Goal: Task Accomplishment & Management: Use online tool/utility

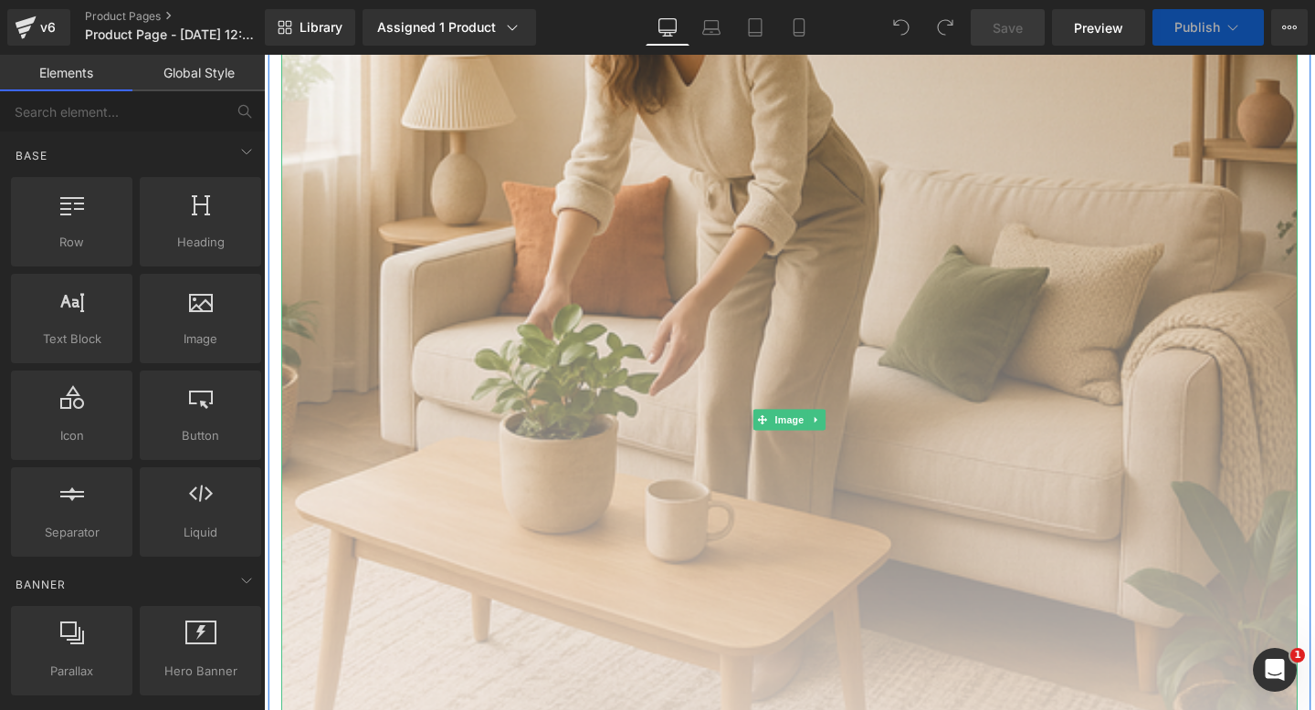
scroll to position [628, 0]
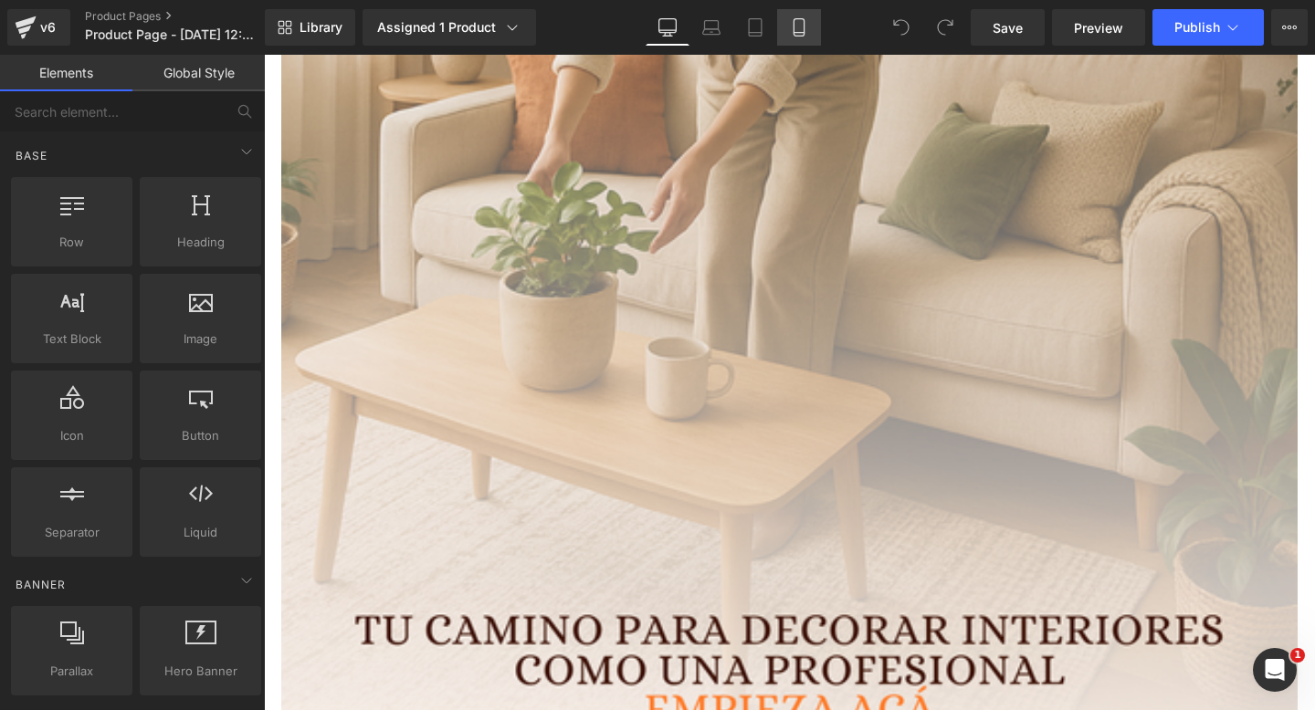
click at [809, 37] on link "Mobile" at bounding box center [799, 27] width 44 height 37
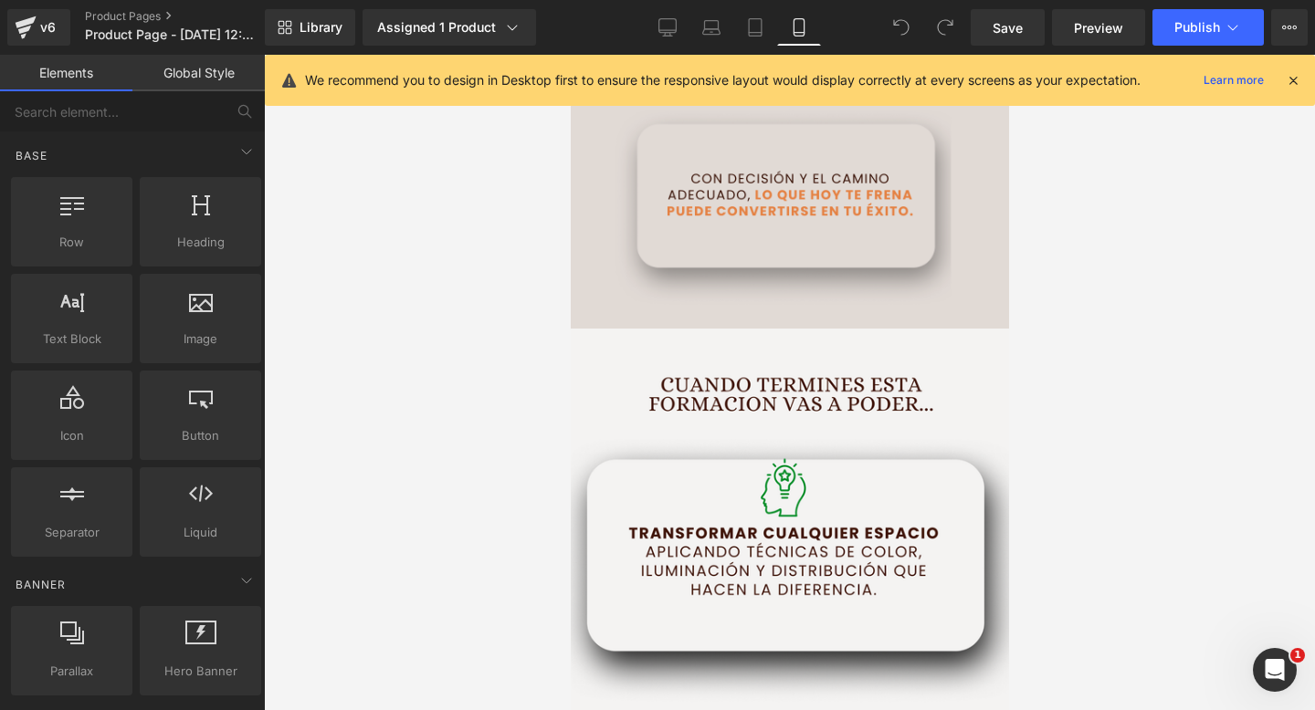
scroll to position [2664, 0]
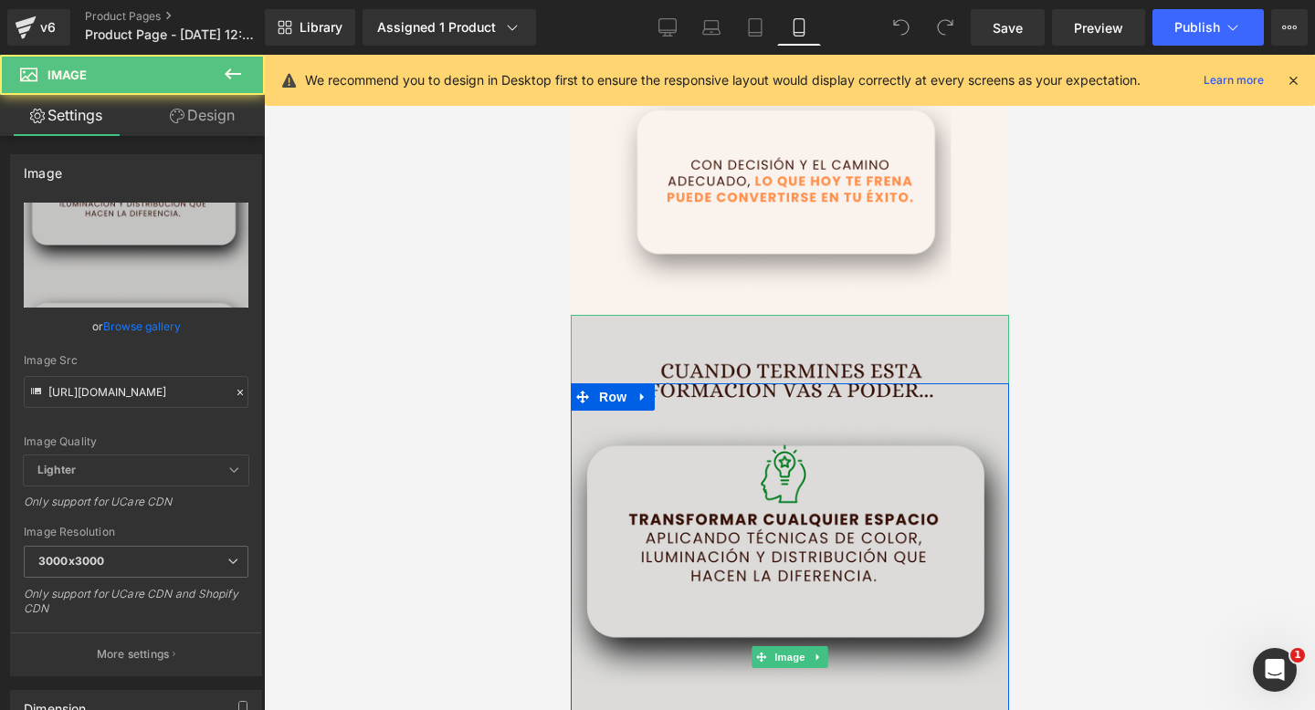
click at [700, 327] on img at bounding box center [789, 657] width 438 height 685
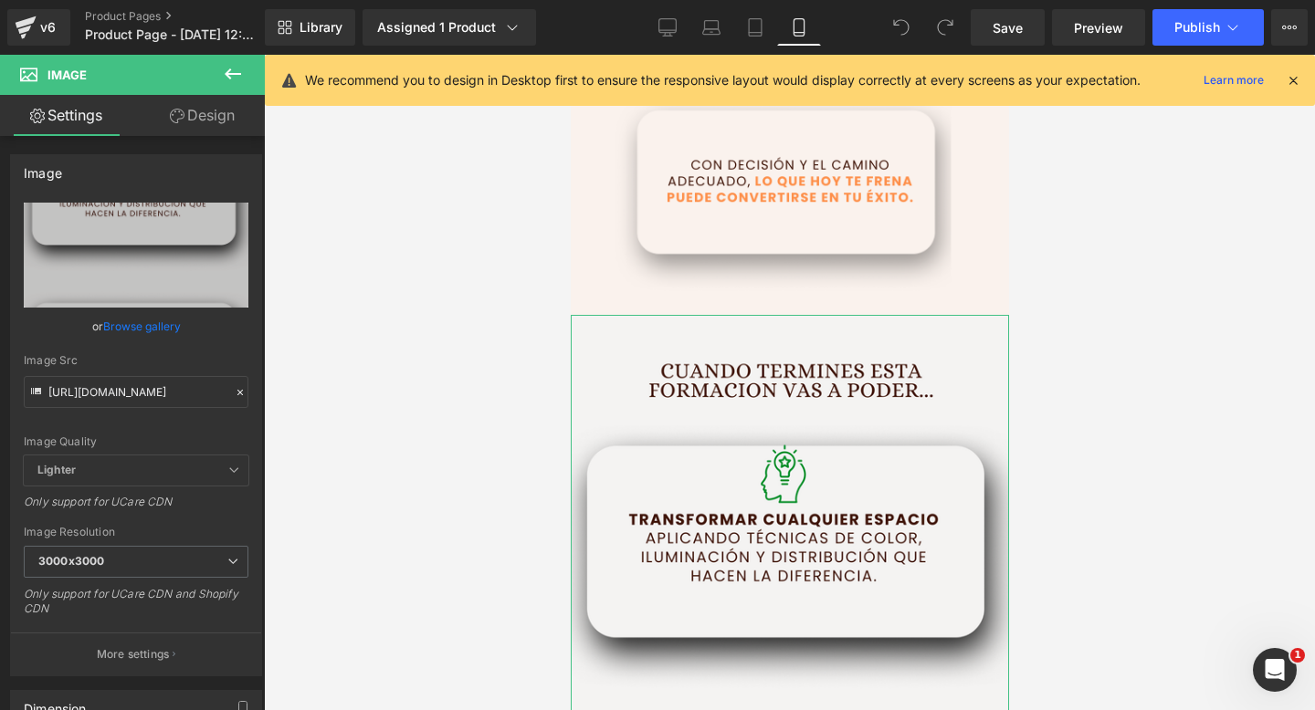
click at [170, 121] on icon at bounding box center [177, 116] width 15 height 15
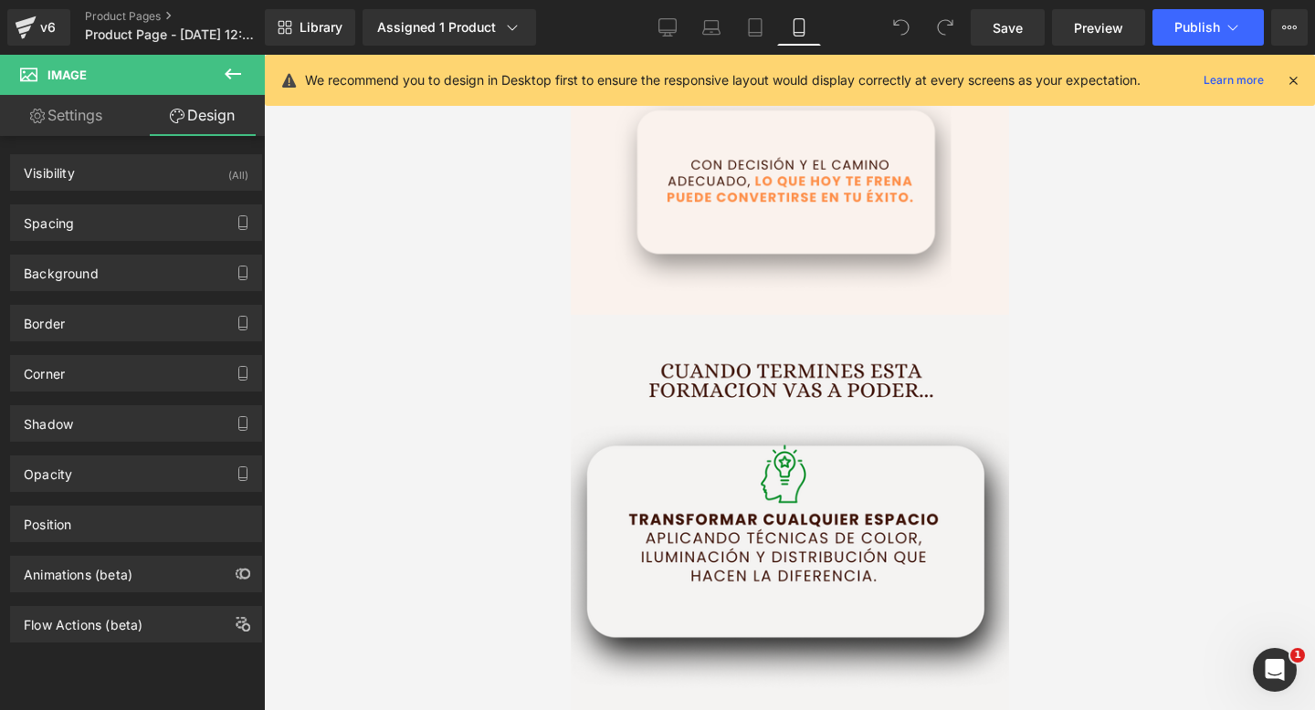
click at [222, 78] on icon at bounding box center [233, 74] width 22 height 22
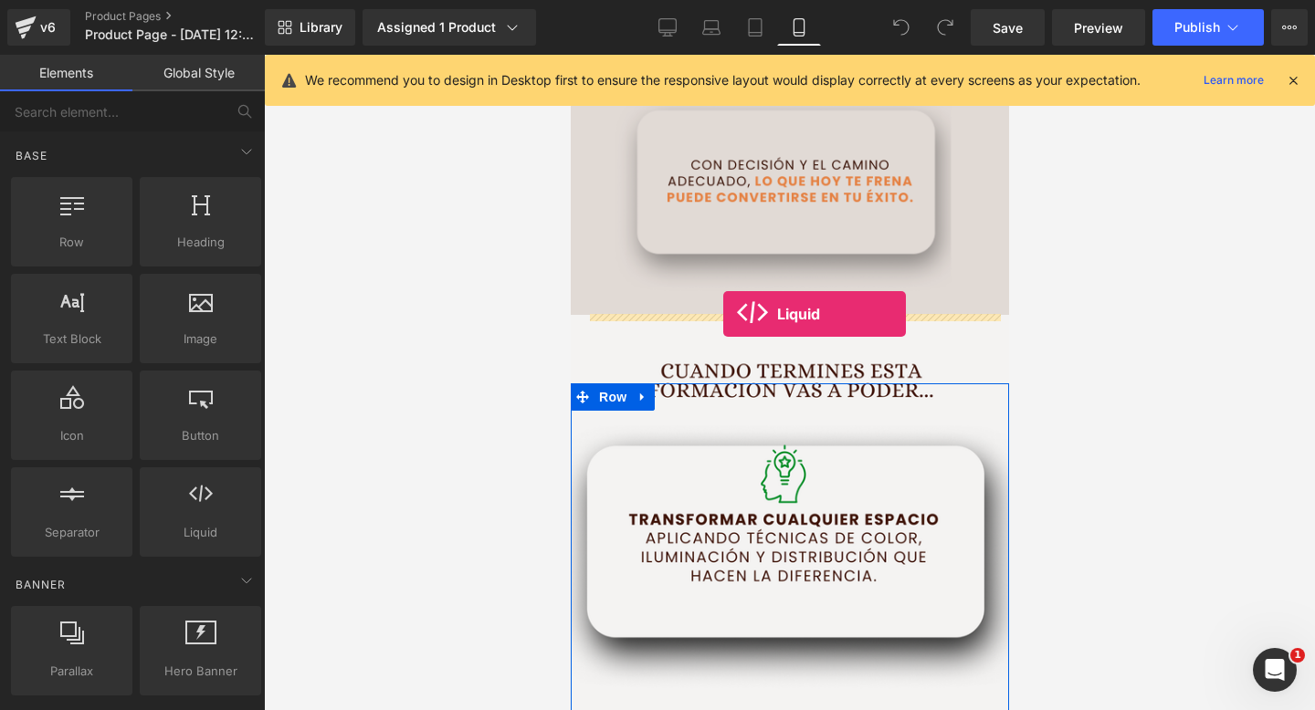
drag, startPoint x: 766, startPoint y: 565, endPoint x: 722, endPoint y: 310, distance: 259.4
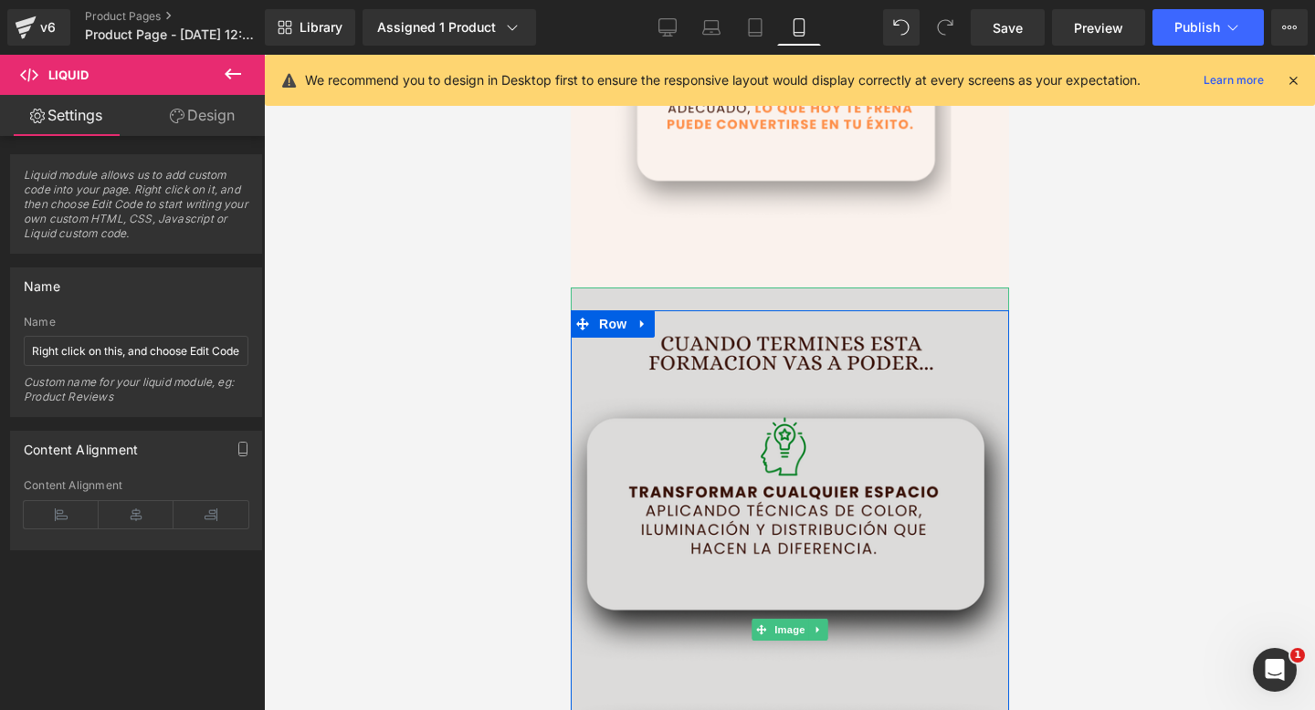
scroll to position [2744, 0]
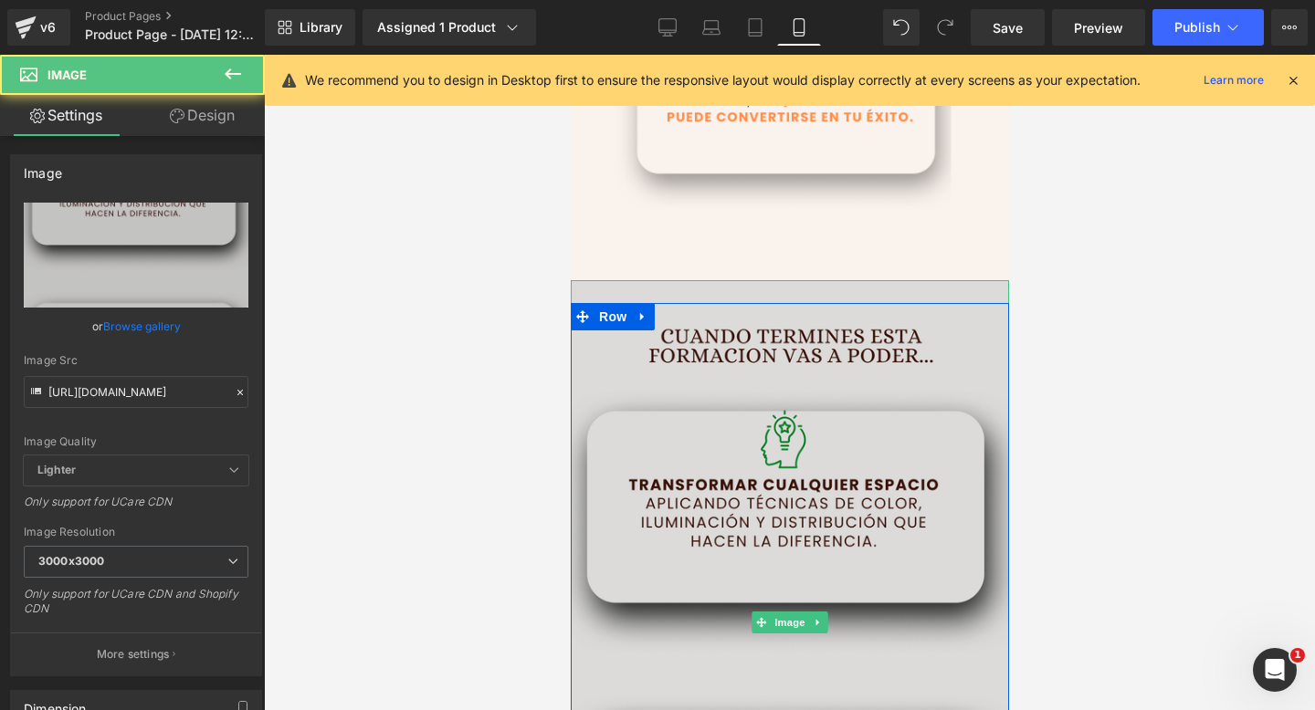
click at [704, 288] on img at bounding box center [789, 622] width 438 height 685
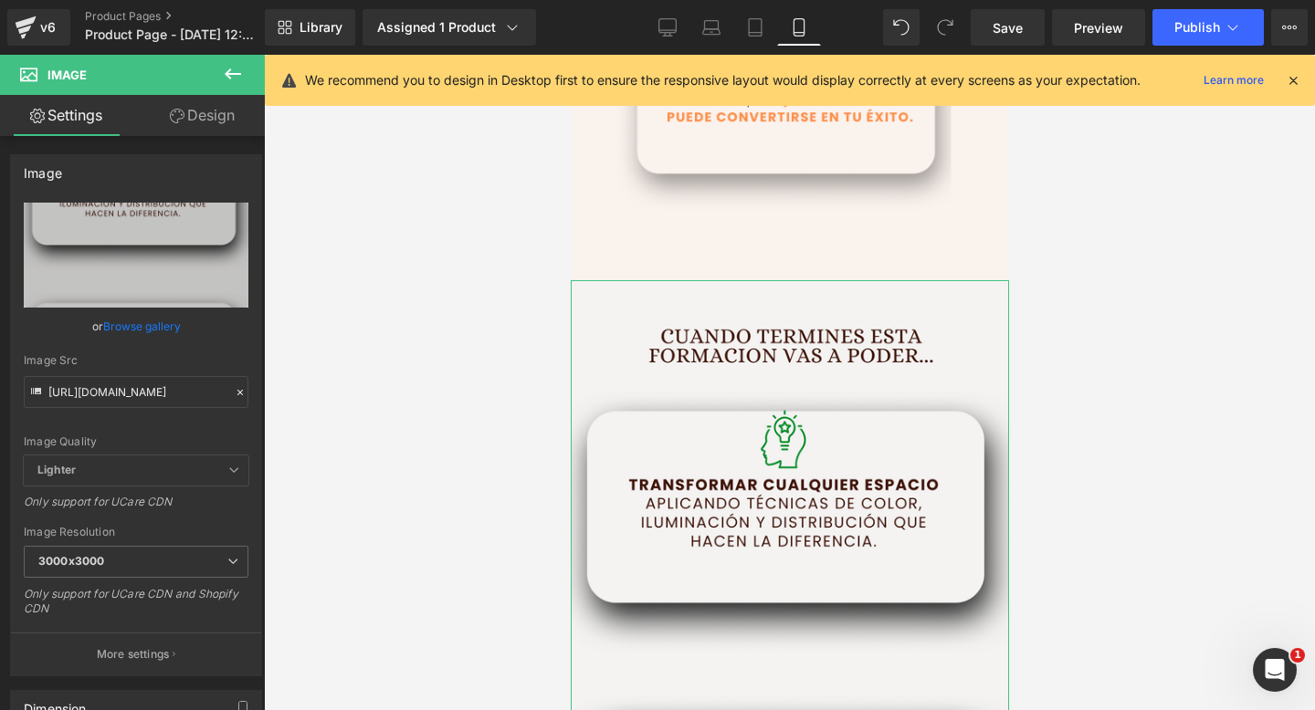
click at [163, 122] on link "Design" at bounding box center [202, 115] width 132 height 41
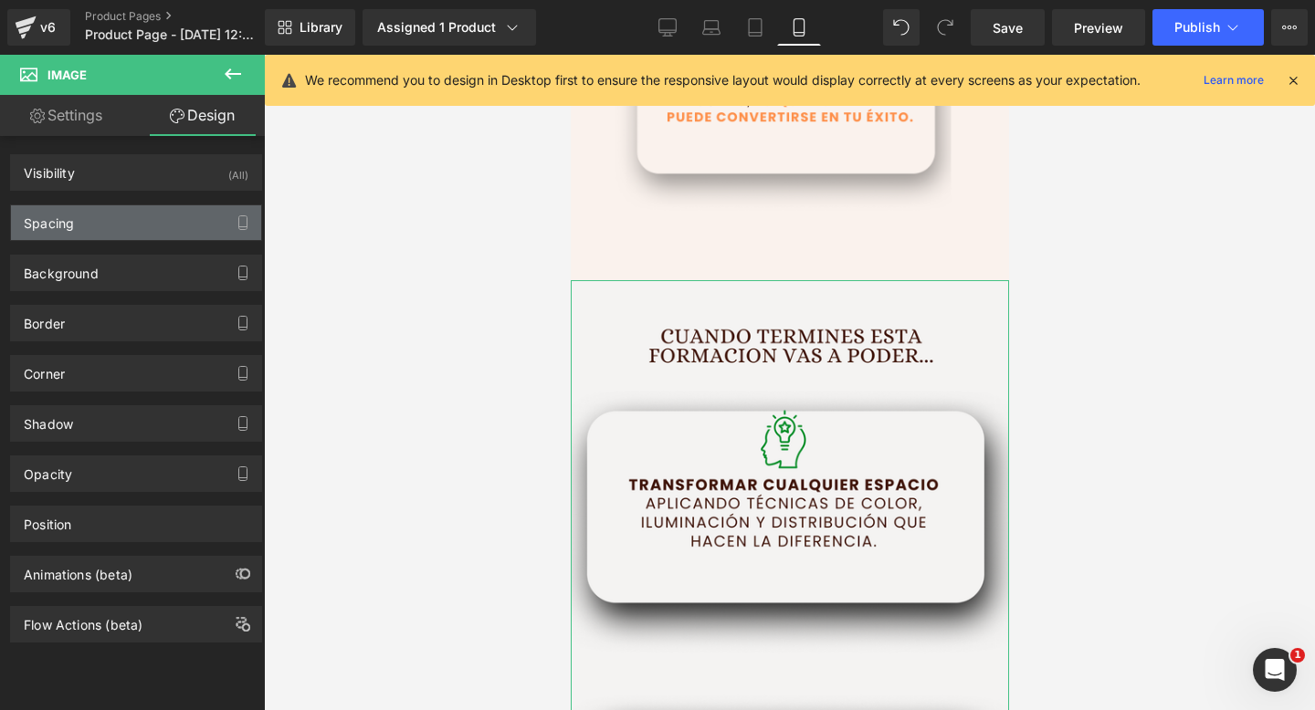
click at [145, 218] on div "Spacing" at bounding box center [136, 222] width 250 height 35
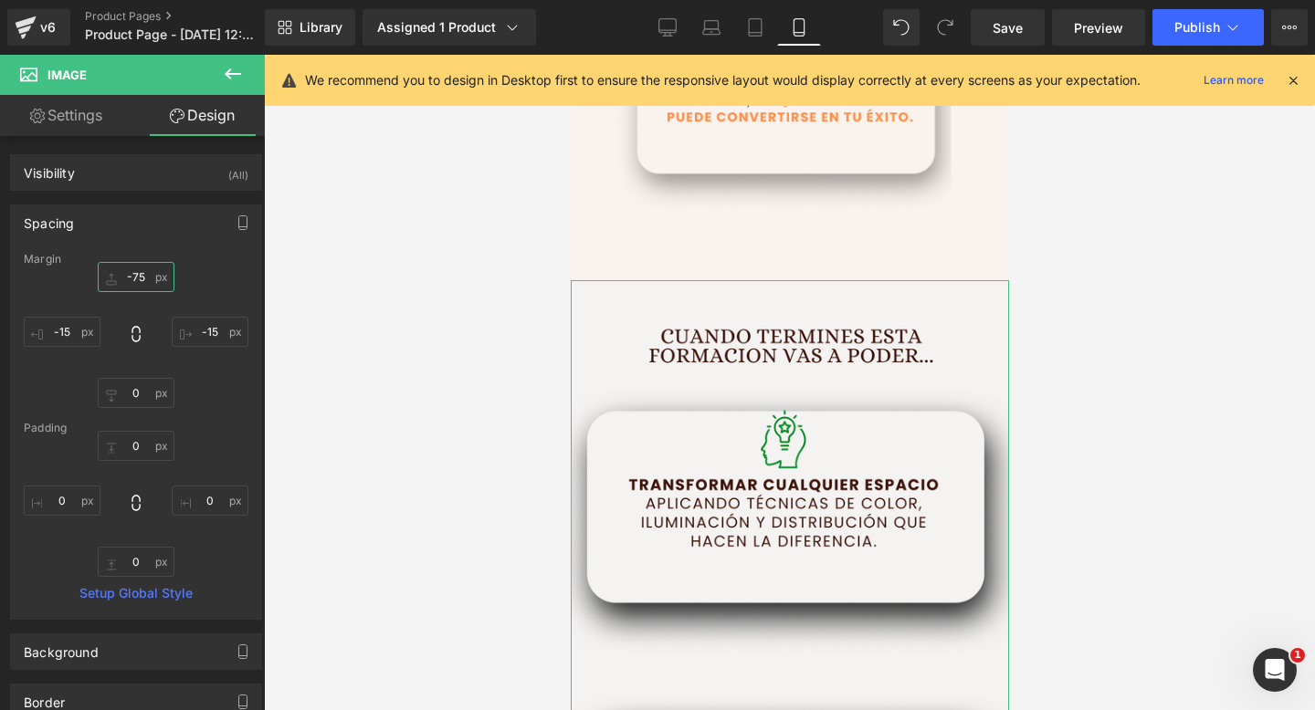
click at [141, 280] on input "-75" at bounding box center [136, 277] width 77 height 30
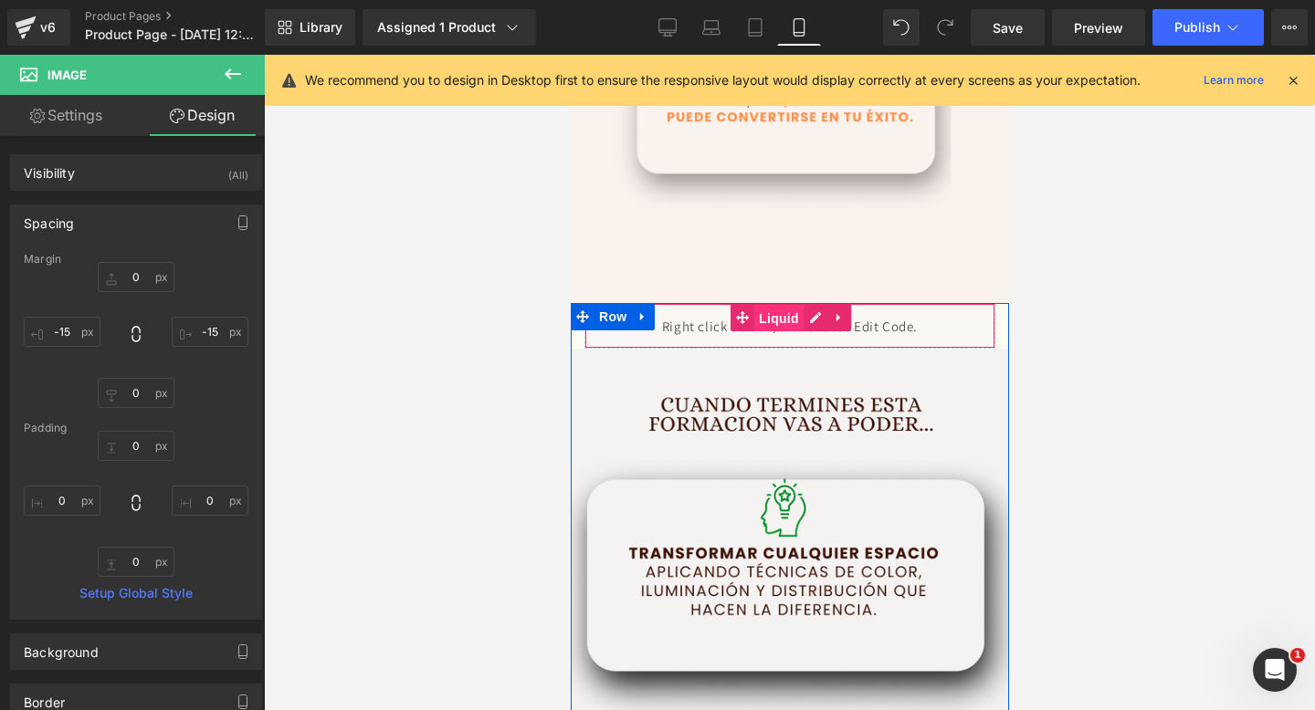
click at [776, 321] on span "Liquid" at bounding box center [777, 318] width 49 height 27
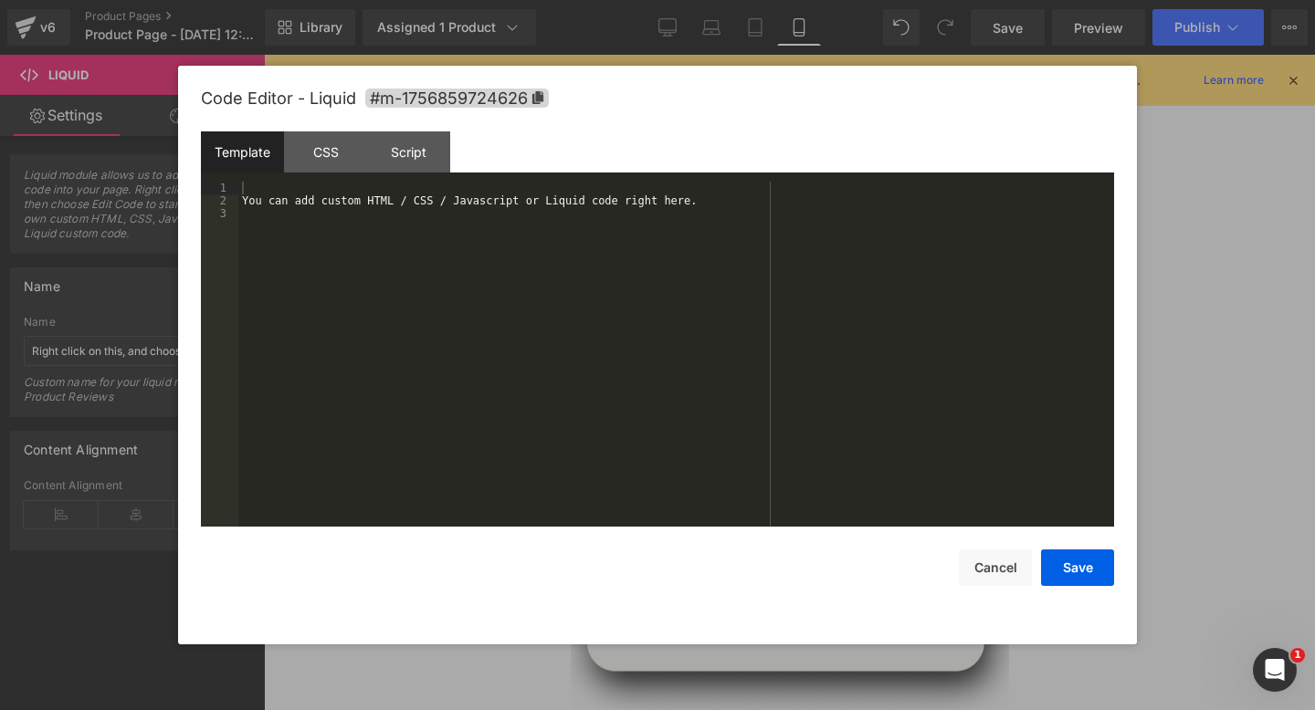
click at [676, 0] on div "Liquid You are previewing how the will restyle your page. You can not edit Elem…" at bounding box center [657, 0] width 1315 height 0
drag, startPoint x: 356, startPoint y: 285, endPoint x: 252, endPoint y: 139, distance: 179.4
click at [252, 139] on div "Template CSS Script Data 1 2 3 You can add custom HTML / CSS / Javascript or Li…" at bounding box center [657, 329] width 913 height 395
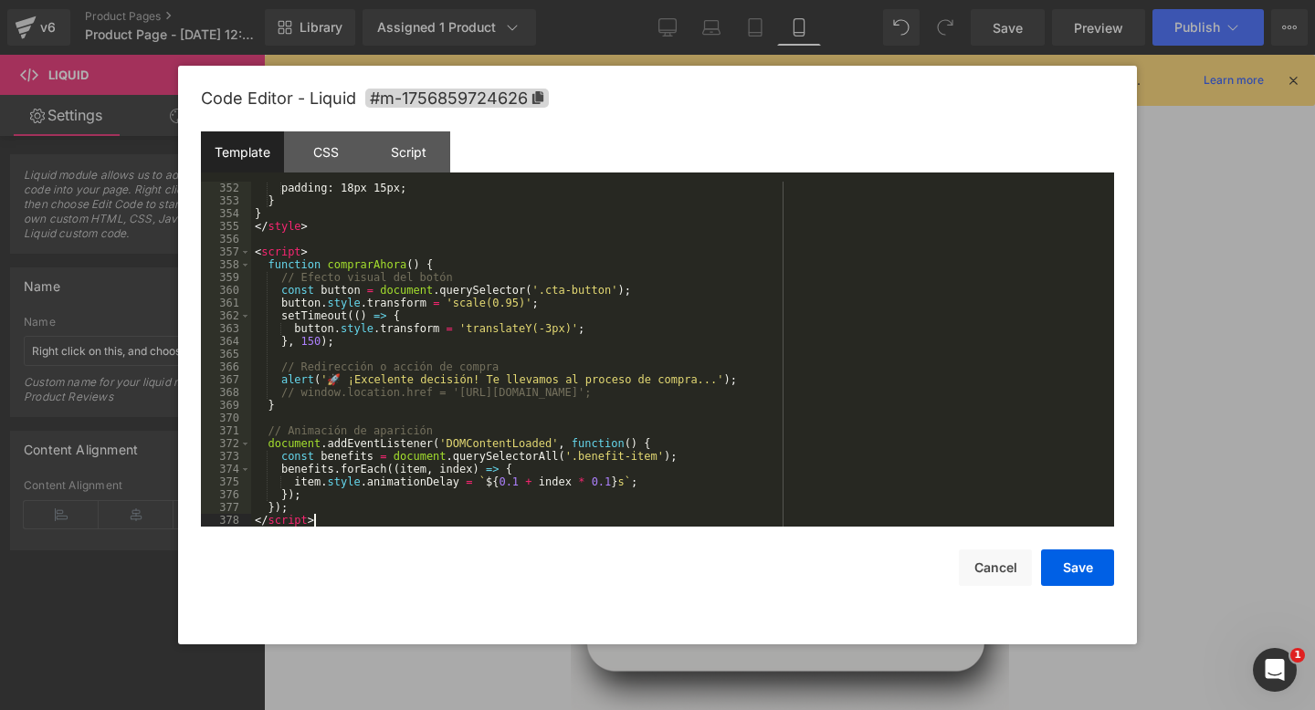
scroll to position [4487, 0]
click at [1067, 562] on button "Save" at bounding box center [1077, 568] width 73 height 37
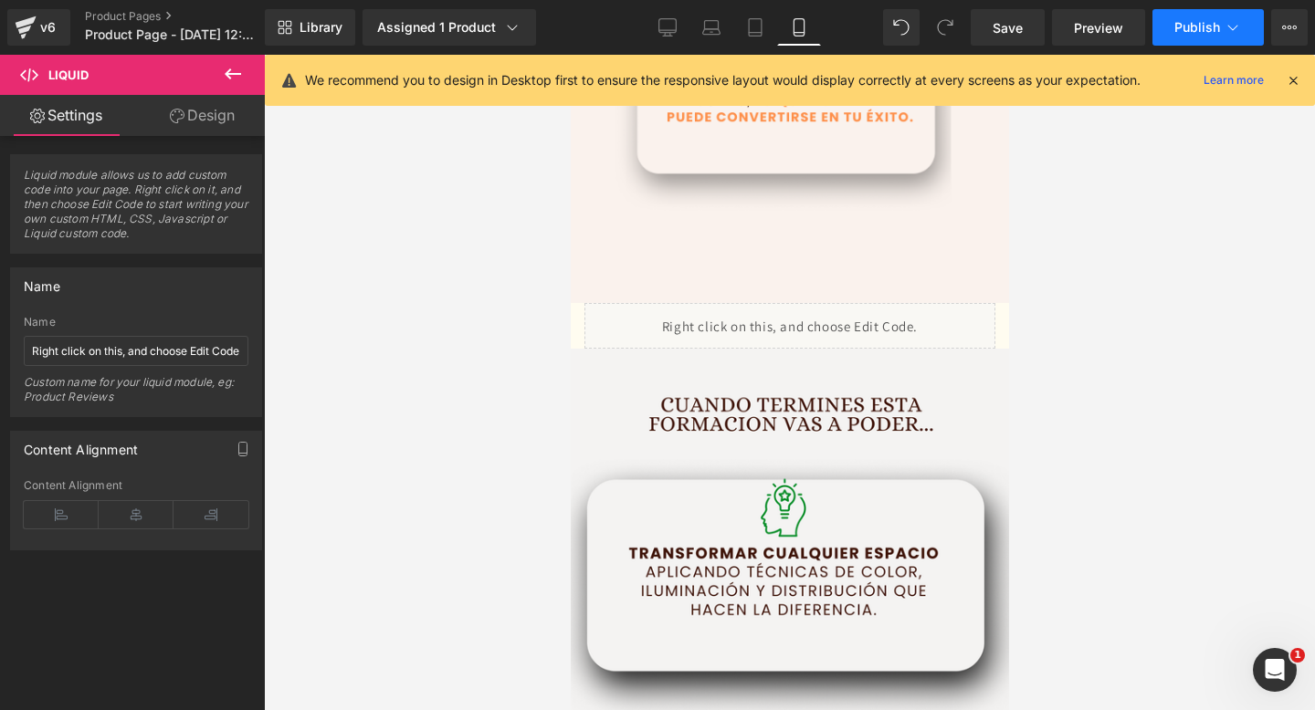
click at [1186, 31] on span "Publish" at bounding box center [1197, 27] width 46 height 15
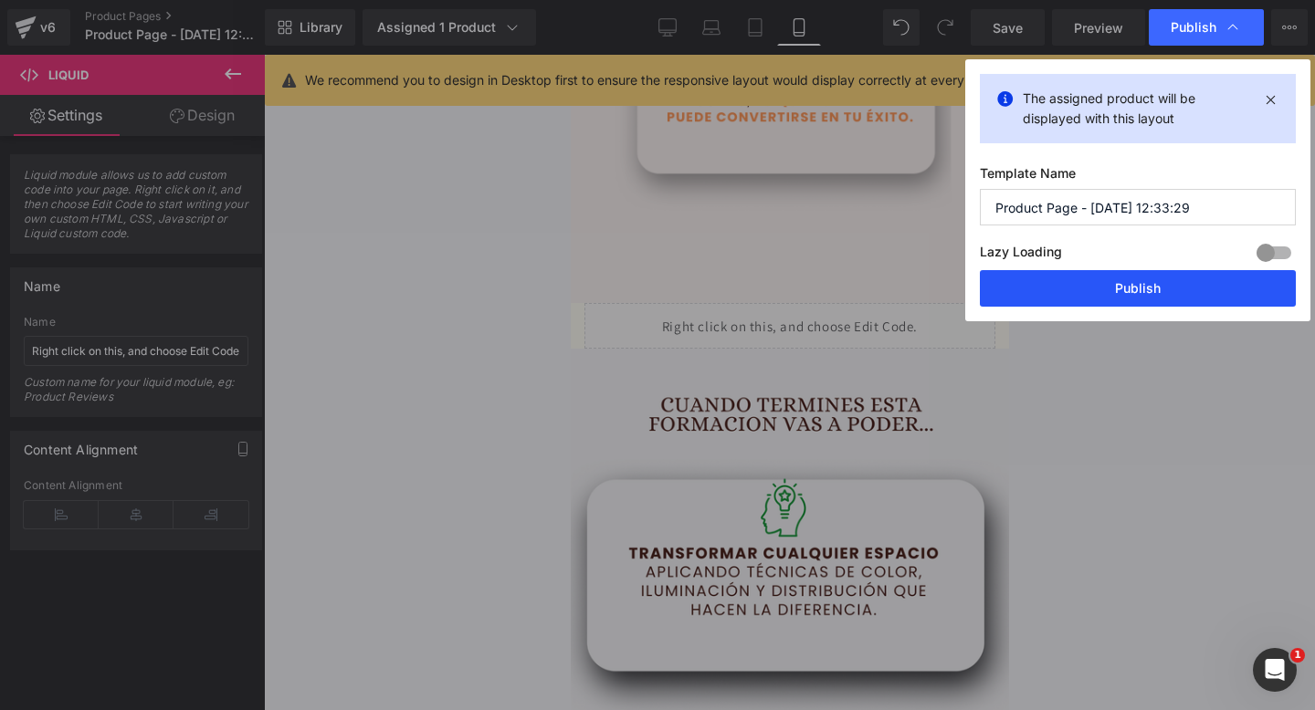
click at [1063, 287] on button "Publish" at bounding box center [1138, 288] width 316 height 37
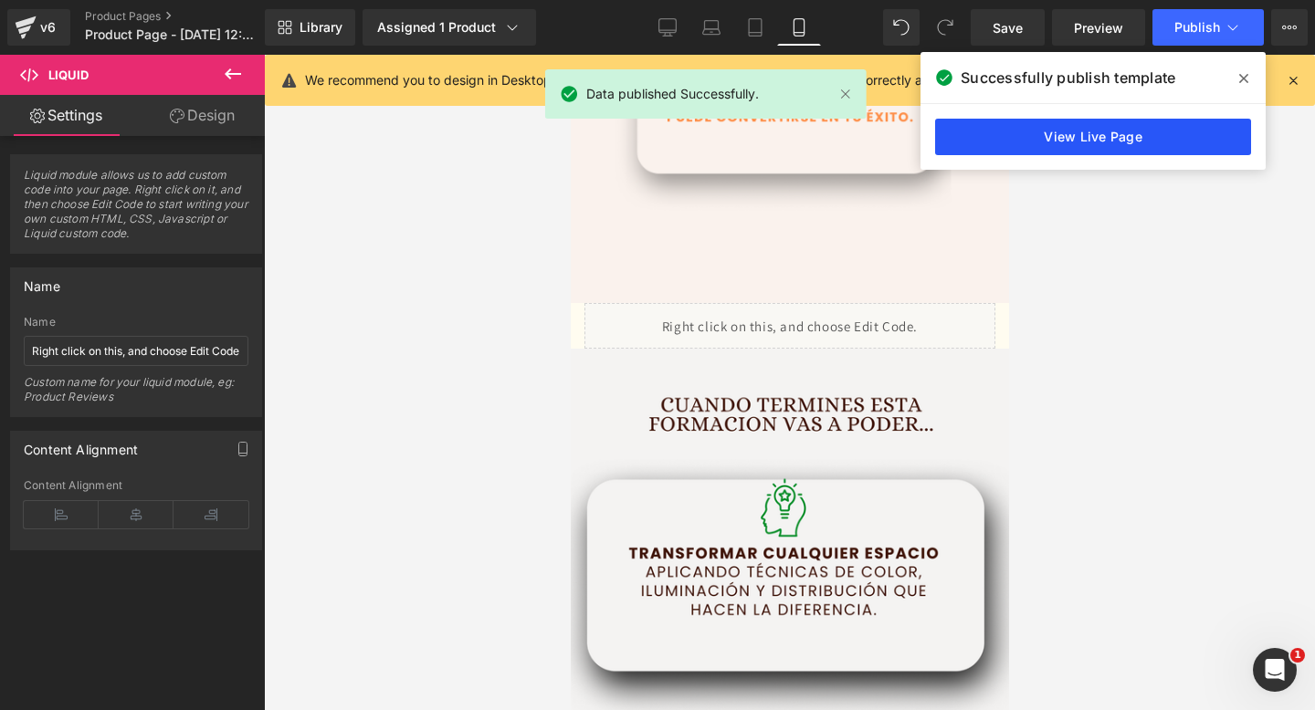
click at [1082, 144] on link "View Live Page" at bounding box center [1093, 137] width 316 height 37
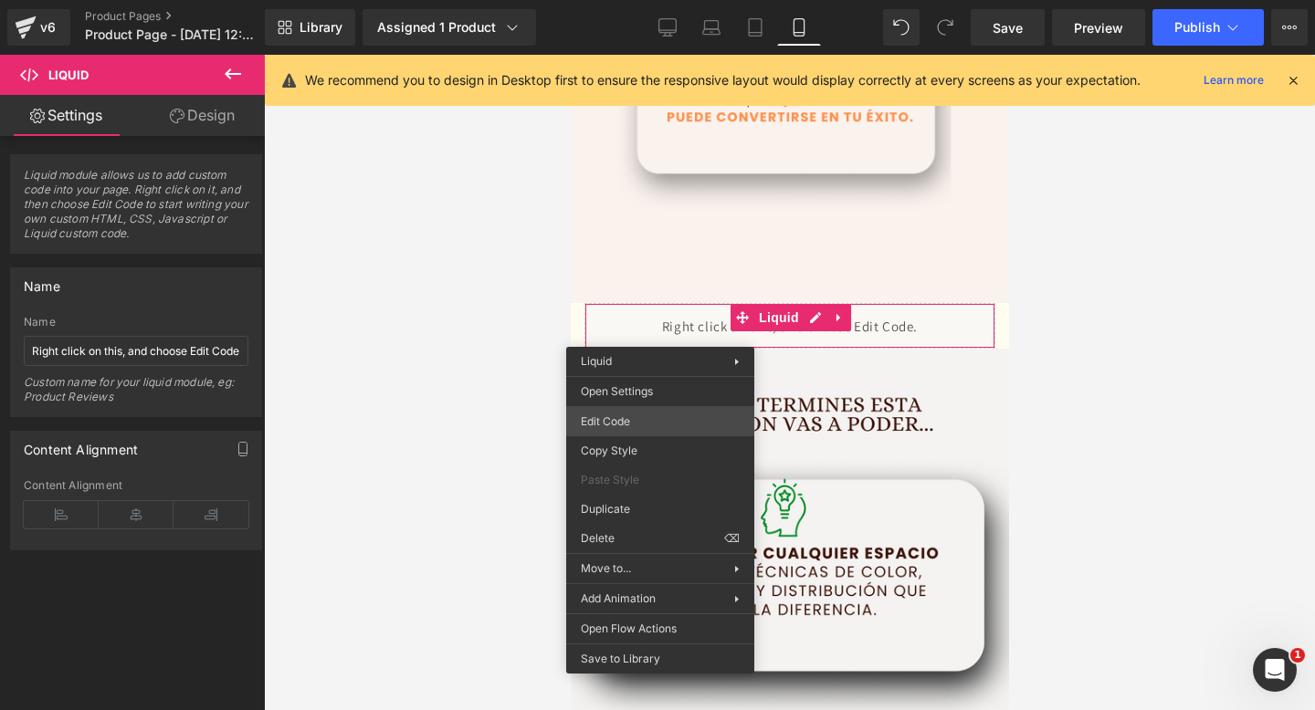
click at [617, 0] on div "Liquid You are previewing how the will restyle your page. You can not edit Elem…" at bounding box center [657, 0] width 1315 height 0
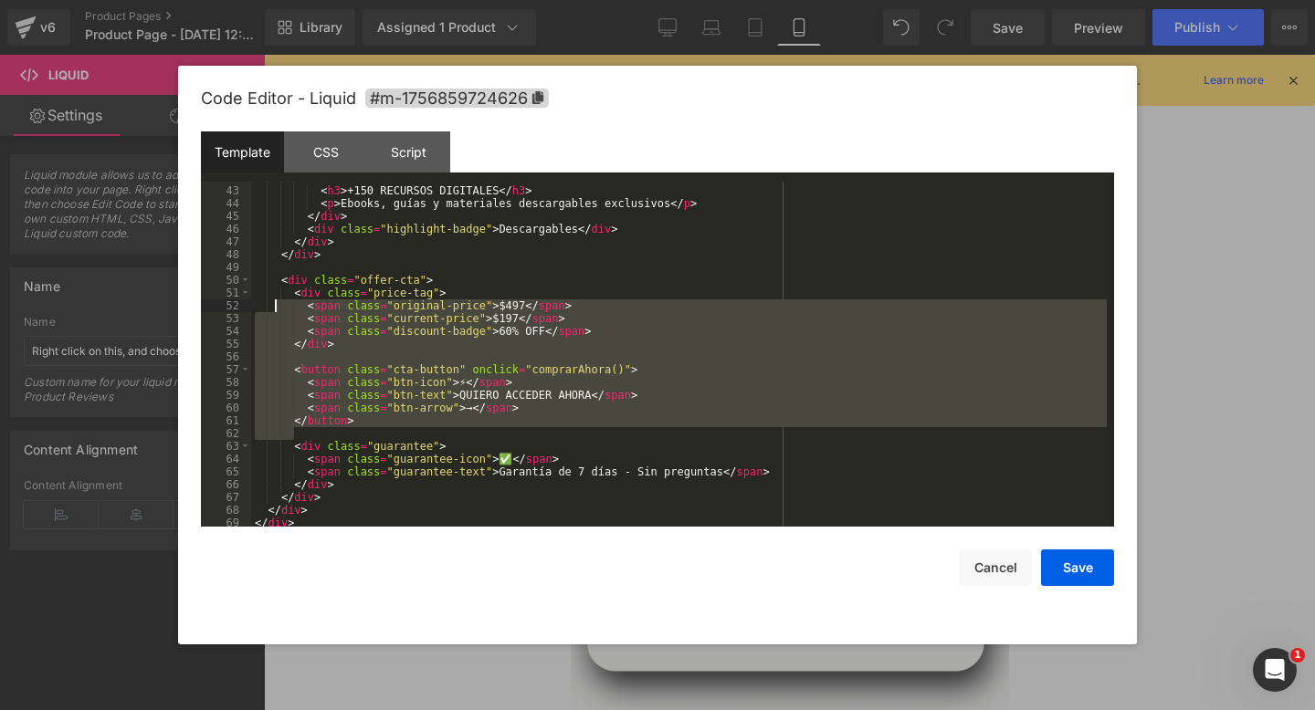
scroll to position [511, 0]
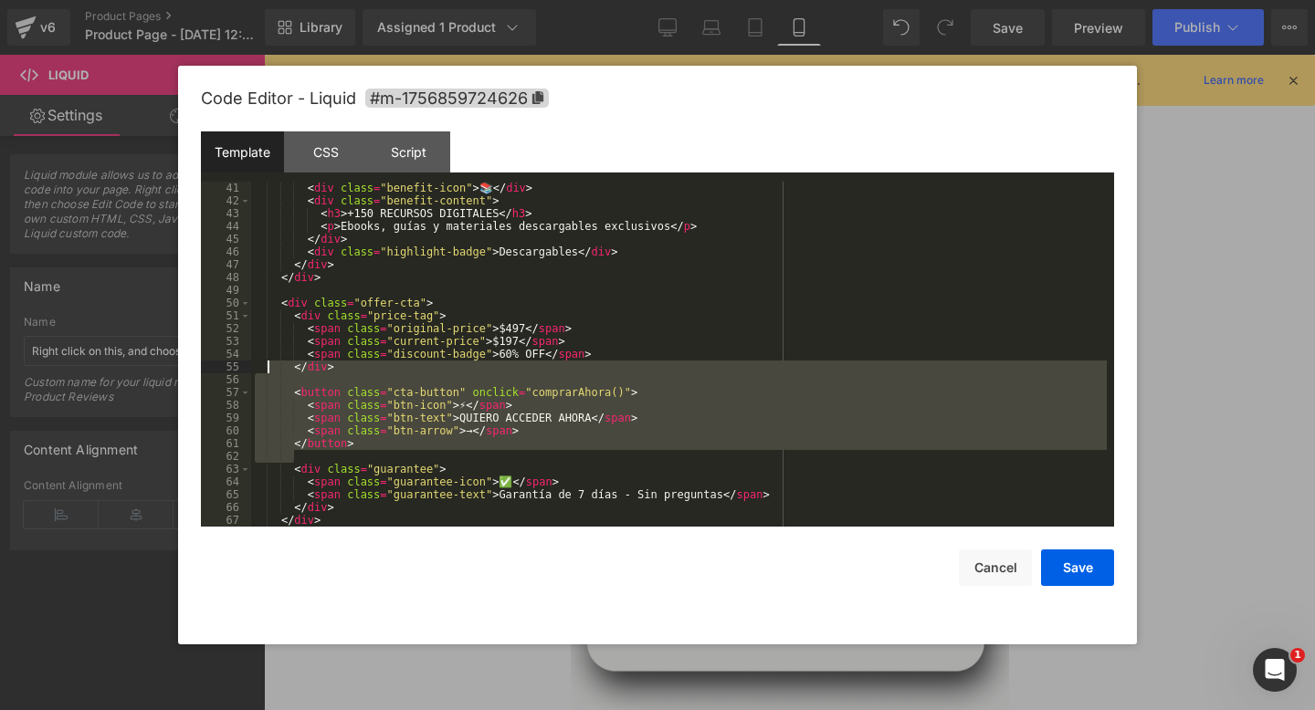
drag, startPoint x: 369, startPoint y: 403, endPoint x: 265, endPoint y: 367, distance: 110.0
click at [265, 367] on div "< div class = "benefit-icon" > 📚 </ div > < div class = "benefit-content" > < h…" at bounding box center [679, 367] width 856 height 371
click at [359, 452] on div "< div class = "benefit-icon" > 📚 </ div > < div class = "benefit-content" > < h…" at bounding box center [679, 367] width 856 height 371
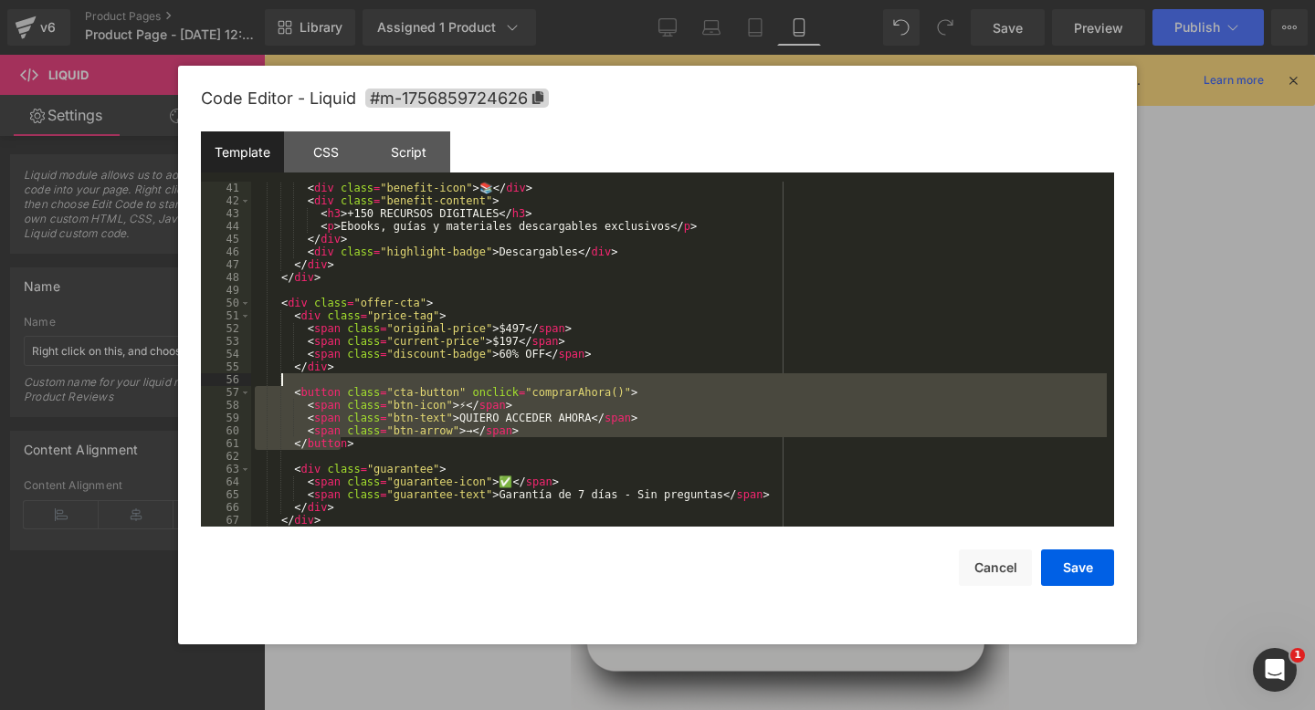
drag, startPoint x: 342, startPoint y: 450, endPoint x: 280, endPoint y: 383, distance: 91.2
click at [280, 383] on div "< div class = "benefit-icon" > 📚 </ div > < div class = "benefit-content" > < h…" at bounding box center [679, 367] width 856 height 371
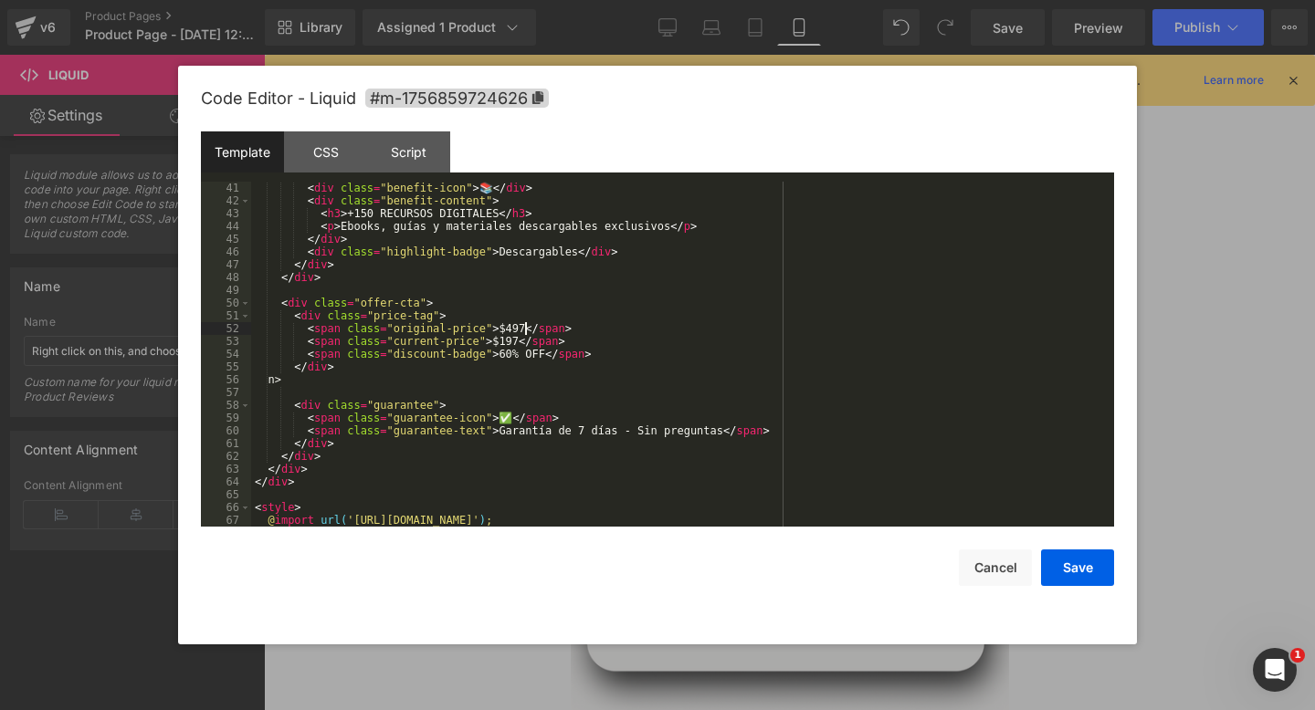
click at [524, 327] on div "< div class = "benefit-icon" > 📚 </ div > < div class = "benefit-content" > < h…" at bounding box center [679, 367] width 856 height 371
click at [515, 337] on div "< div class = "benefit-icon" > 📚 </ div > < div class = "benefit-content" > < h…" at bounding box center [679, 367] width 856 height 371
click at [511, 356] on div "< div class = "benefit-icon" > 📚 </ div > < div class = "benefit-content" > < h…" at bounding box center [679, 367] width 856 height 371
click at [531, 370] on div "< div class = "benefit-icon" > 📚 </ div > < div class = "benefit-content" > < h…" at bounding box center [679, 367] width 856 height 371
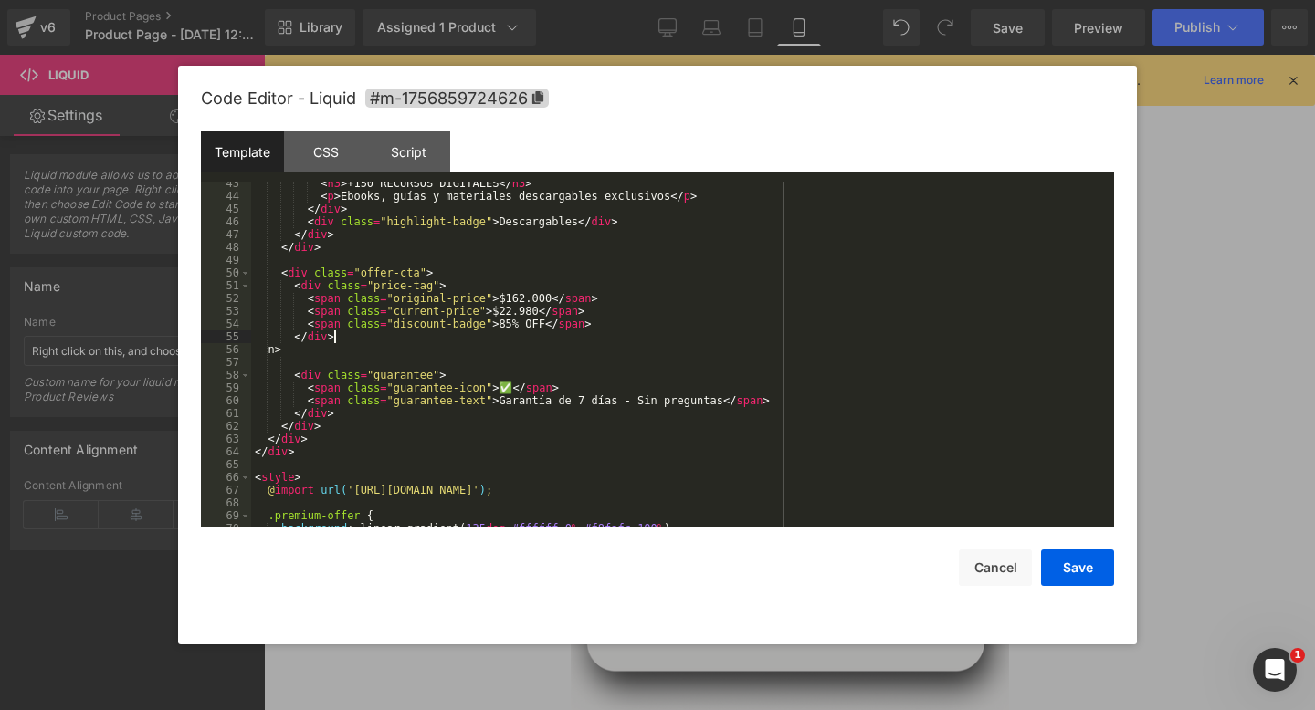
scroll to position [544, 0]
click at [296, 351] on div "< h3 > +150 RECURSOS DIGITALES </ h3 > < p > Ebooks, guías y materiales descarg…" at bounding box center [679, 359] width 856 height 371
click at [1058, 565] on button "Save" at bounding box center [1077, 568] width 73 height 37
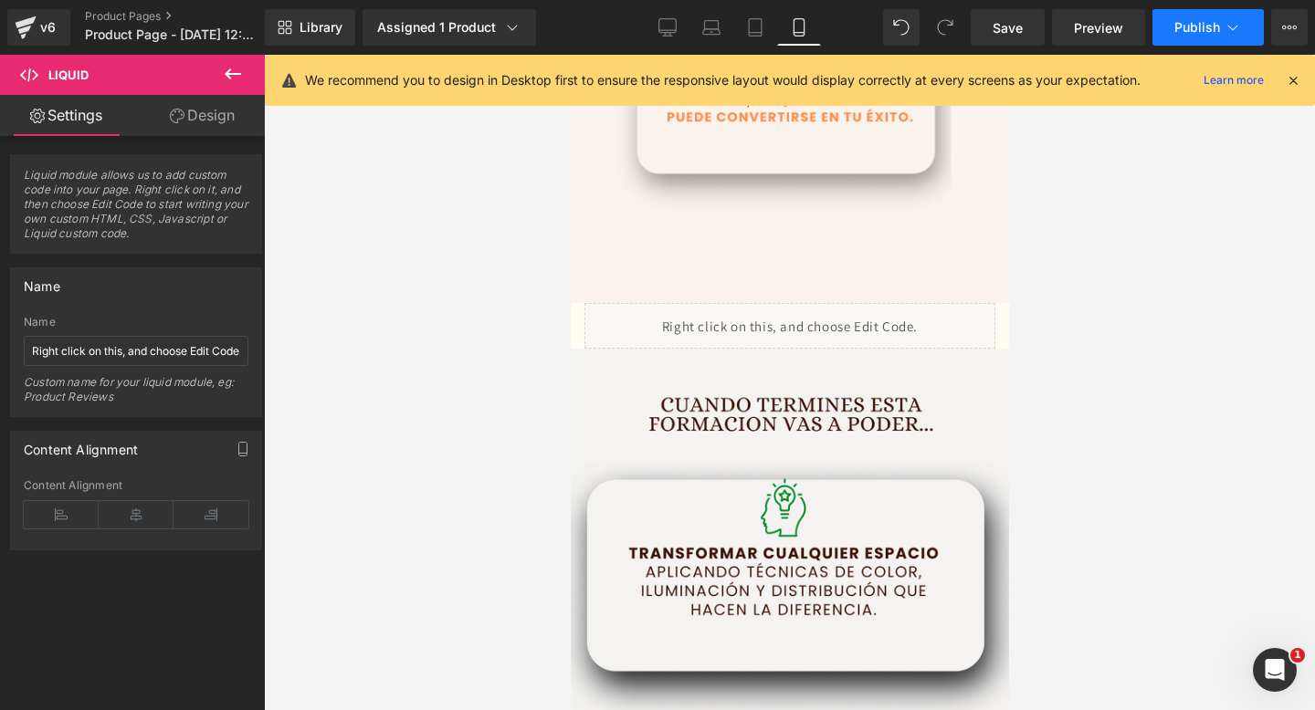
click at [1200, 34] on span "Publish" at bounding box center [1197, 27] width 46 height 15
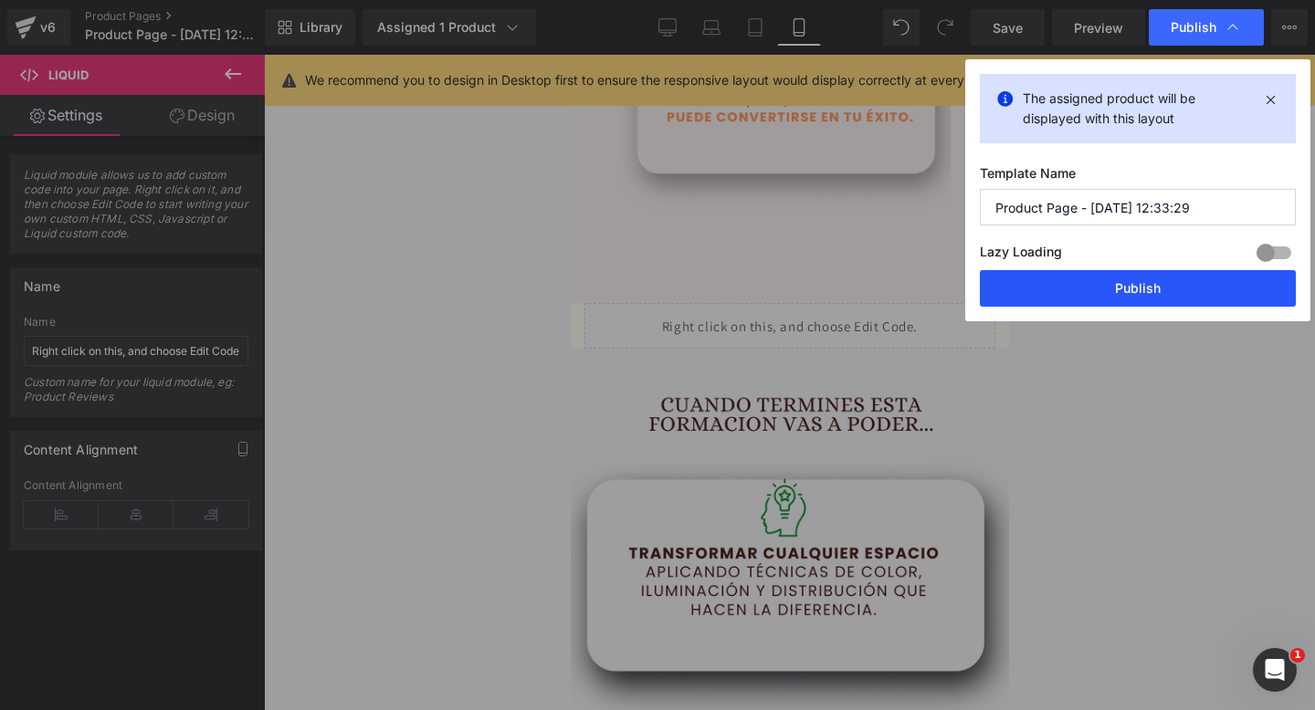
click at [1111, 279] on button "Publish" at bounding box center [1138, 288] width 316 height 37
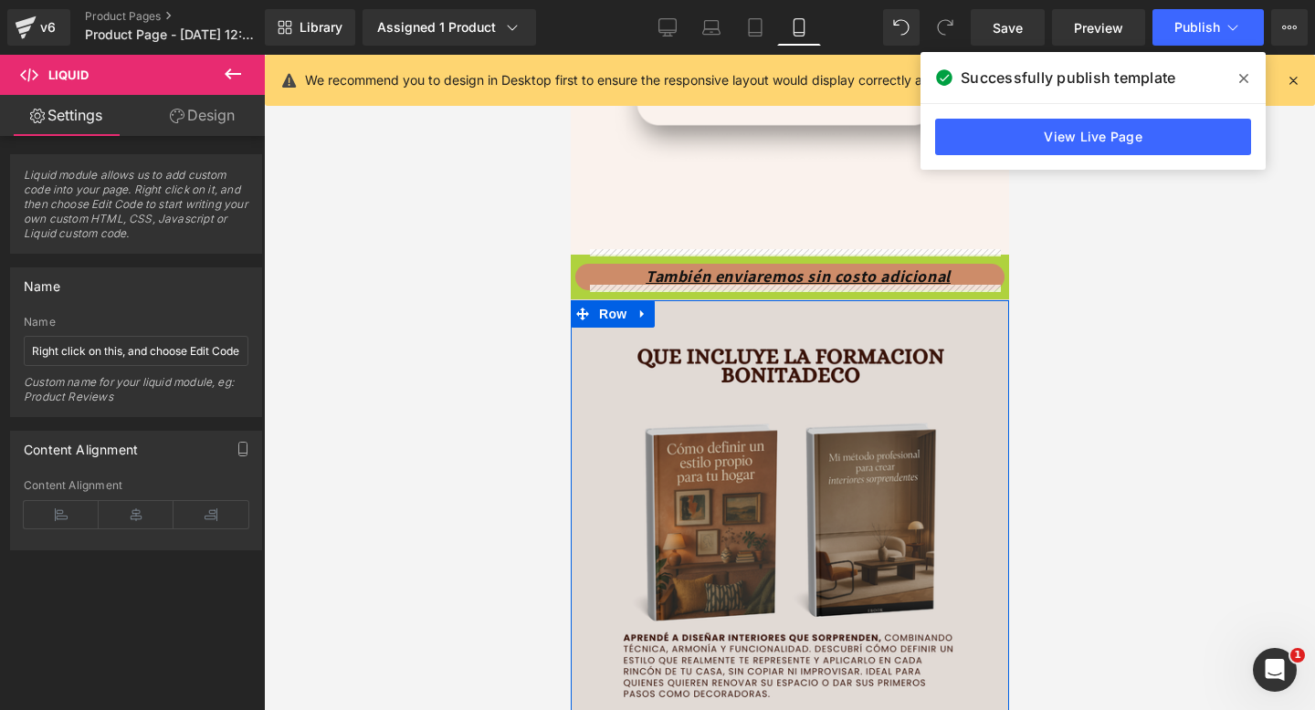
scroll to position [2782, 0]
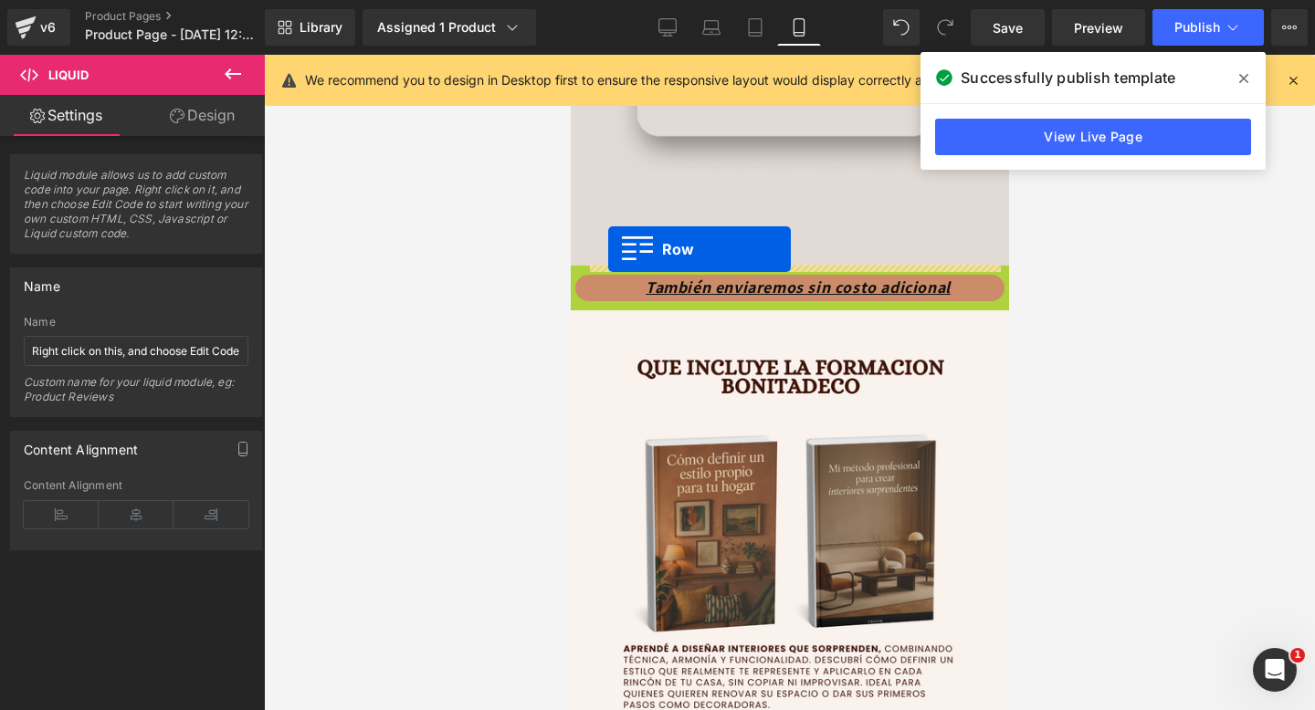
drag, startPoint x: 584, startPoint y: 314, endPoint x: 607, endPoint y: 249, distance: 68.7
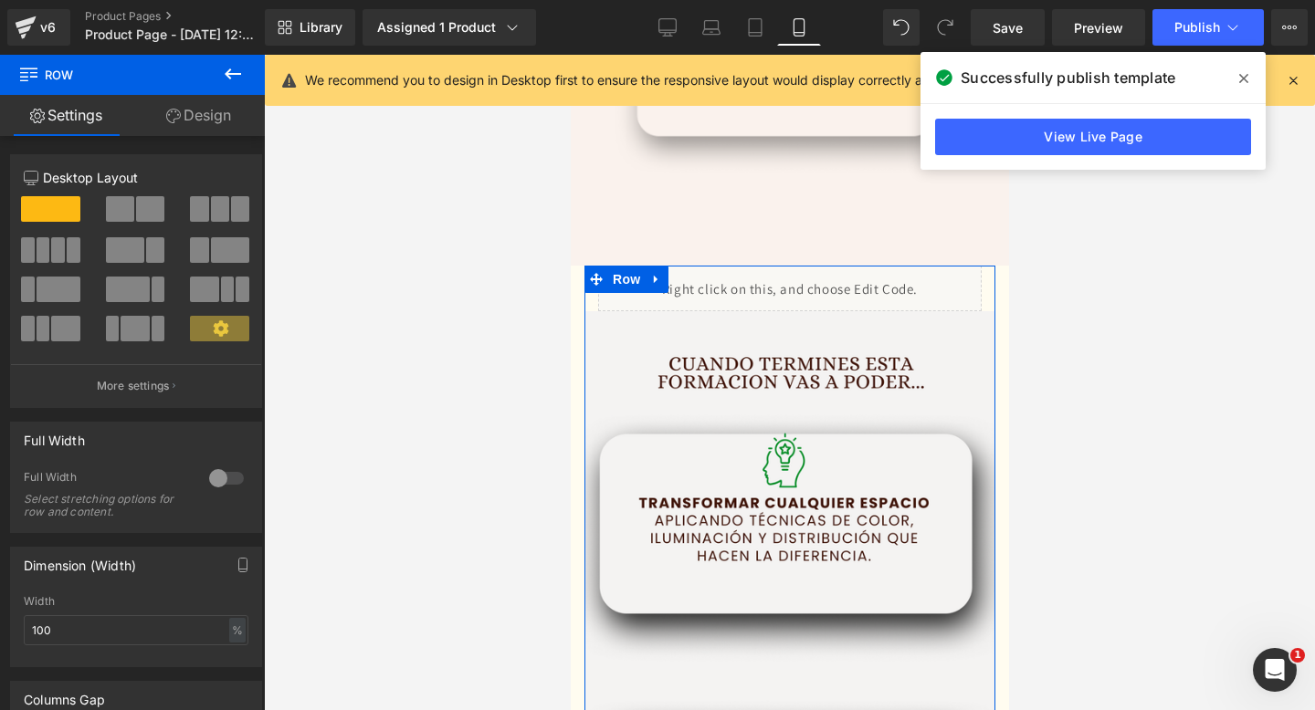
click at [174, 111] on icon at bounding box center [173, 116] width 15 height 15
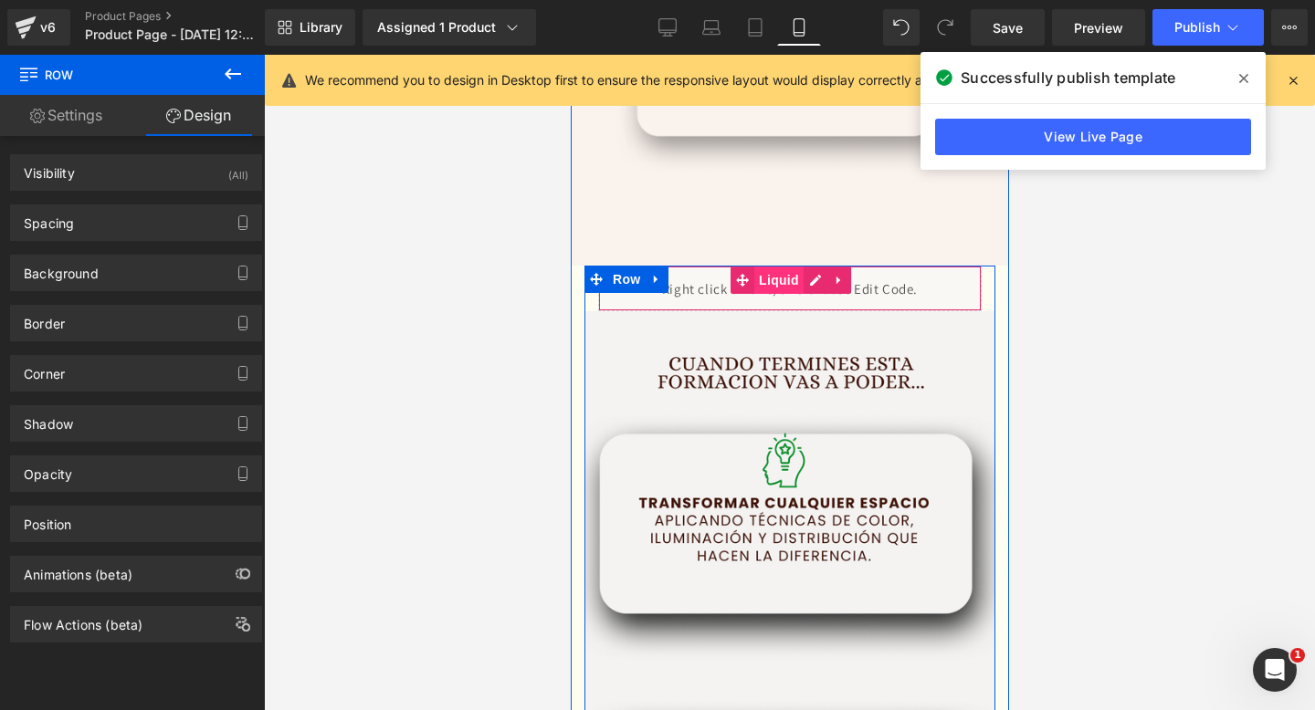
click at [784, 281] on span "Liquid" at bounding box center [777, 280] width 49 height 27
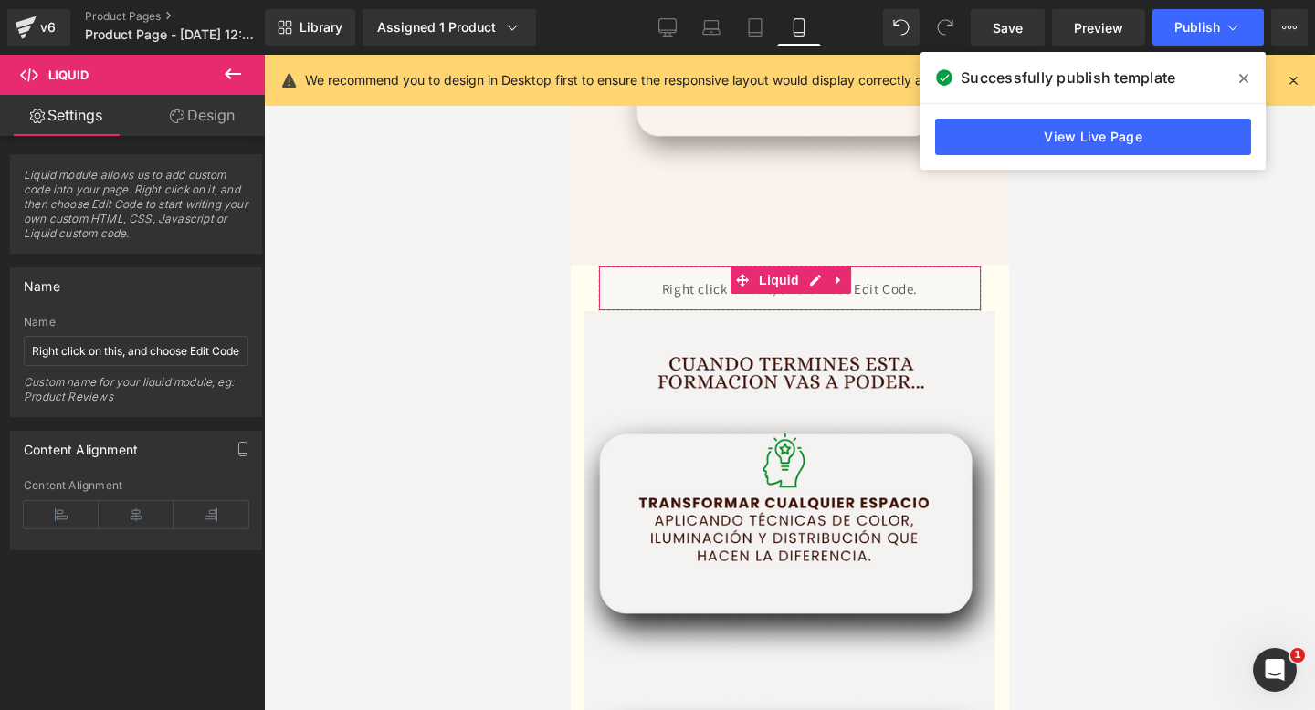
click at [174, 103] on link "Design" at bounding box center [202, 115] width 132 height 41
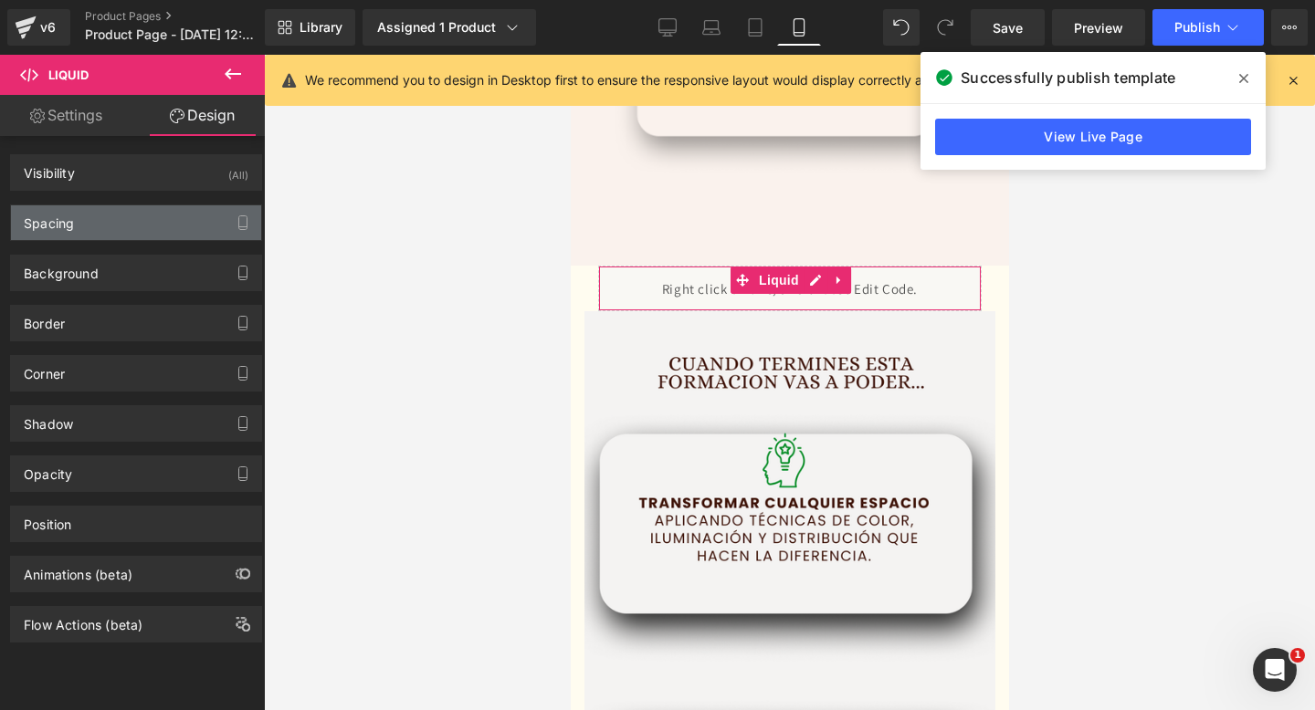
click at [134, 232] on div "Spacing" at bounding box center [136, 222] width 250 height 35
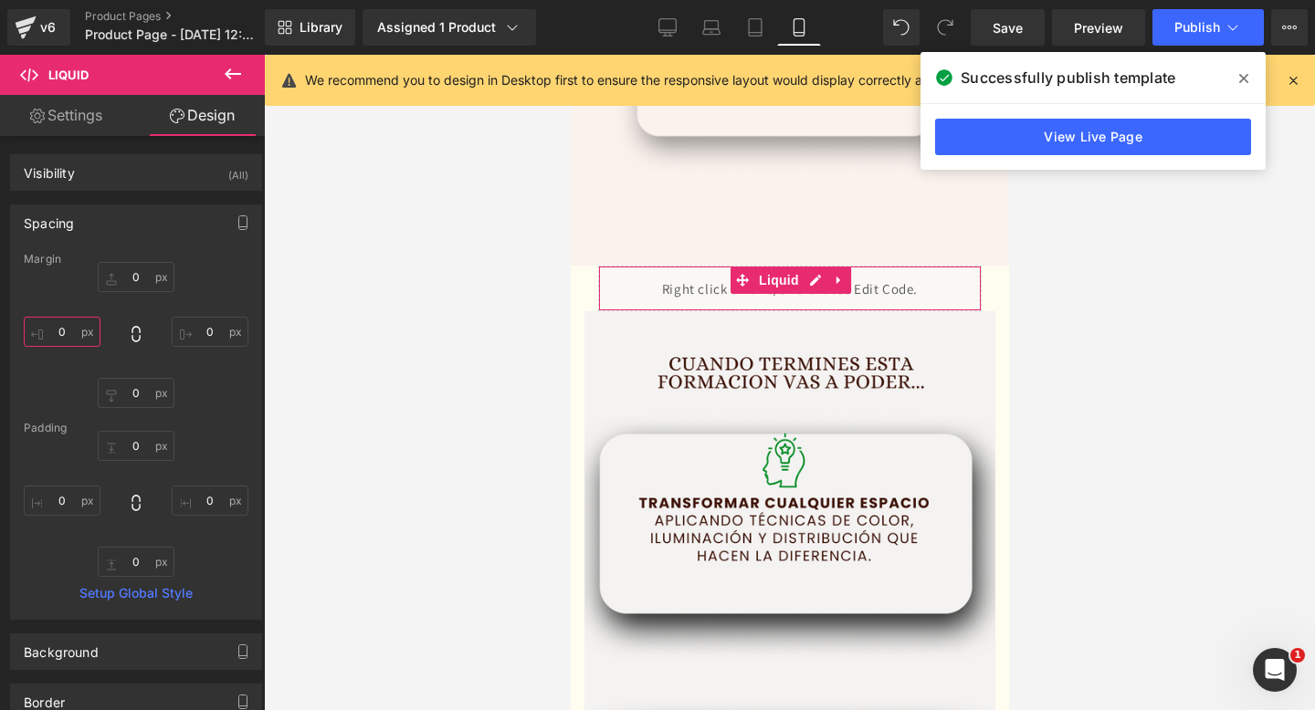
click at [61, 324] on input "0" at bounding box center [62, 332] width 77 height 30
type input "-30"
click at [216, 331] on input "0" at bounding box center [210, 332] width 77 height 30
type input "-30"
click at [137, 279] on input "0" at bounding box center [136, 277] width 77 height 30
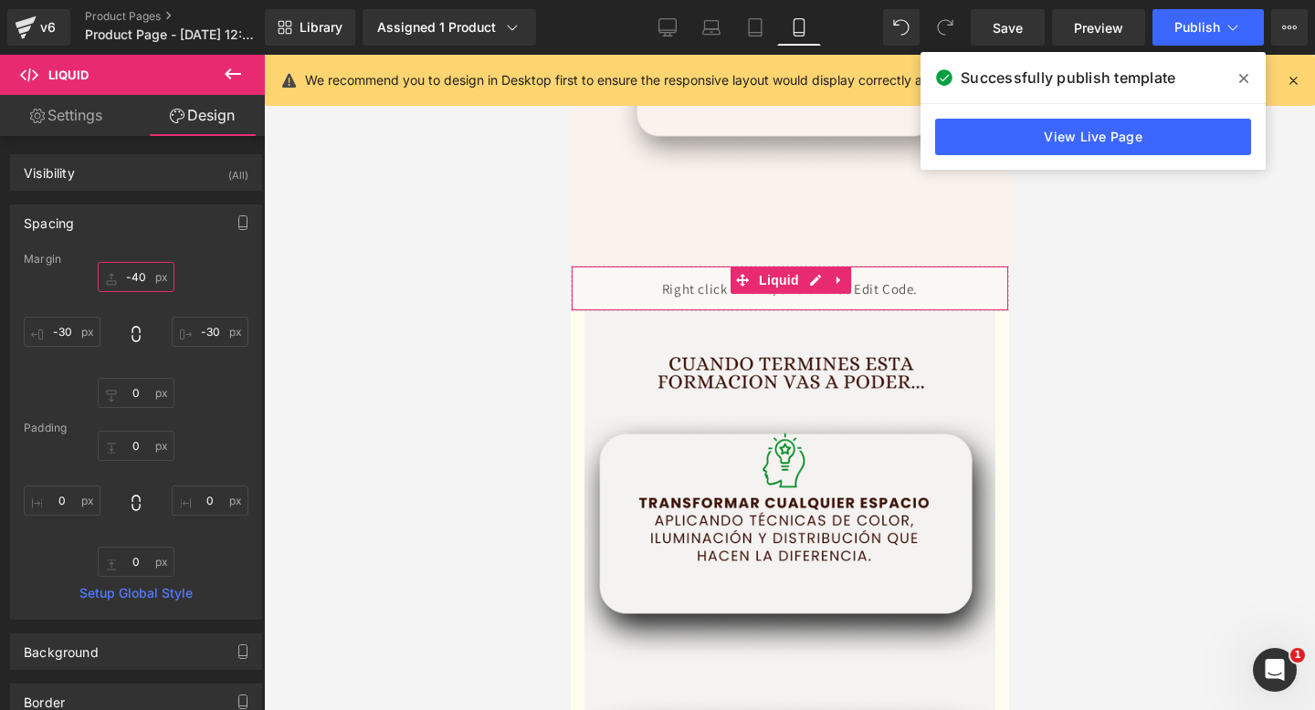
type input "-40-"
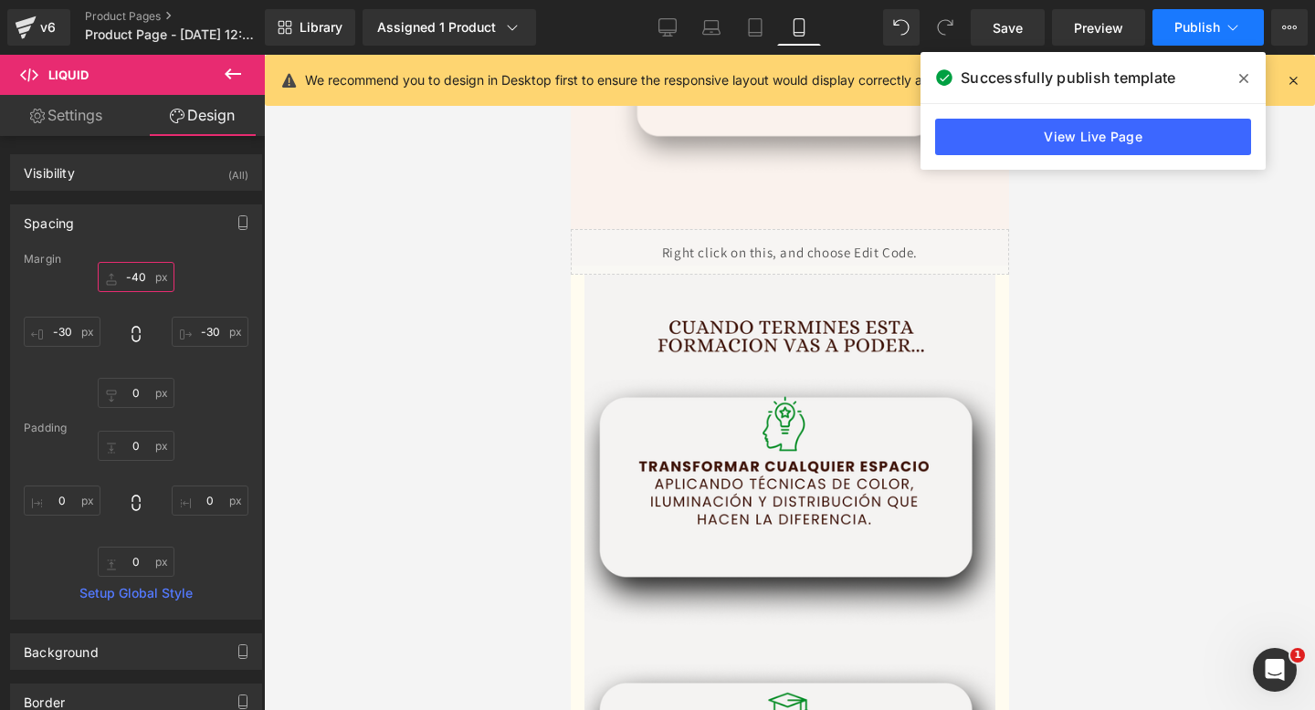
type input "-40"
click at [1197, 29] on span "Publish" at bounding box center [1197, 27] width 46 height 15
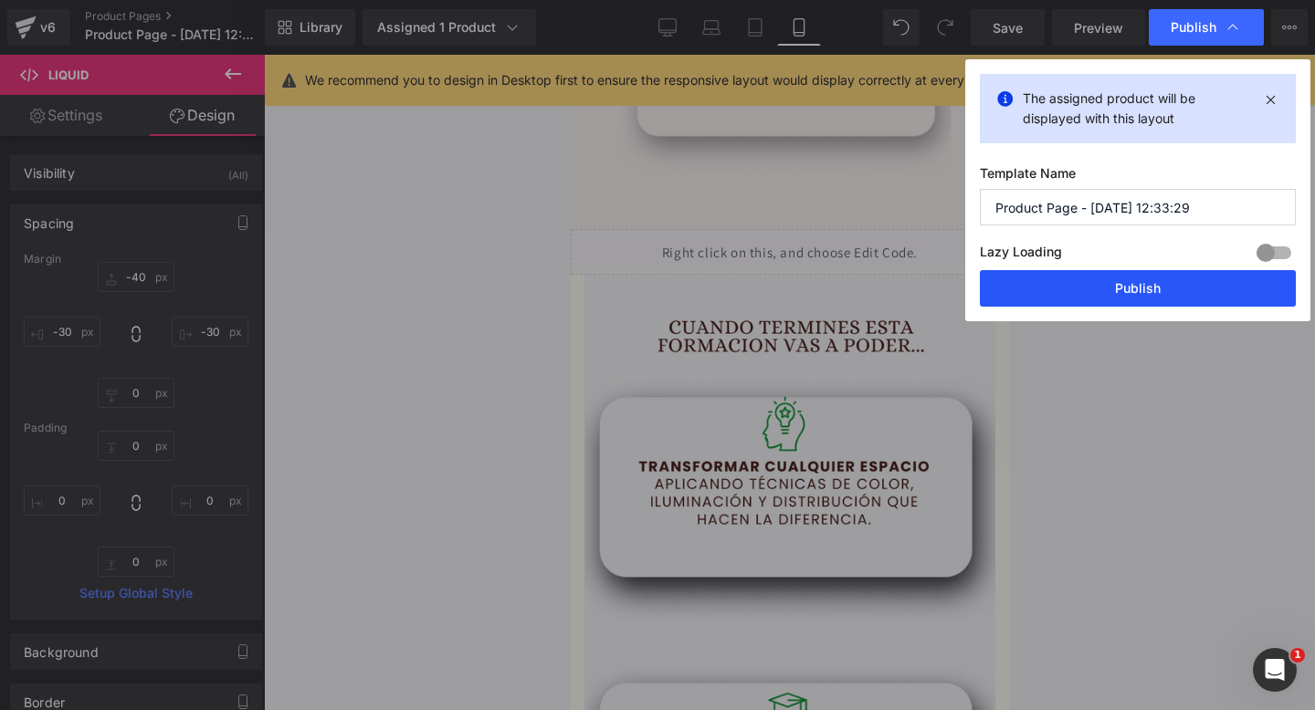
click at [1084, 299] on button "Publish" at bounding box center [1138, 288] width 316 height 37
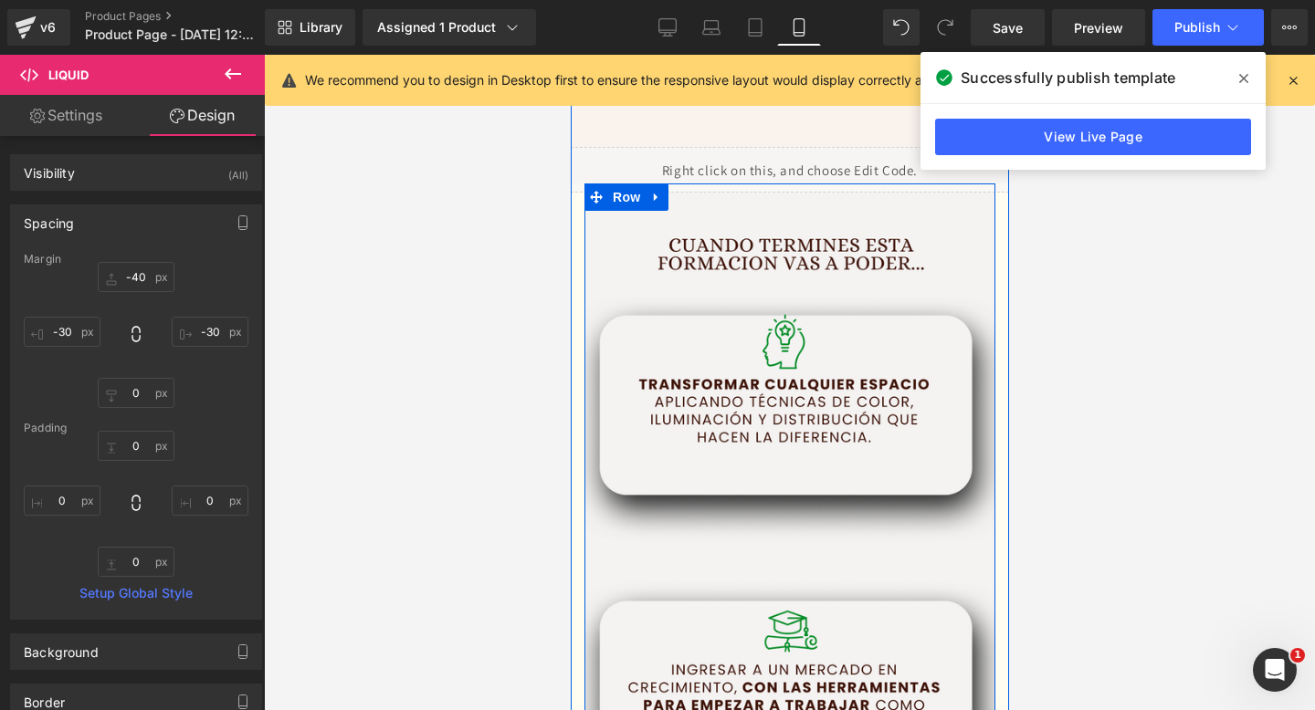
scroll to position [2863, 0]
click at [615, 193] on span "Row" at bounding box center [625, 198] width 37 height 27
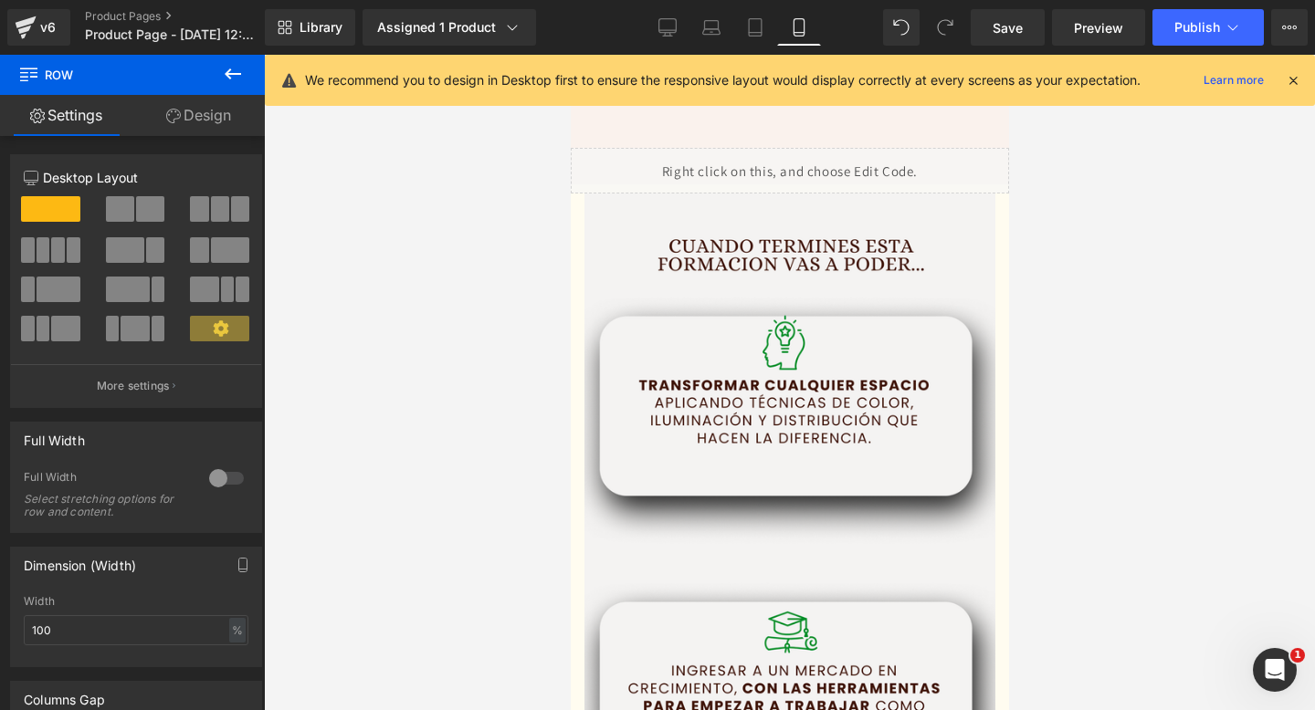
click at [506, 237] on div at bounding box center [789, 383] width 1051 height 656
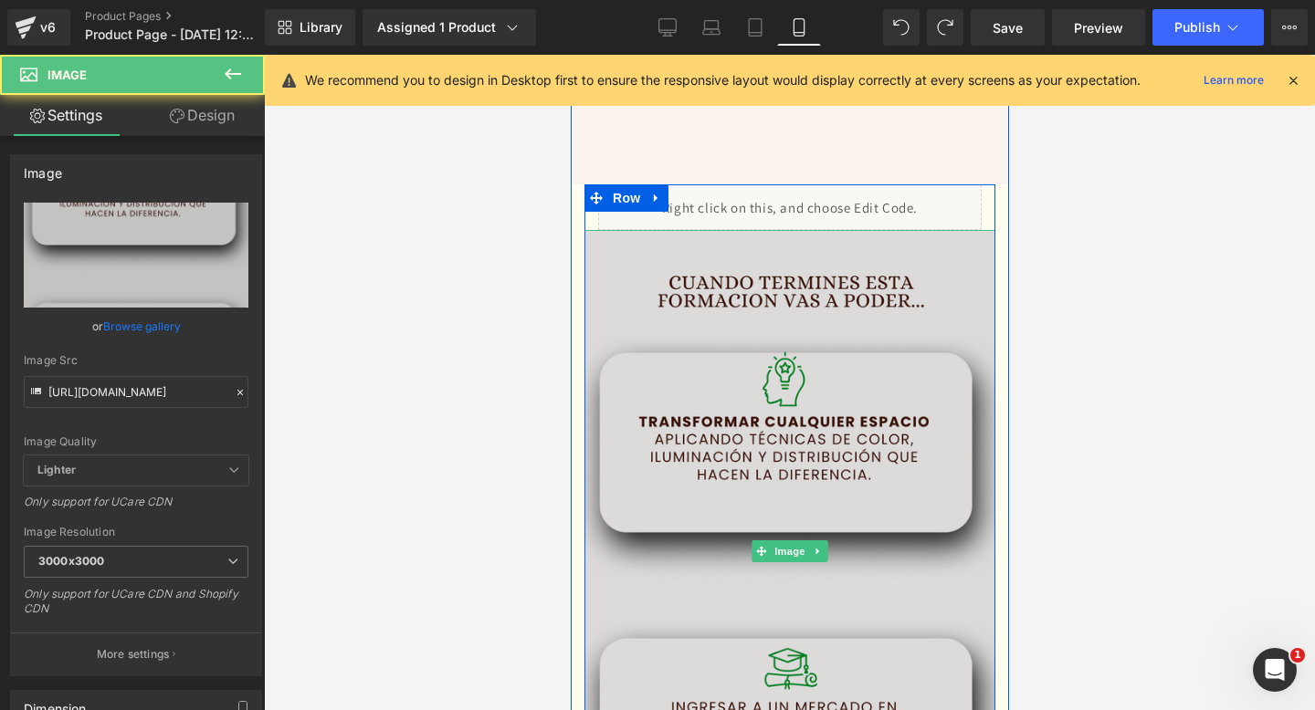
click at [702, 275] on img at bounding box center [789, 551] width 411 height 642
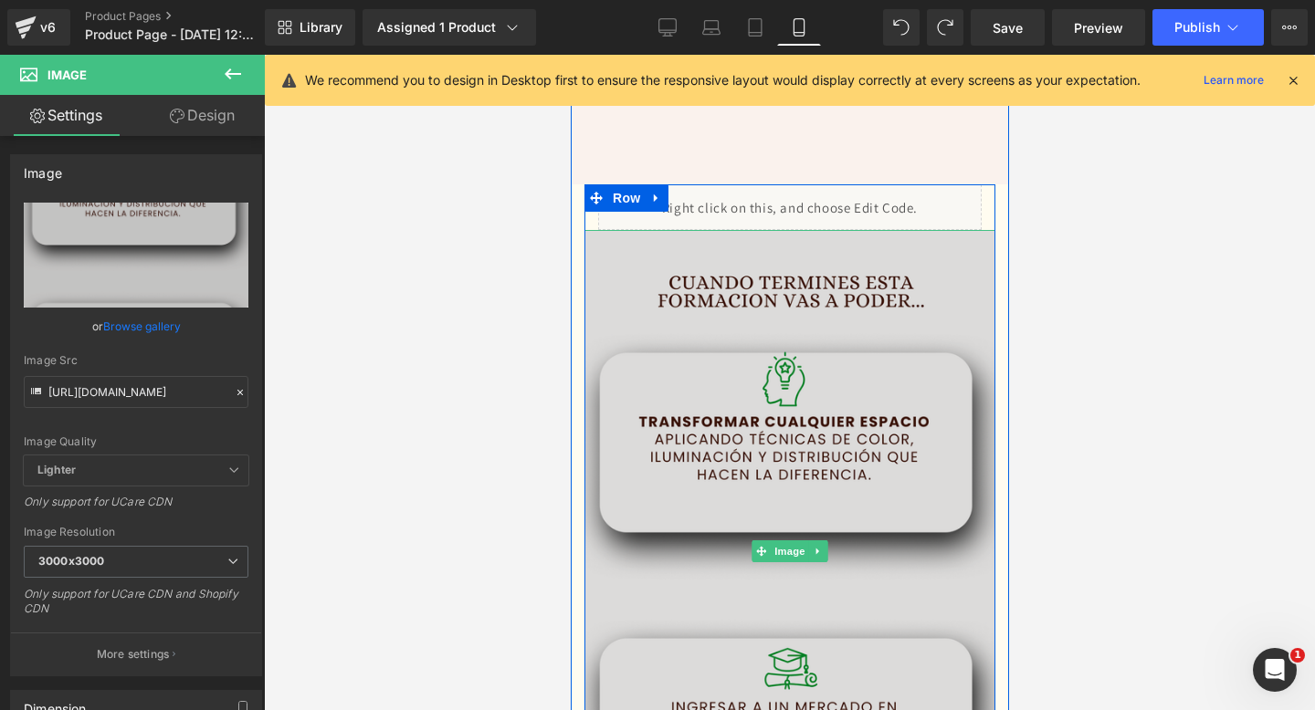
click at [693, 327] on img at bounding box center [789, 551] width 411 height 642
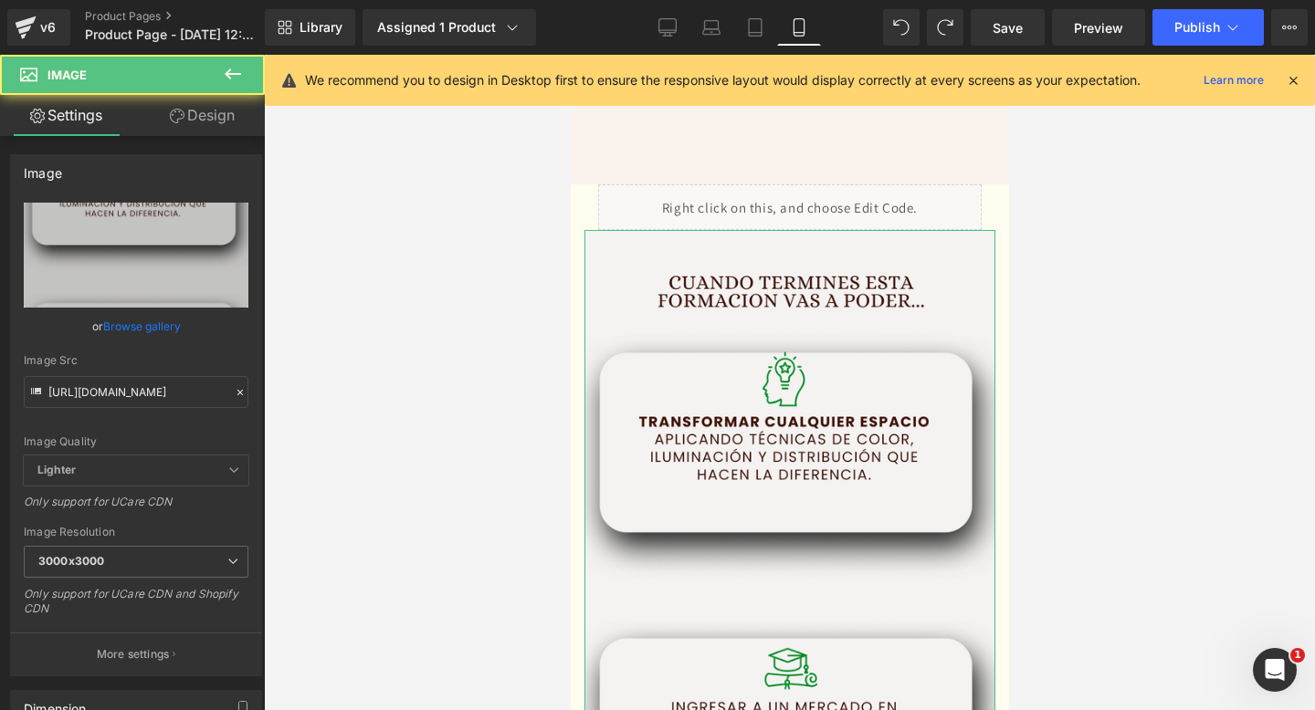
click at [170, 121] on icon at bounding box center [177, 116] width 15 height 15
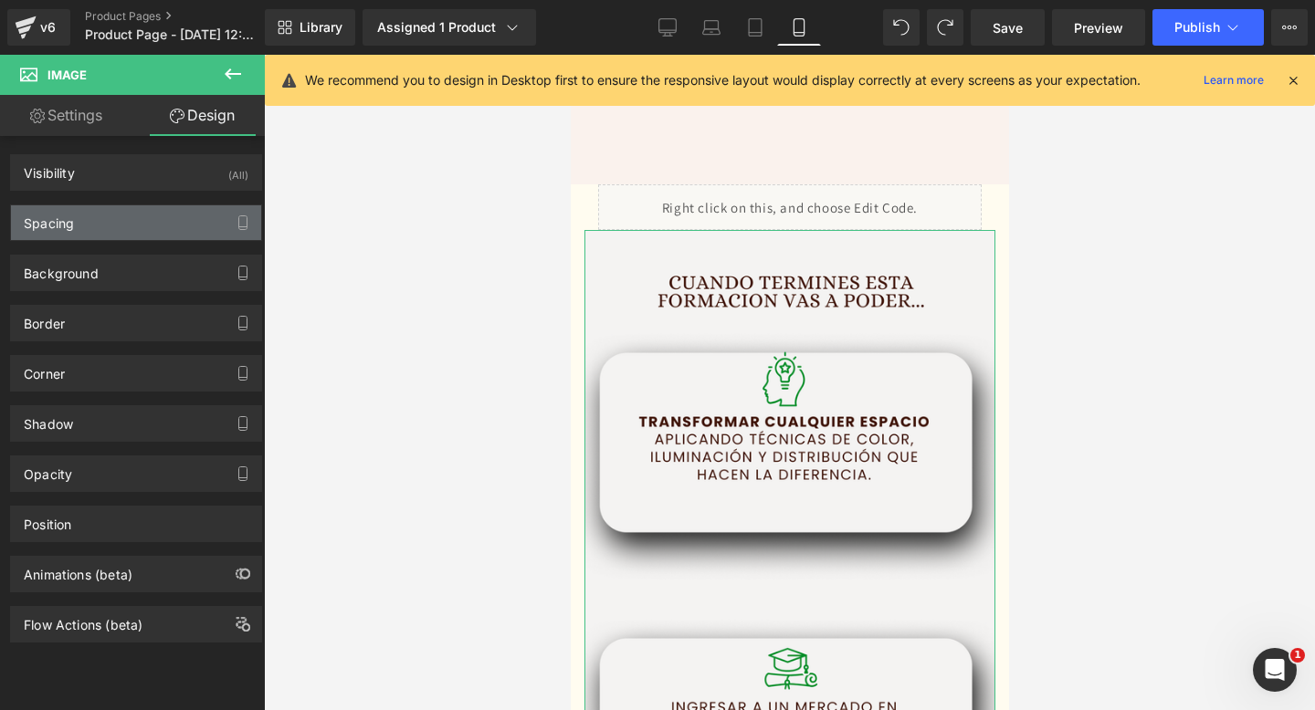
click at [140, 216] on div "Spacing" at bounding box center [136, 222] width 250 height 35
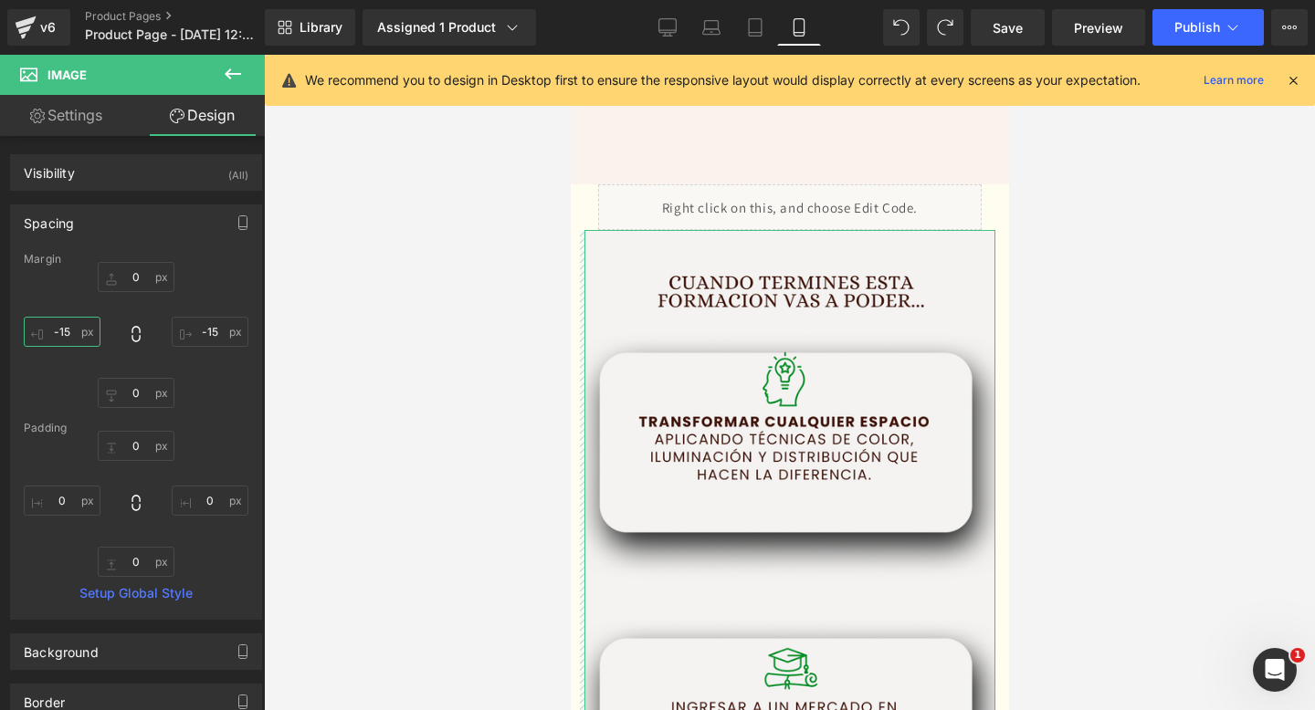
click at [74, 331] on input "-15" at bounding box center [62, 332] width 77 height 30
click at [64, 331] on input "-15" at bounding box center [62, 332] width 77 height 30
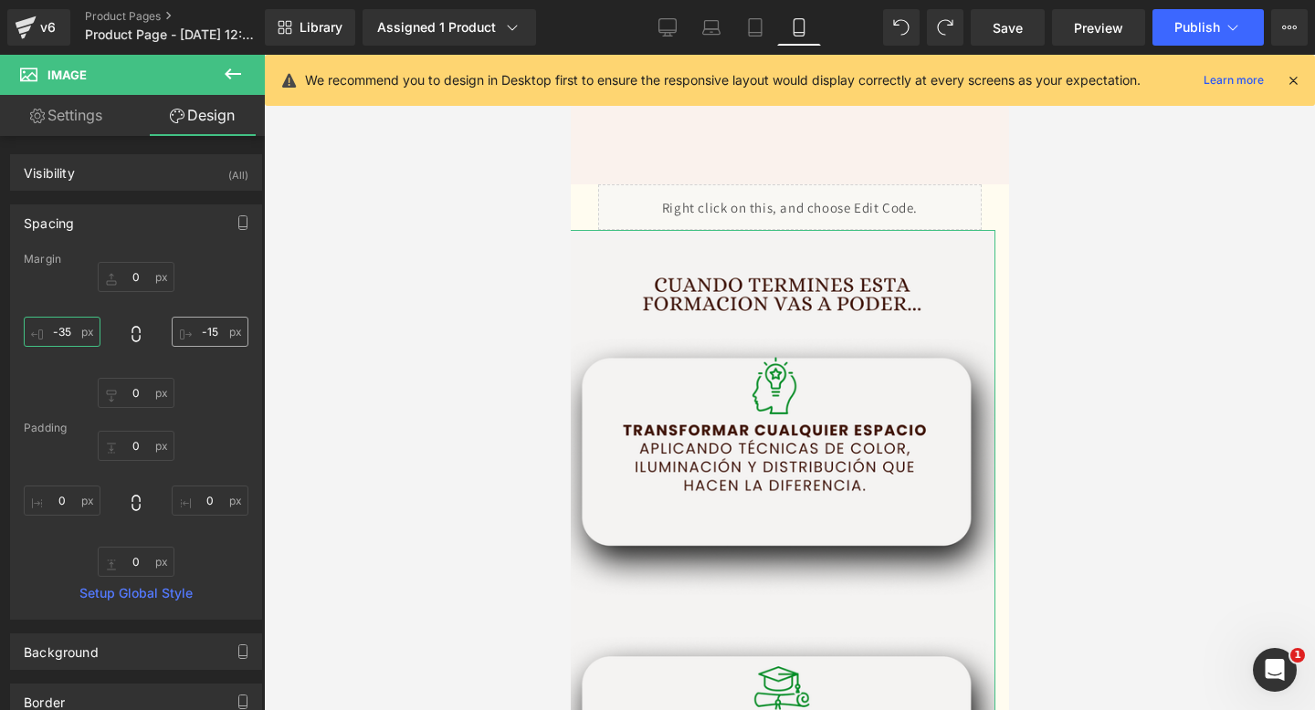
type input "-35"
click at [205, 333] on input "-15" at bounding box center [210, 332] width 77 height 30
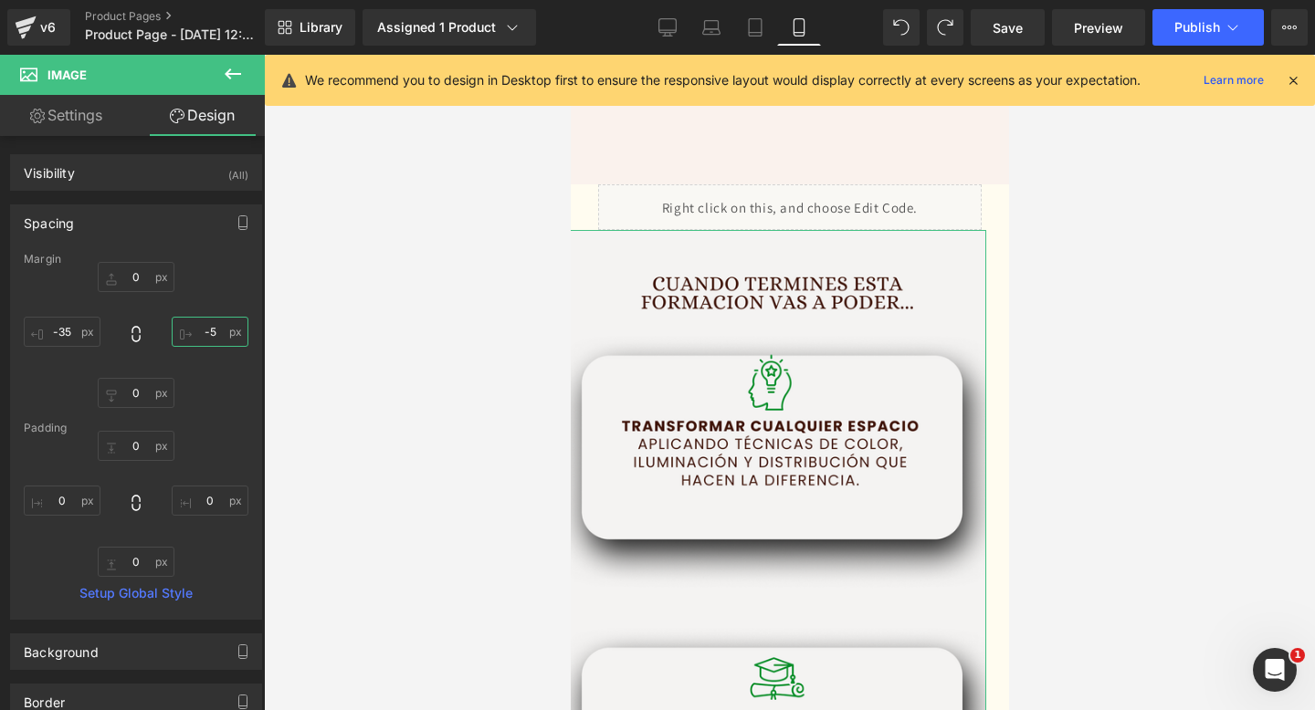
type input "-35"
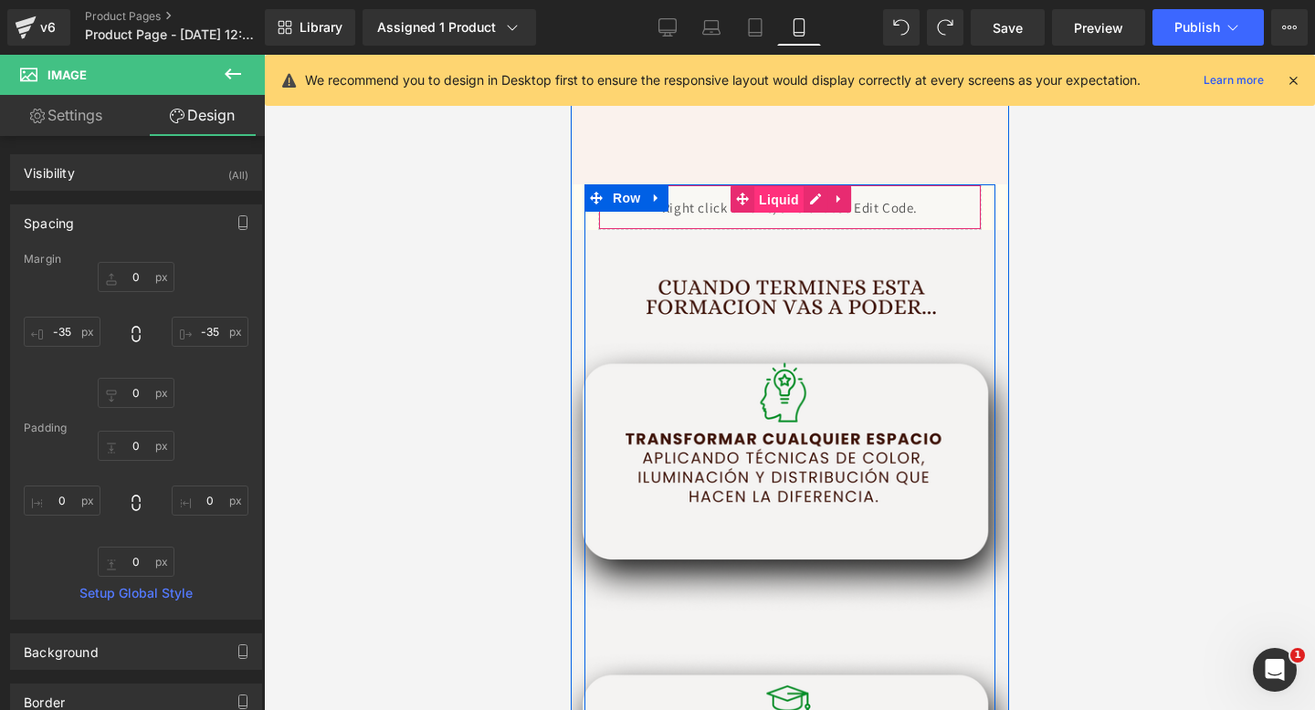
click at [764, 206] on span "Liquid" at bounding box center [777, 199] width 49 height 27
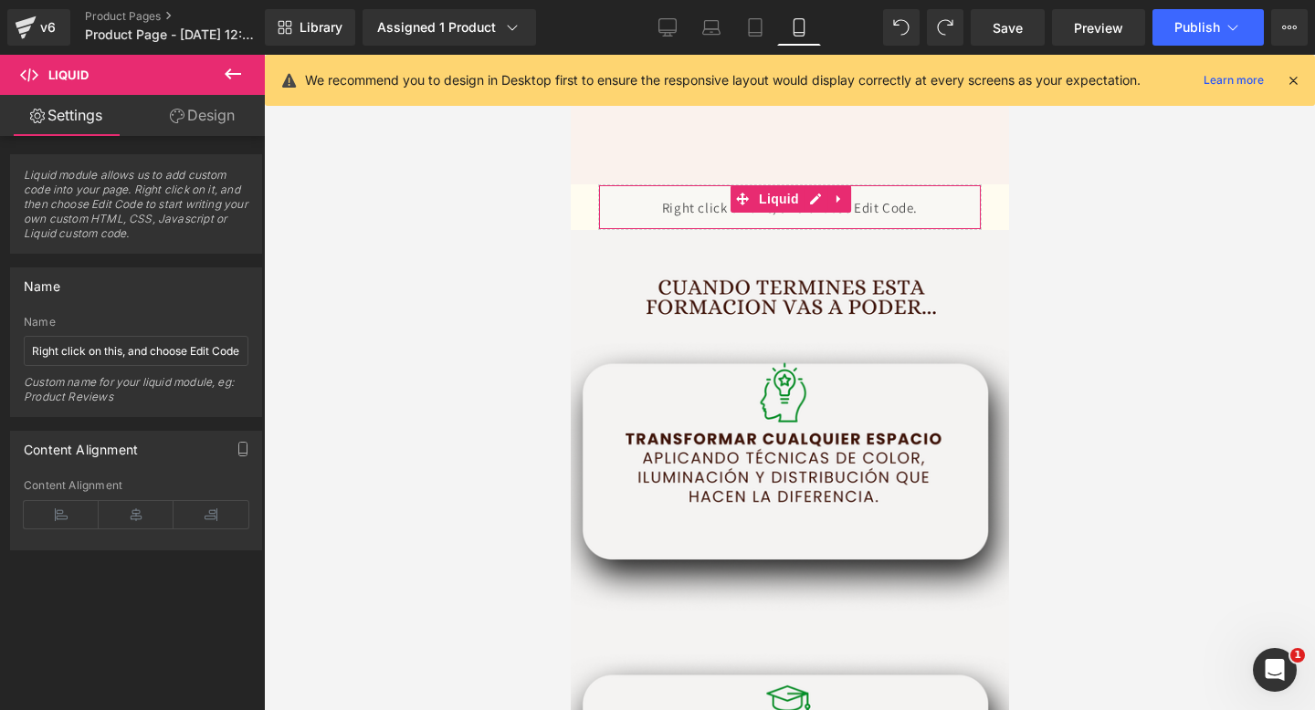
click at [208, 120] on link "Design" at bounding box center [202, 115] width 132 height 41
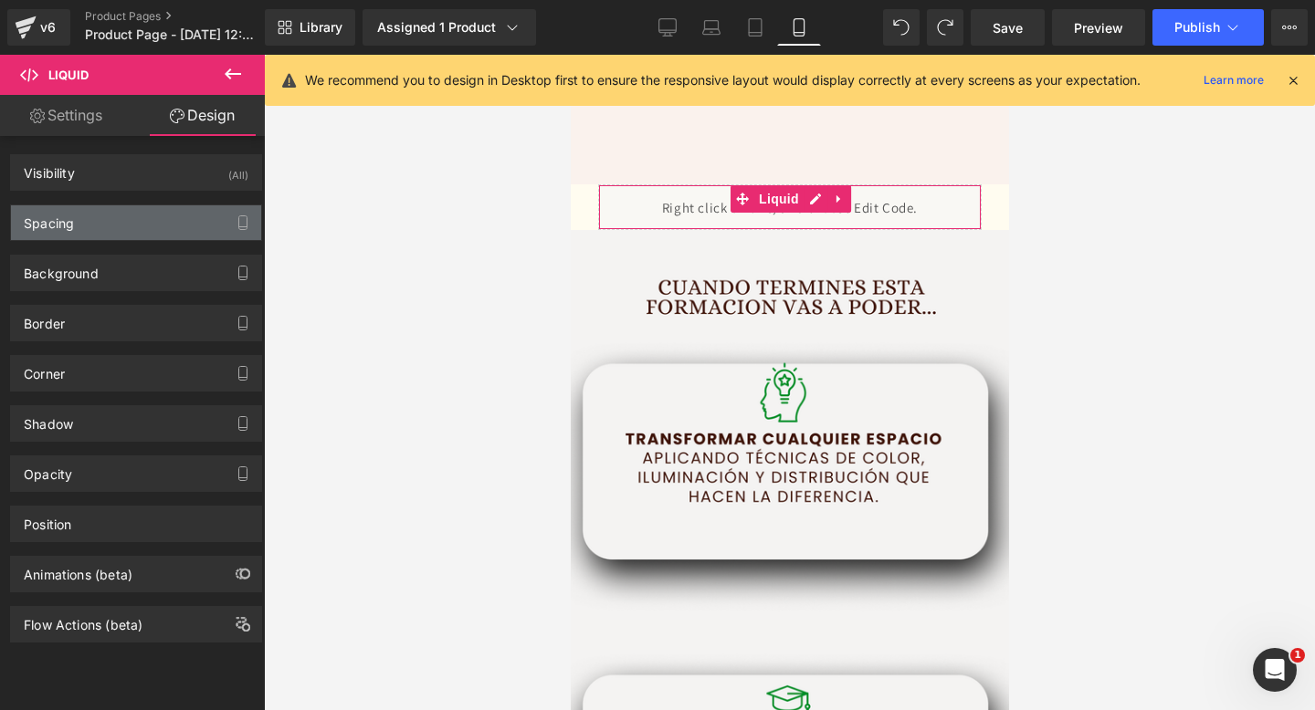
click at [152, 220] on div "Spacing" at bounding box center [136, 222] width 250 height 35
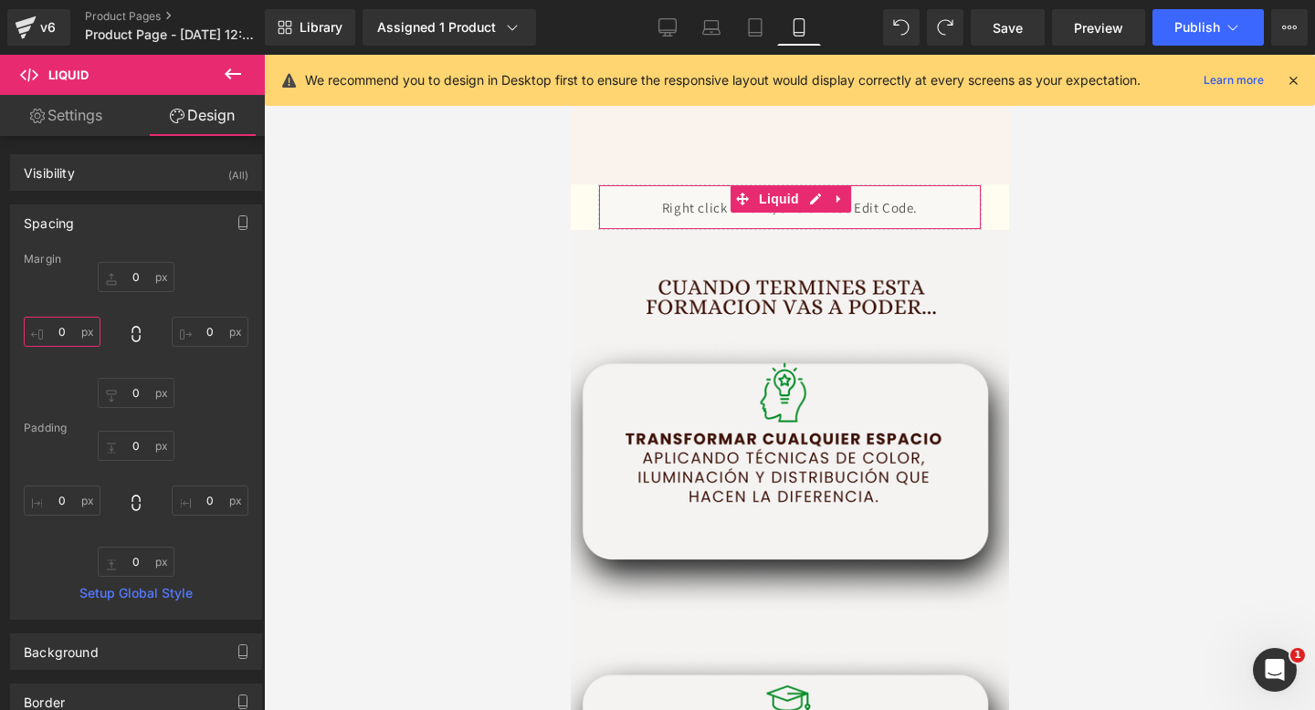
click at [65, 331] on input "0" at bounding box center [62, 332] width 77 height 30
type input "-50"
click at [210, 333] on input "0" at bounding box center [210, 332] width 77 height 30
type input "-50"
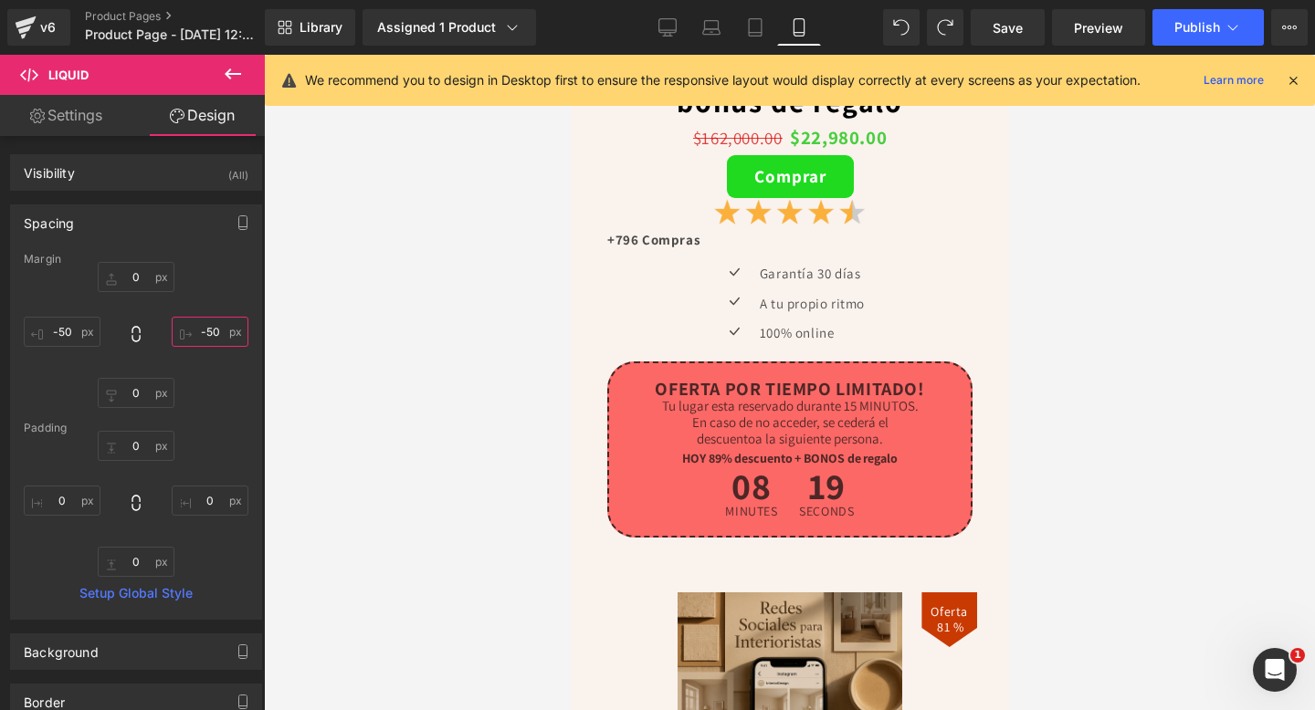
scroll to position [6872, 0]
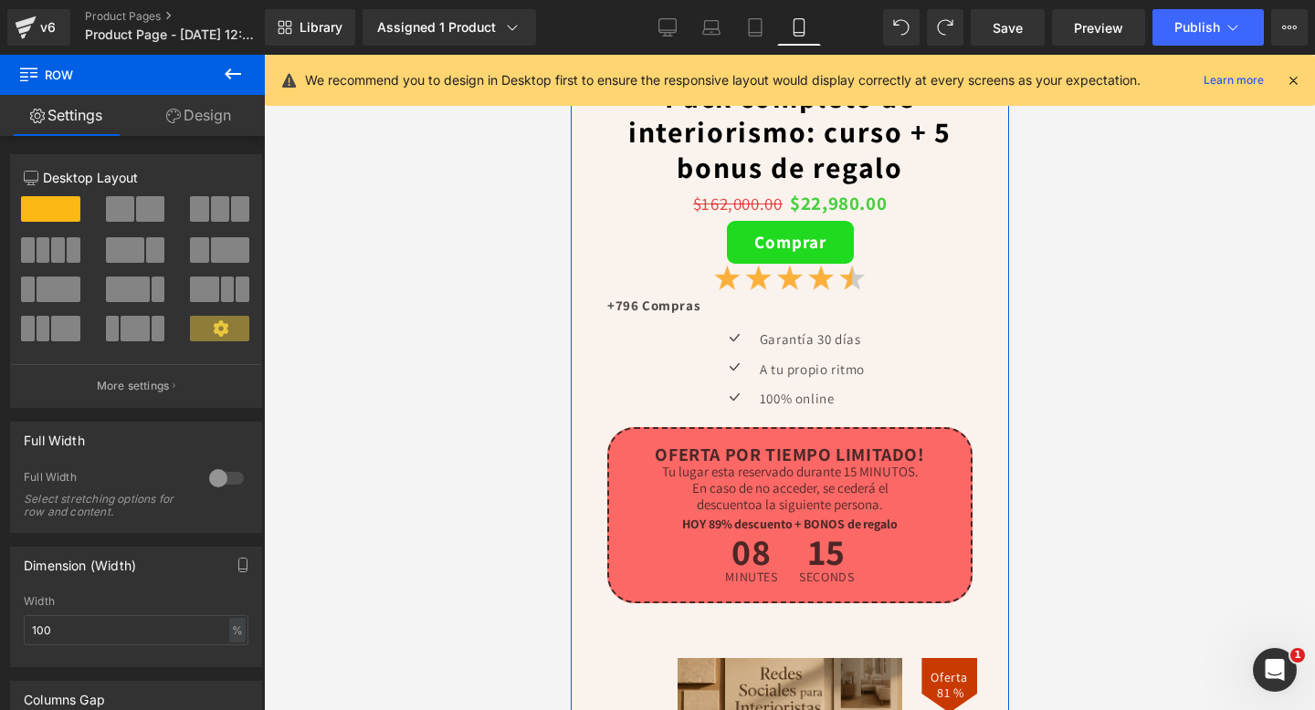
click at [179, 98] on link "Design" at bounding box center [198, 115] width 132 height 41
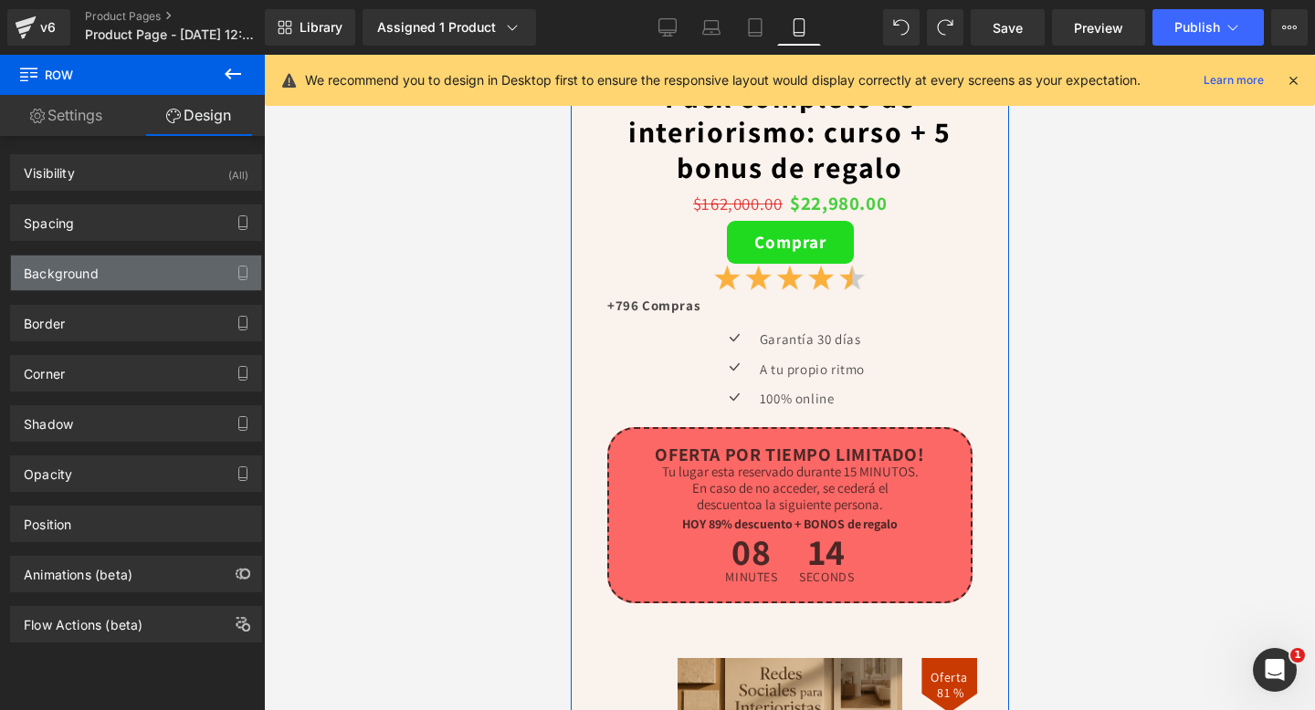
click at [99, 272] on div "Background" at bounding box center [136, 273] width 250 height 35
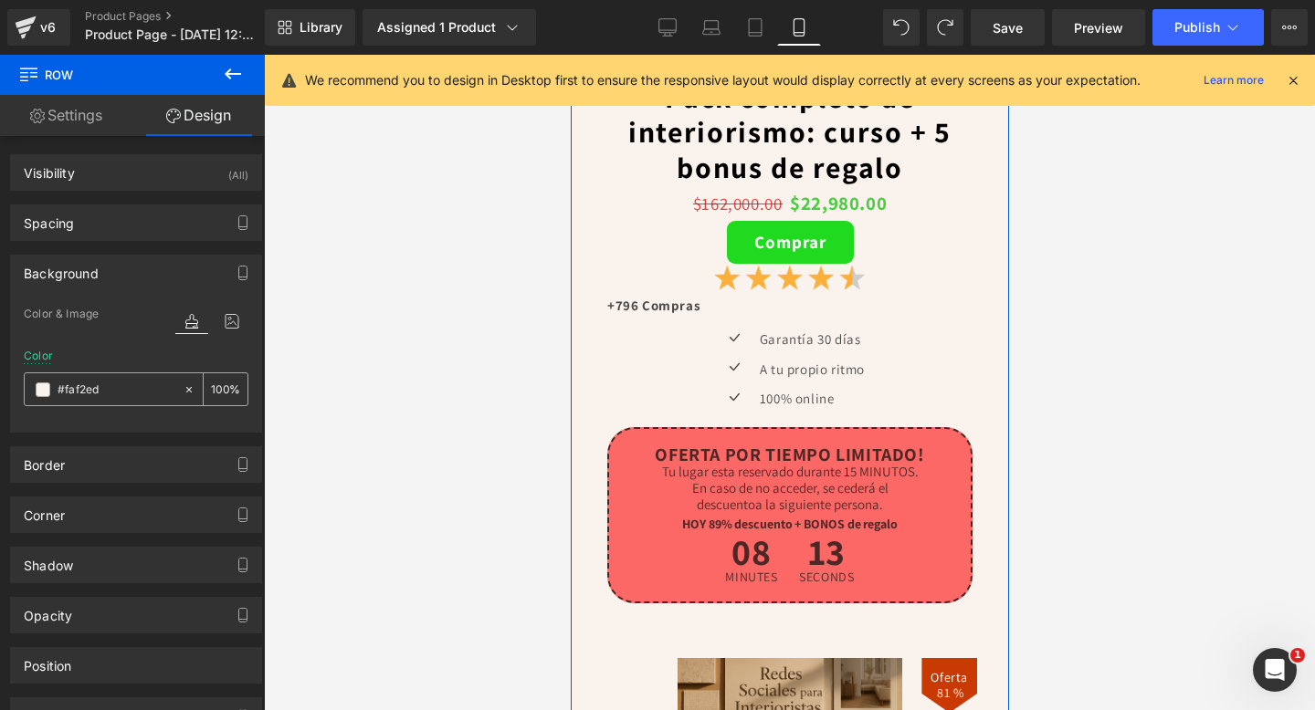
click at [82, 398] on input "#faf2ed" at bounding box center [116, 390] width 117 height 20
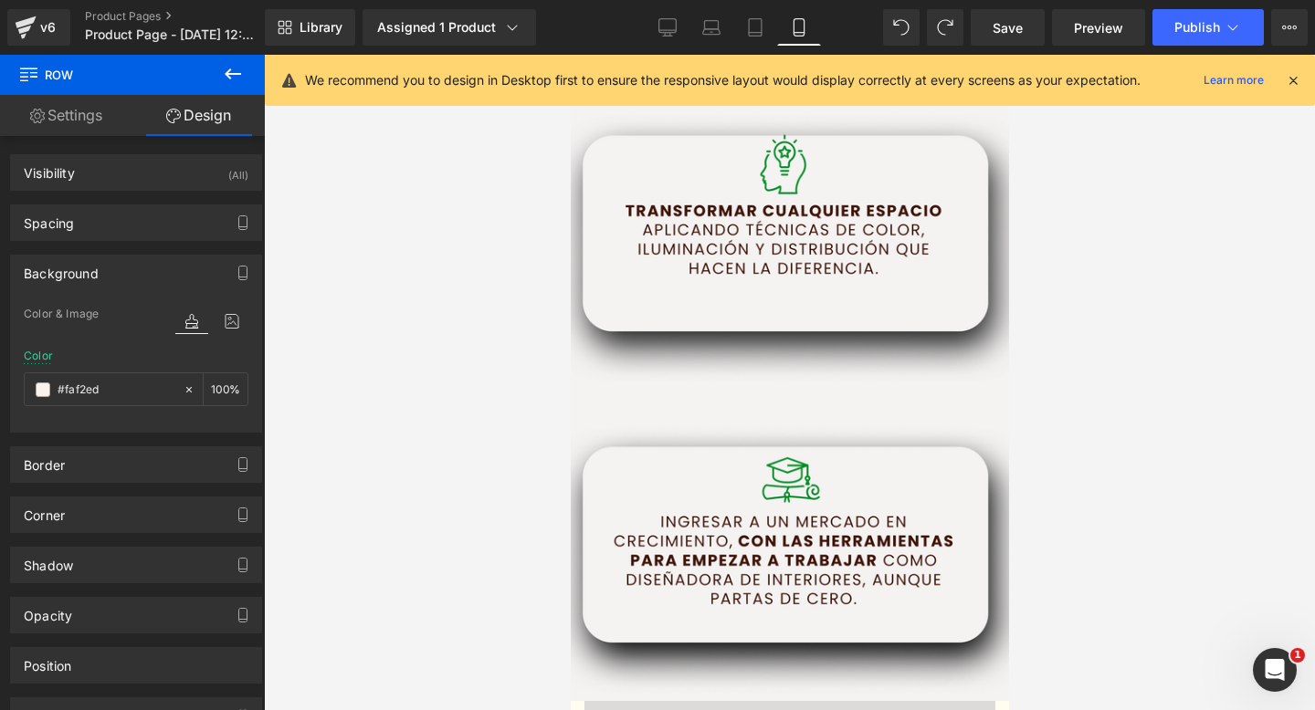
scroll to position [3582, 0]
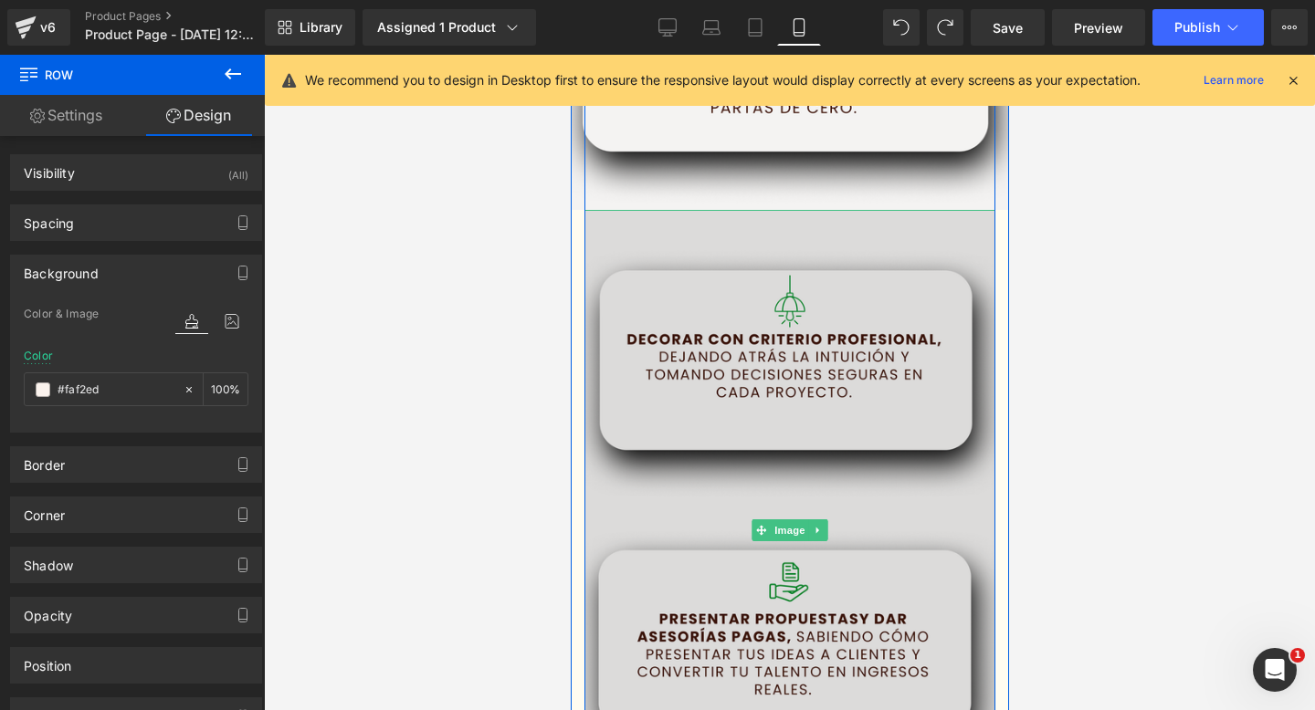
click at [588, 438] on img at bounding box center [789, 531] width 411 height 642
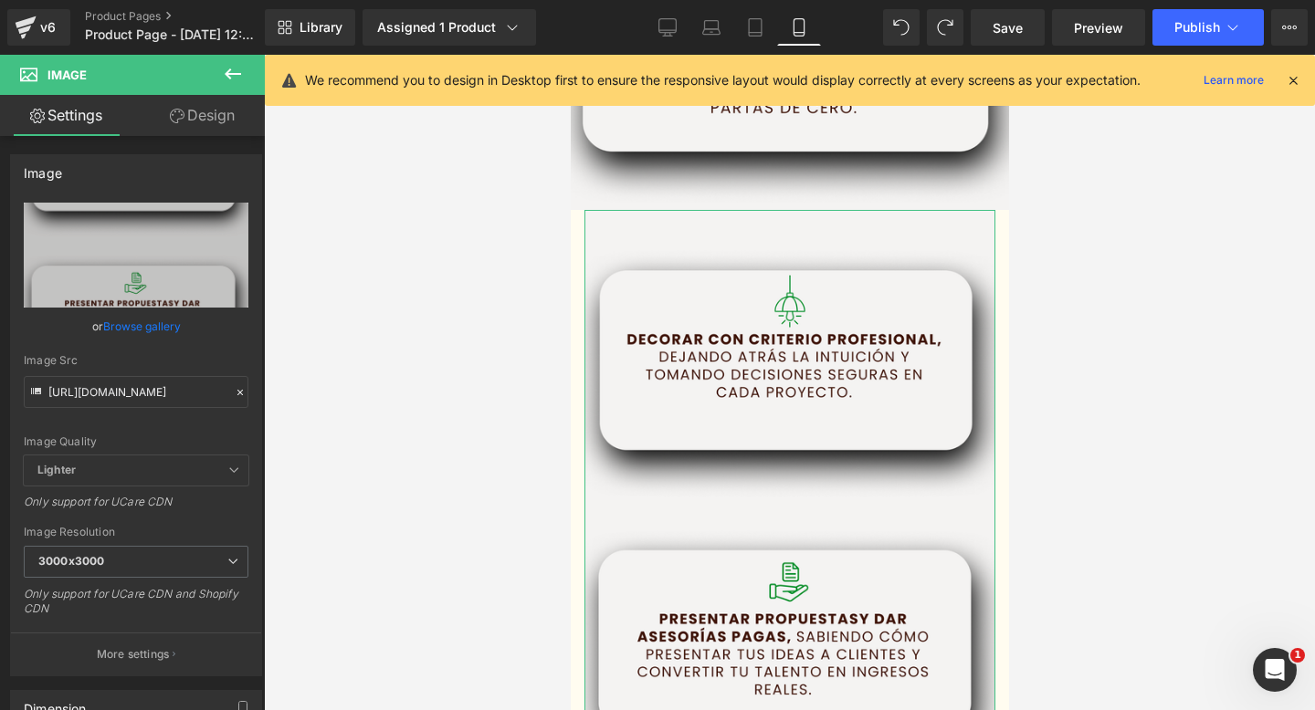
click at [175, 118] on icon at bounding box center [177, 116] width 15 height 15
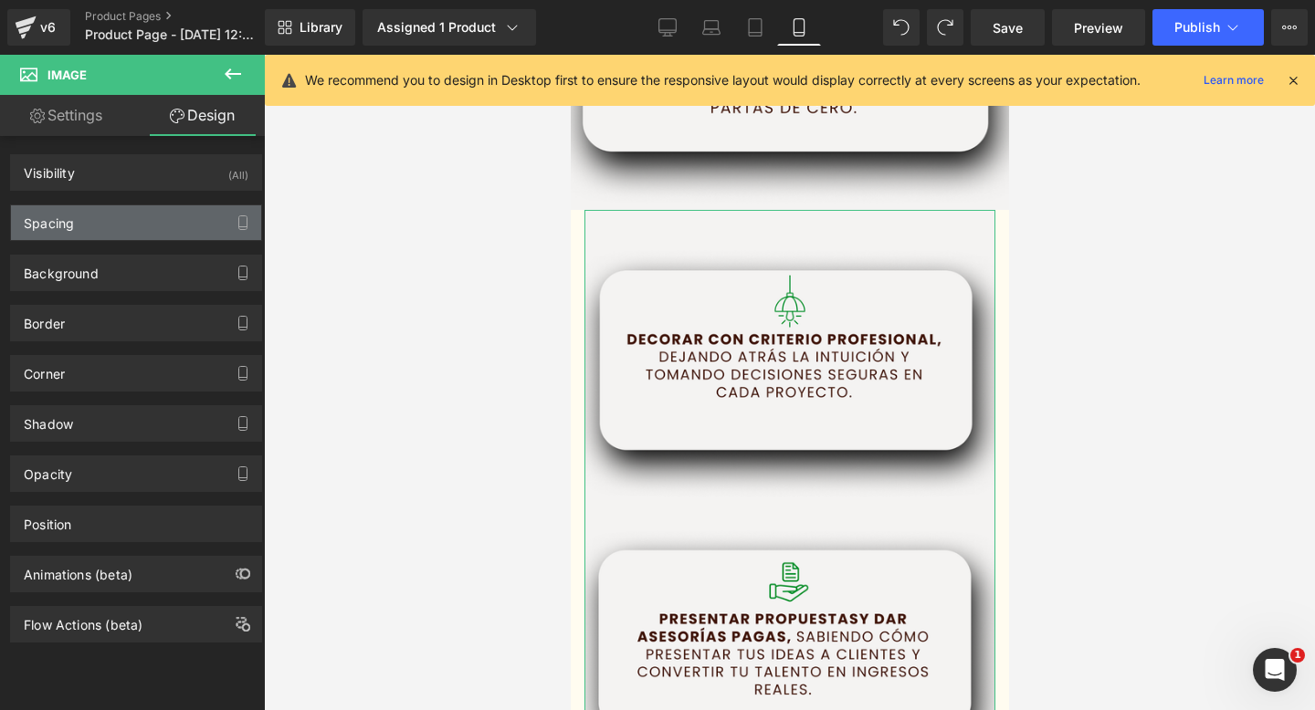
click at [184, 230] on div "Spacing" at bounding box center [136, 222] width 250 height 35
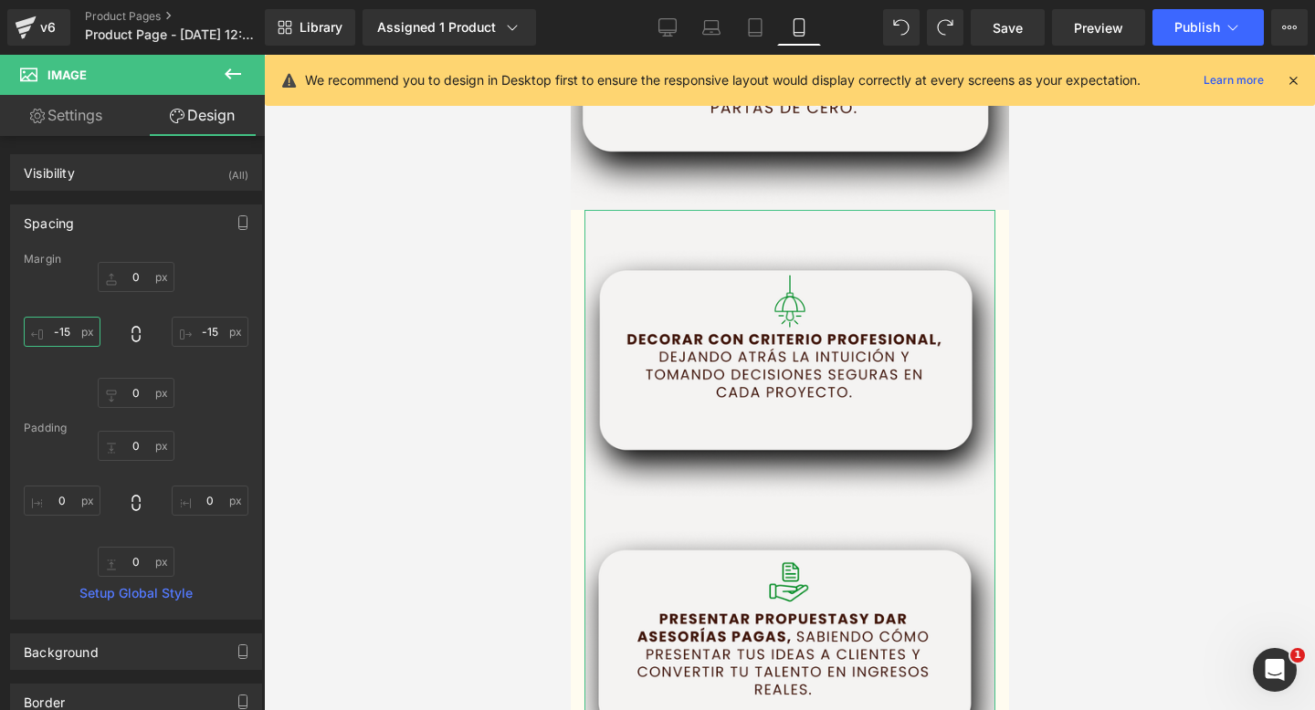
click at [65, 328] on input "-15" at bounding box center [62, 332] width 77 height 30
click at [65, 331] on input "-15" at bounding box center [62, 332] width 77 height 30
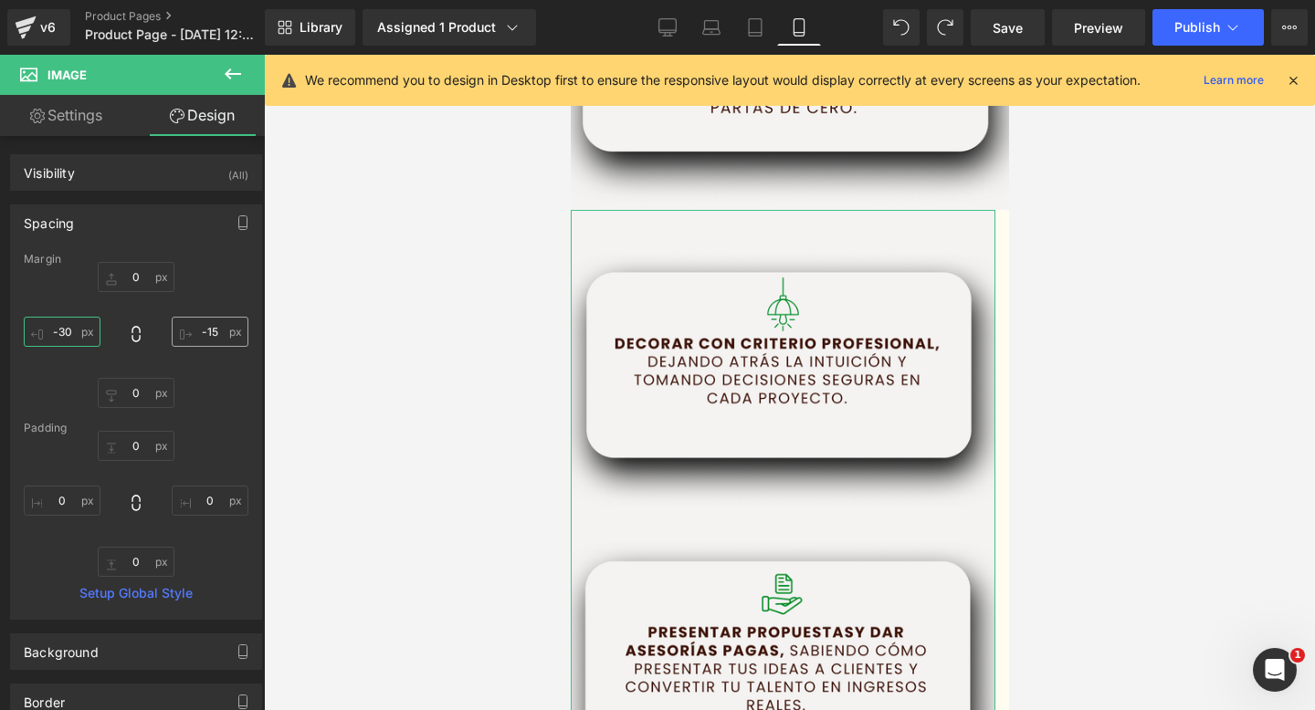
type input "-30"
click at [216, 331] on input "-15" at bounding box center [210, 332] width 77 height 30
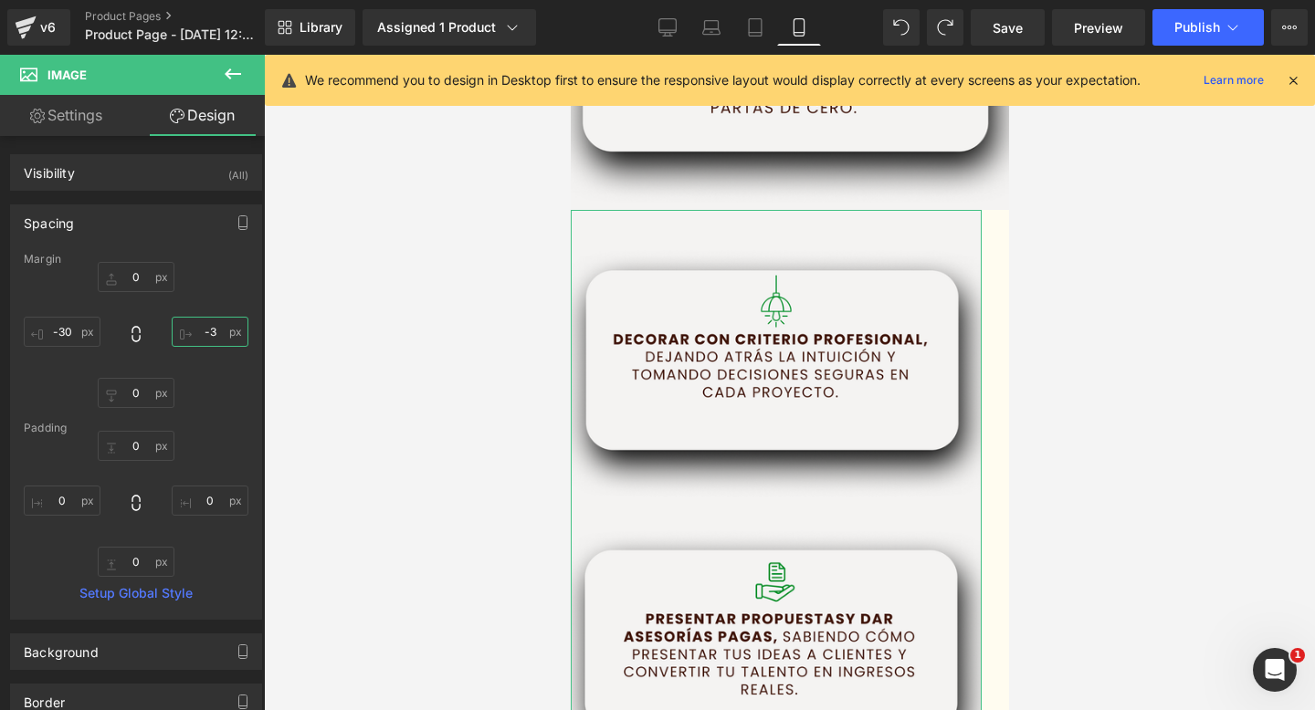
type input "-30"
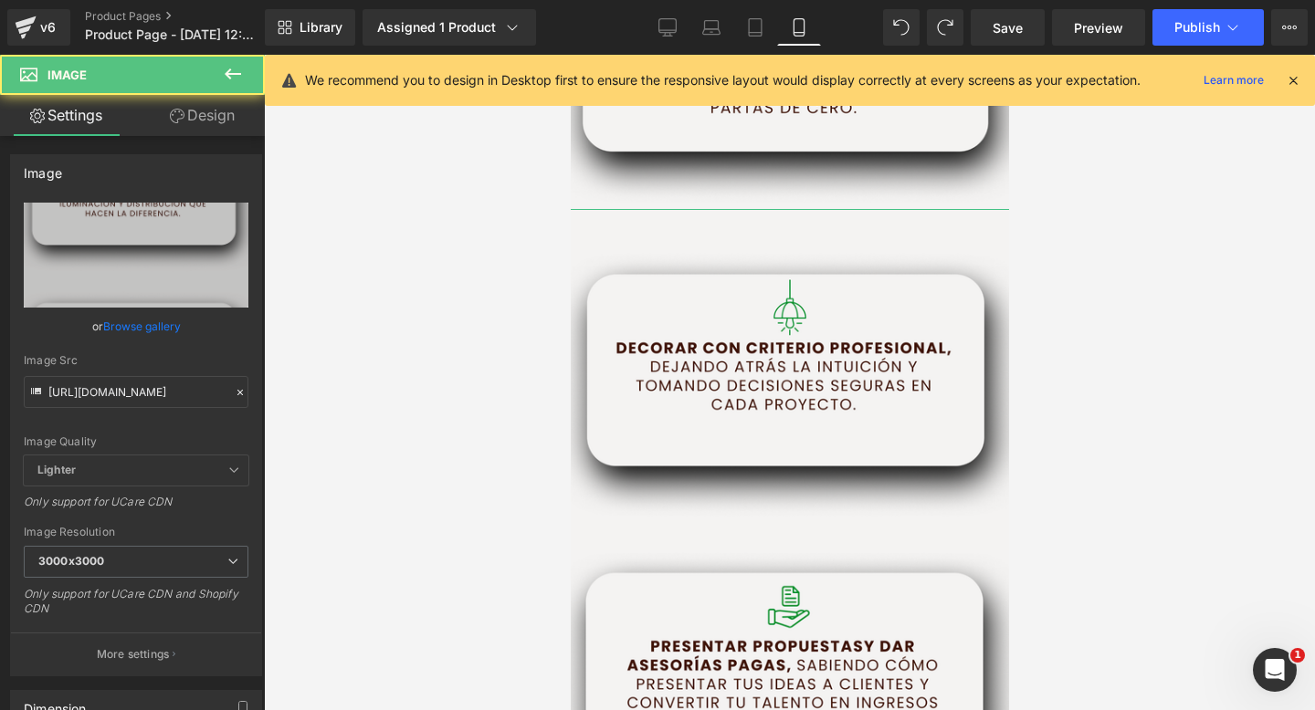
click at [211, 132] on link "Design" at bounding box center [202, 115] width 132 height 41
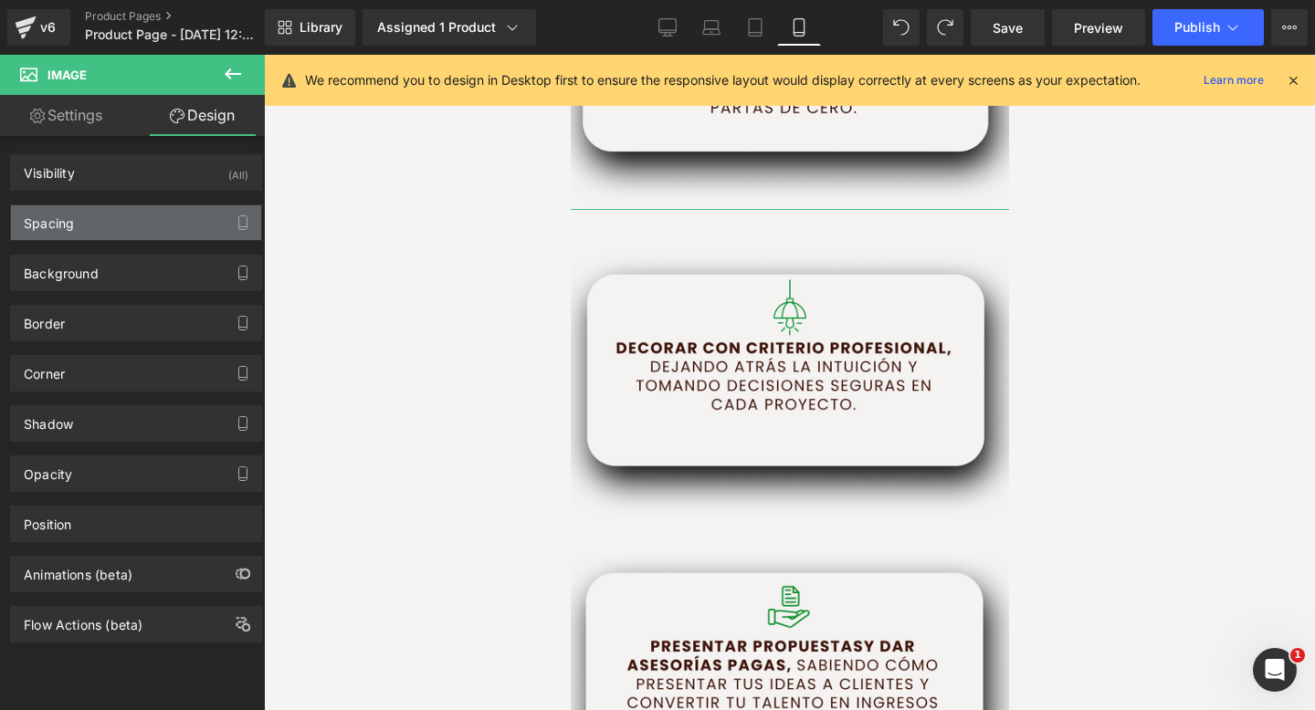
type input "0"
type input "-35"
type input "0"
type input "-35"
type input "0"
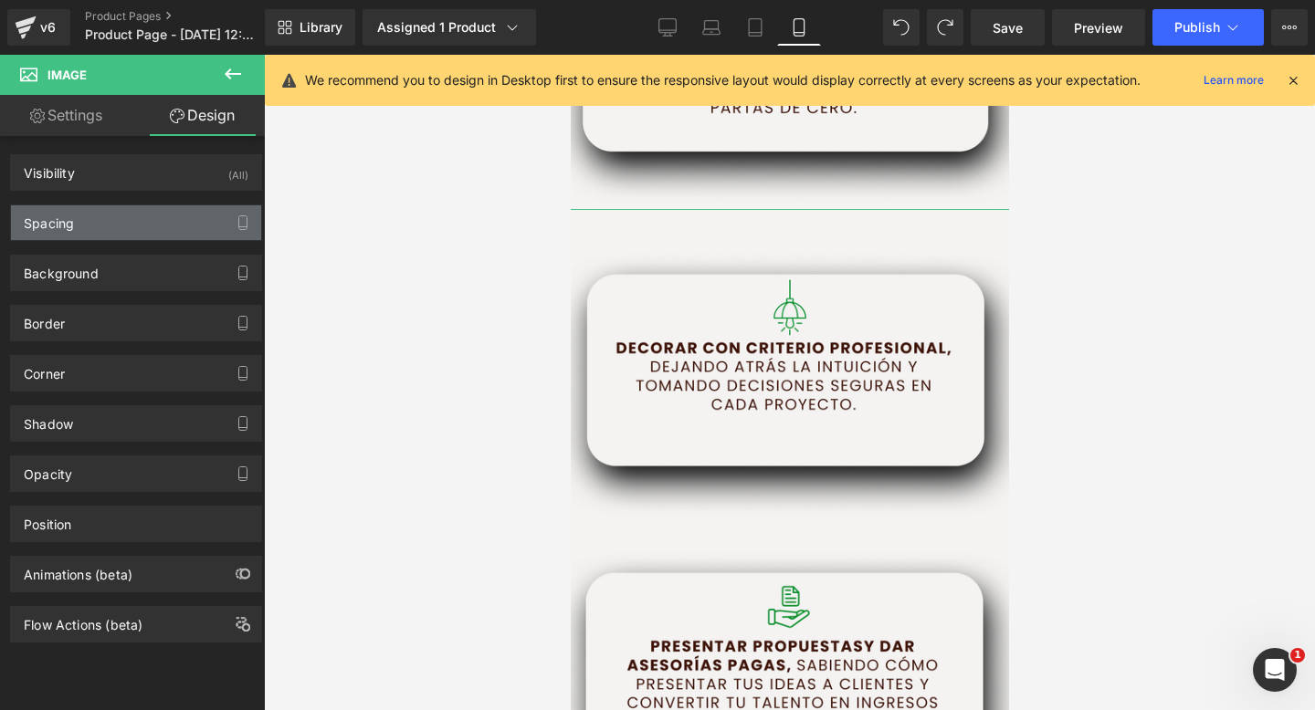
type input "0"
click at [150, 207] on div "Spacing" at bounding box center [136, 222] width 250 height 35
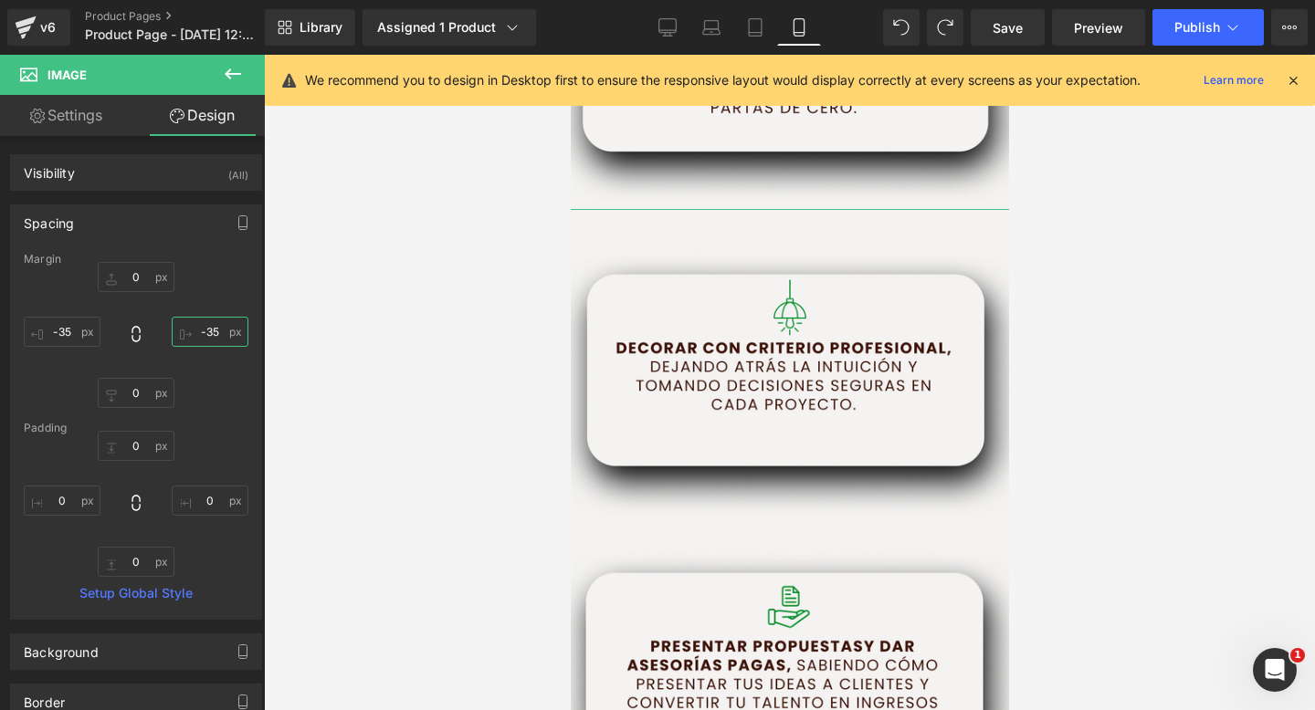
click at [210, 328] on input "-35" at bounding box center [210, 332] width 77 height 30
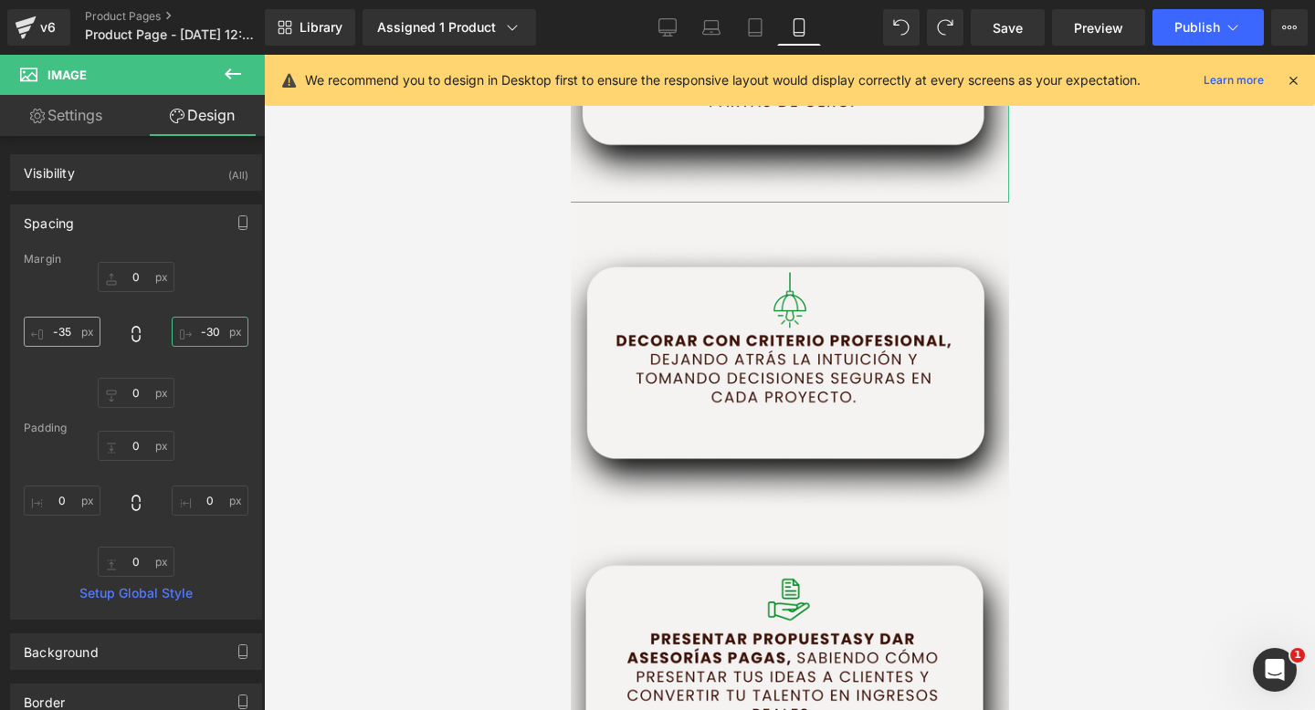
type input "-30"
click at [72, 330] on input "-35" at bounding box center [62, 332] width 77 height 30
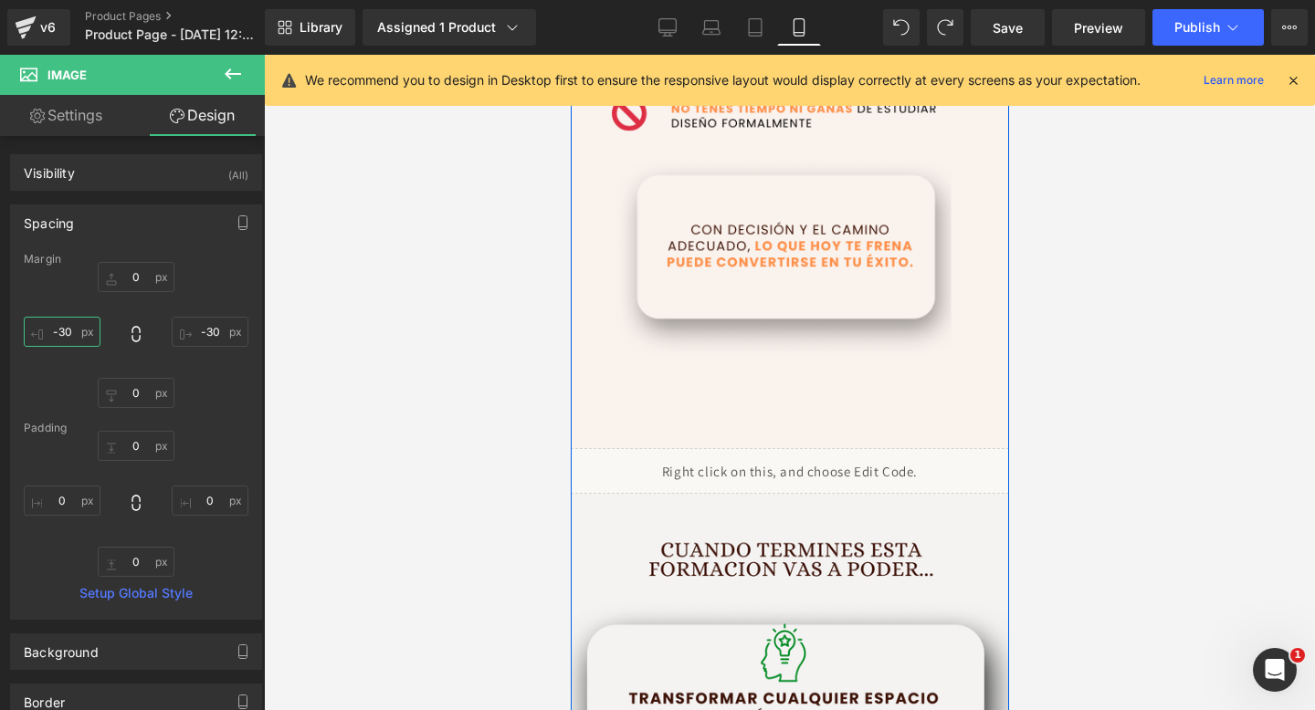
scroll to position [2589, 0]
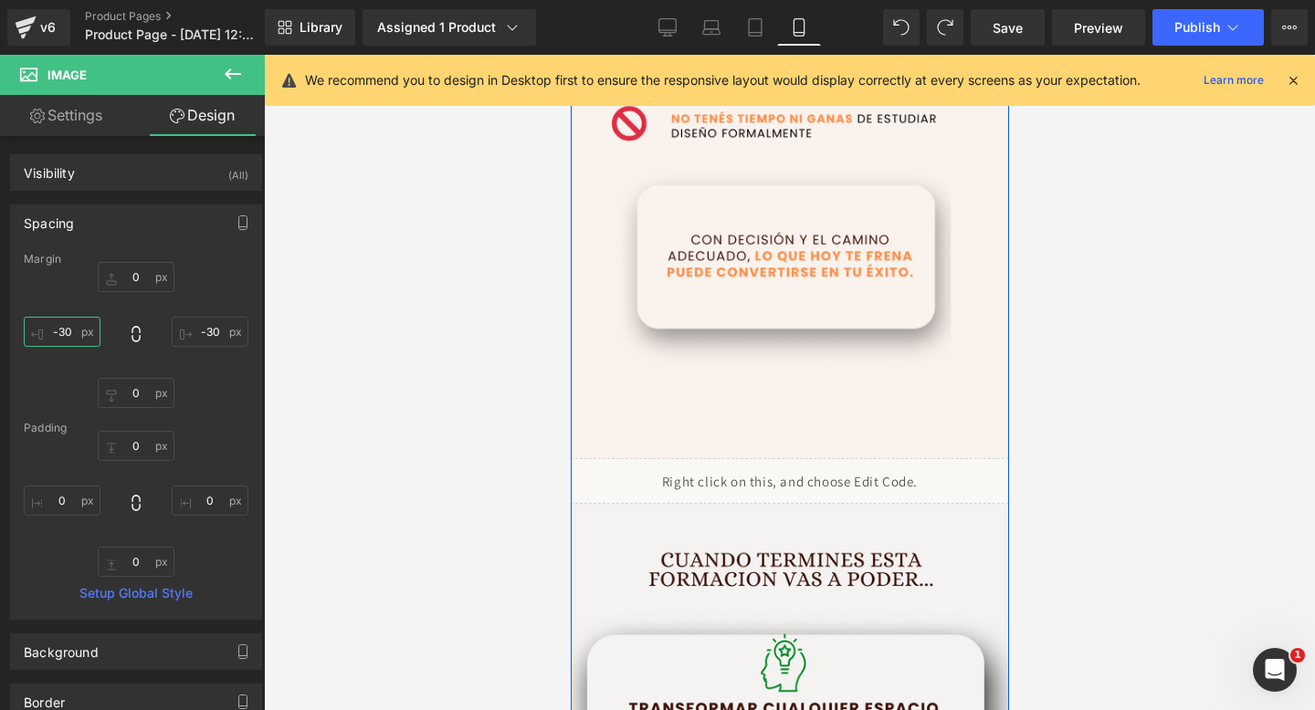
type input "-30"
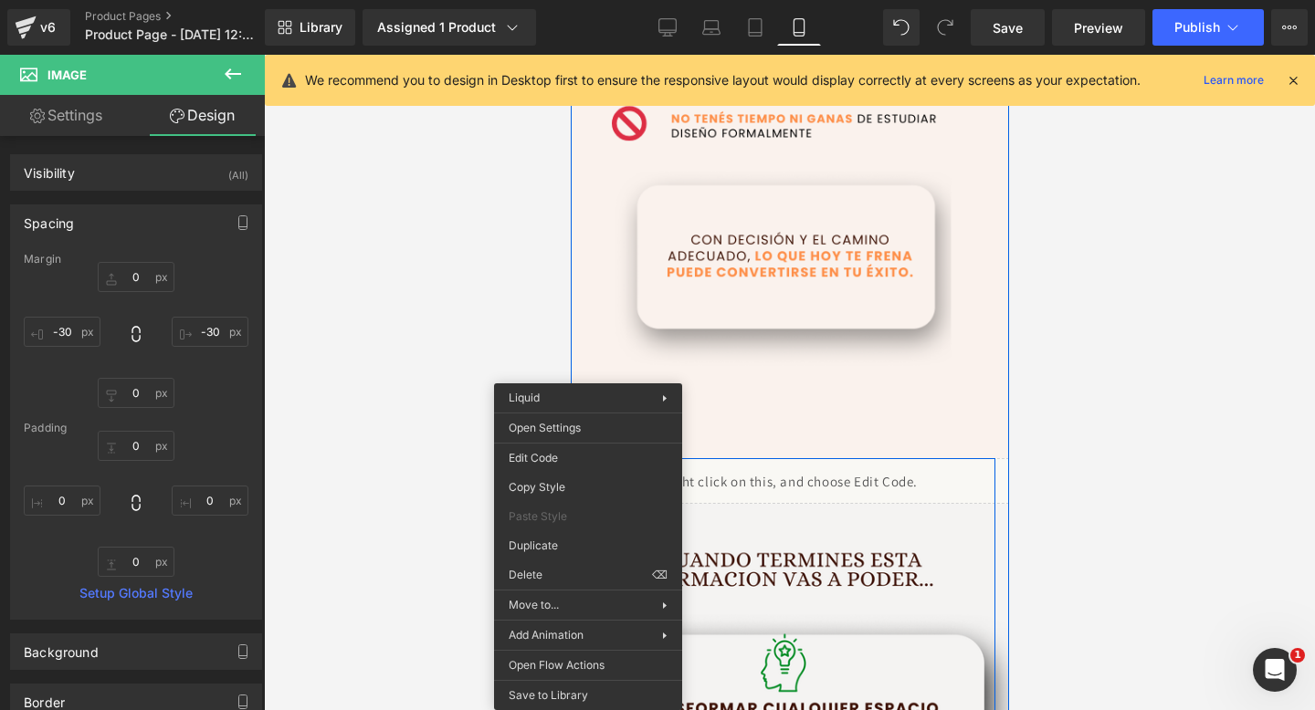
click at [857, 491] on div "Liquid" at bounding box center [789, 481] width 475 height 46
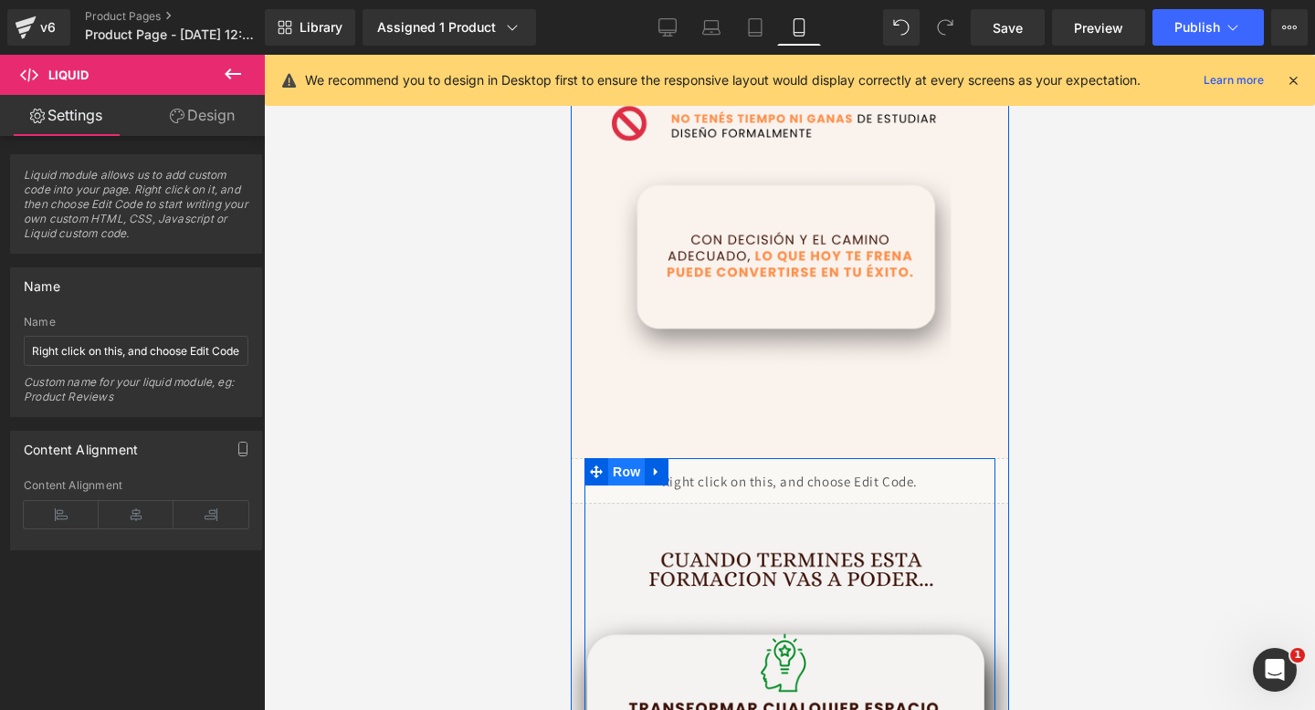
click at [616, 478] on span "Row" at bounding box center [625, 471] width 37 height 27
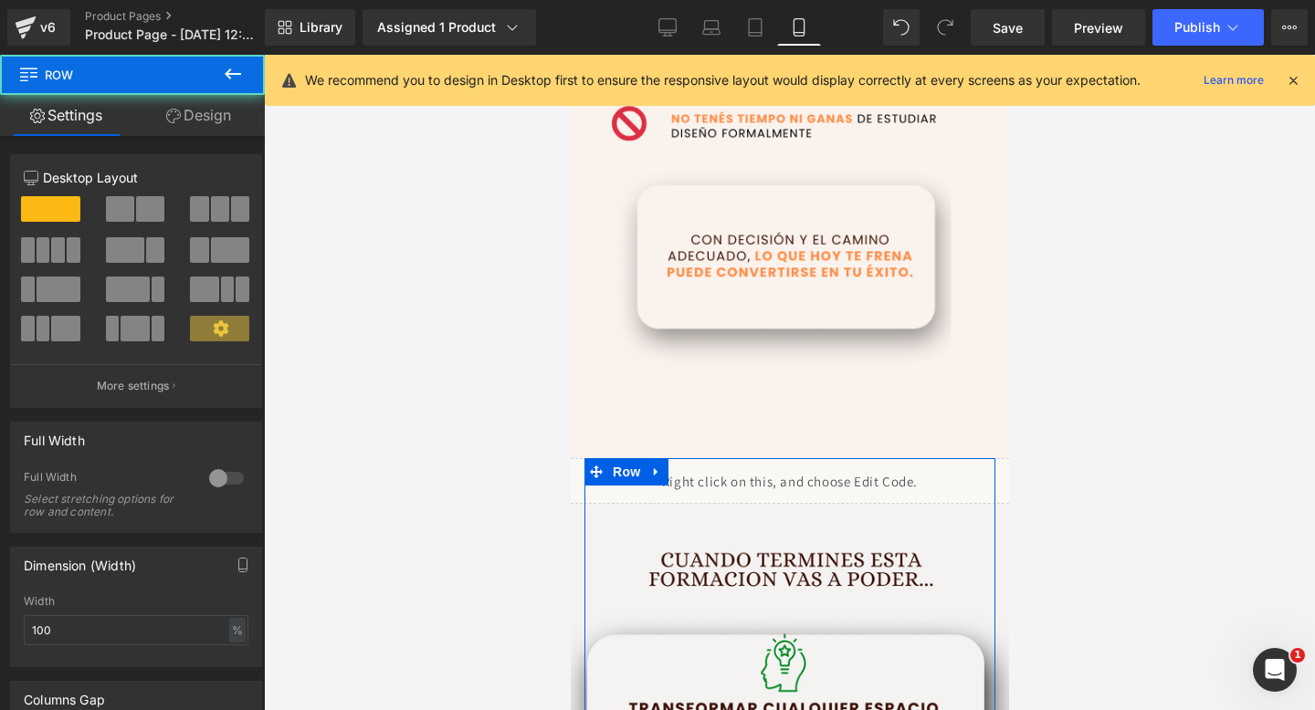
click at [198, 106] on link "Design" at bounding box center [198, 115] width 132 height 41
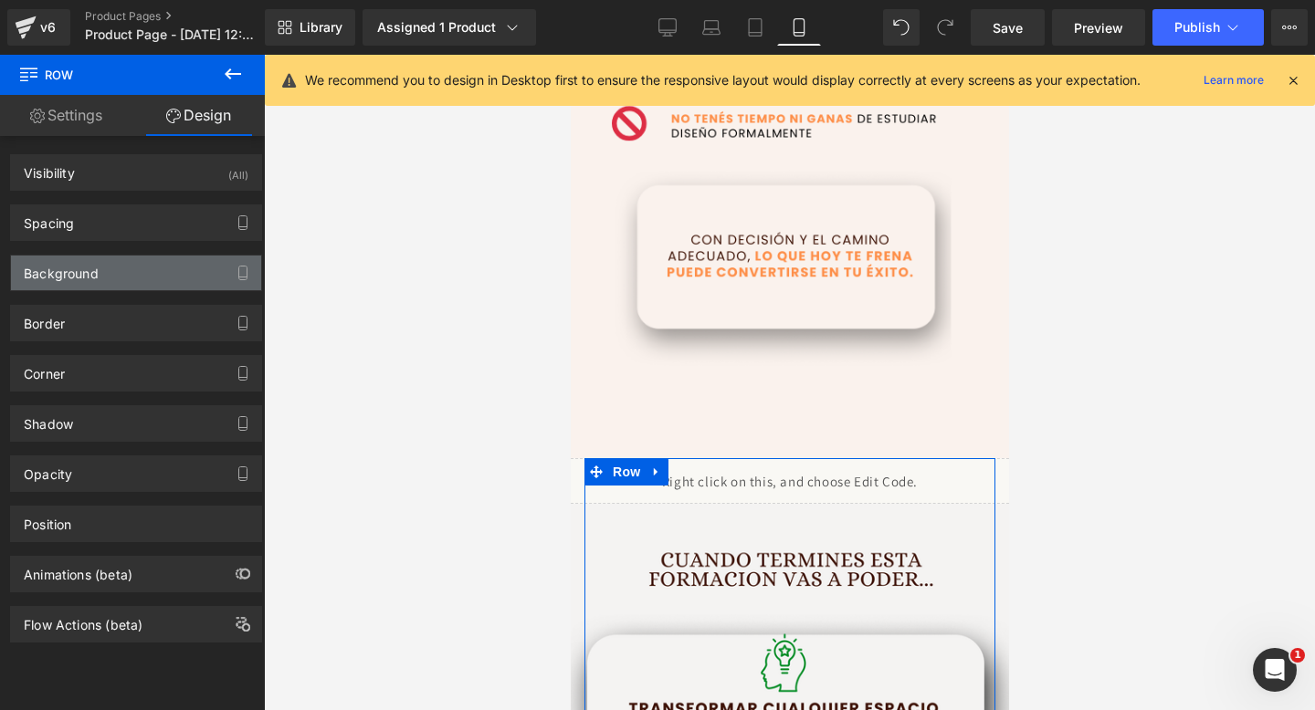
click at [138, 273] on div "Background" at bounding box center [136, 273] width 250 height 35
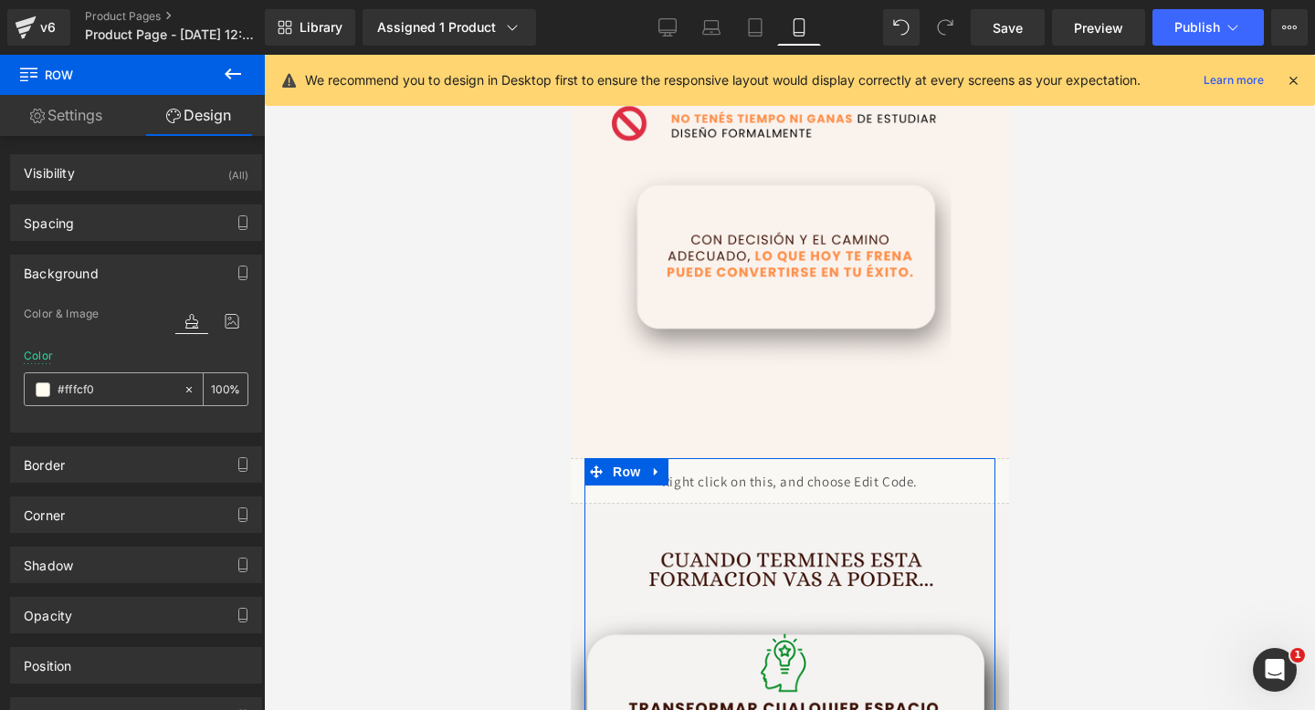
paste input "af2ed"
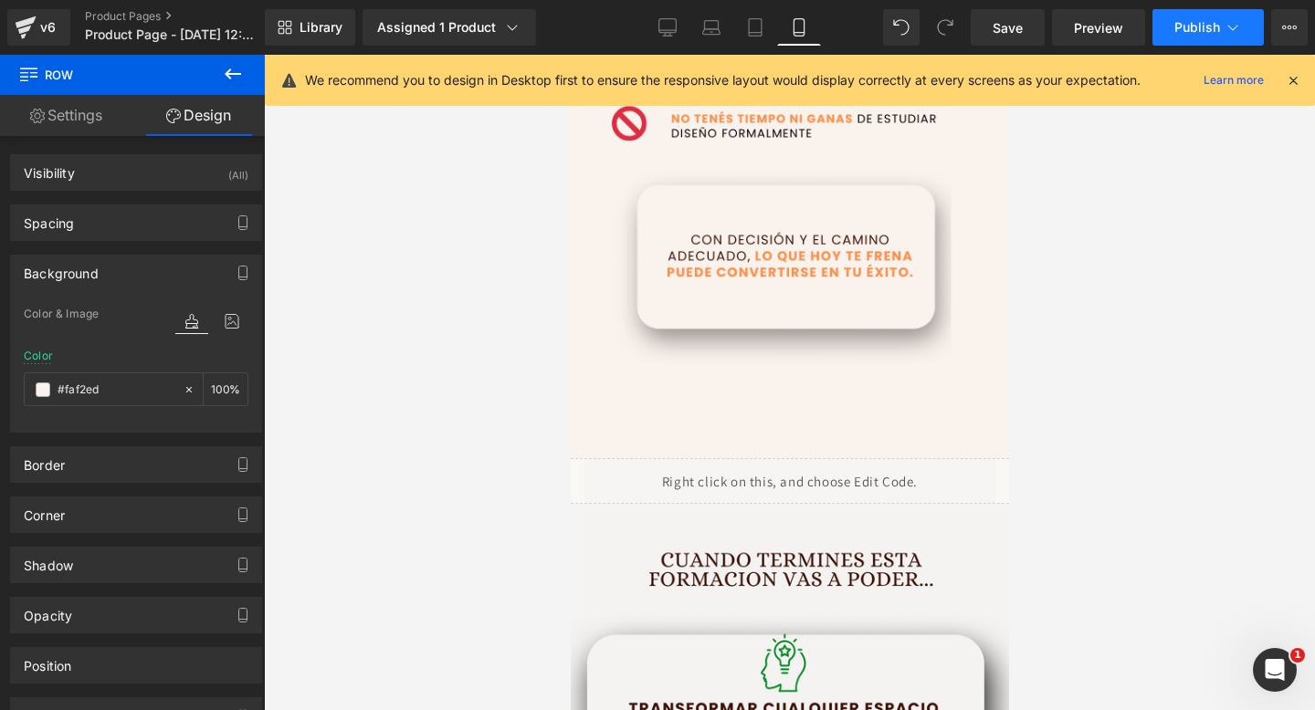
type input "#faf2ed"
click at [1194, 29] on span "Publish" at bounding box center [1197, 27] width 46 height 15
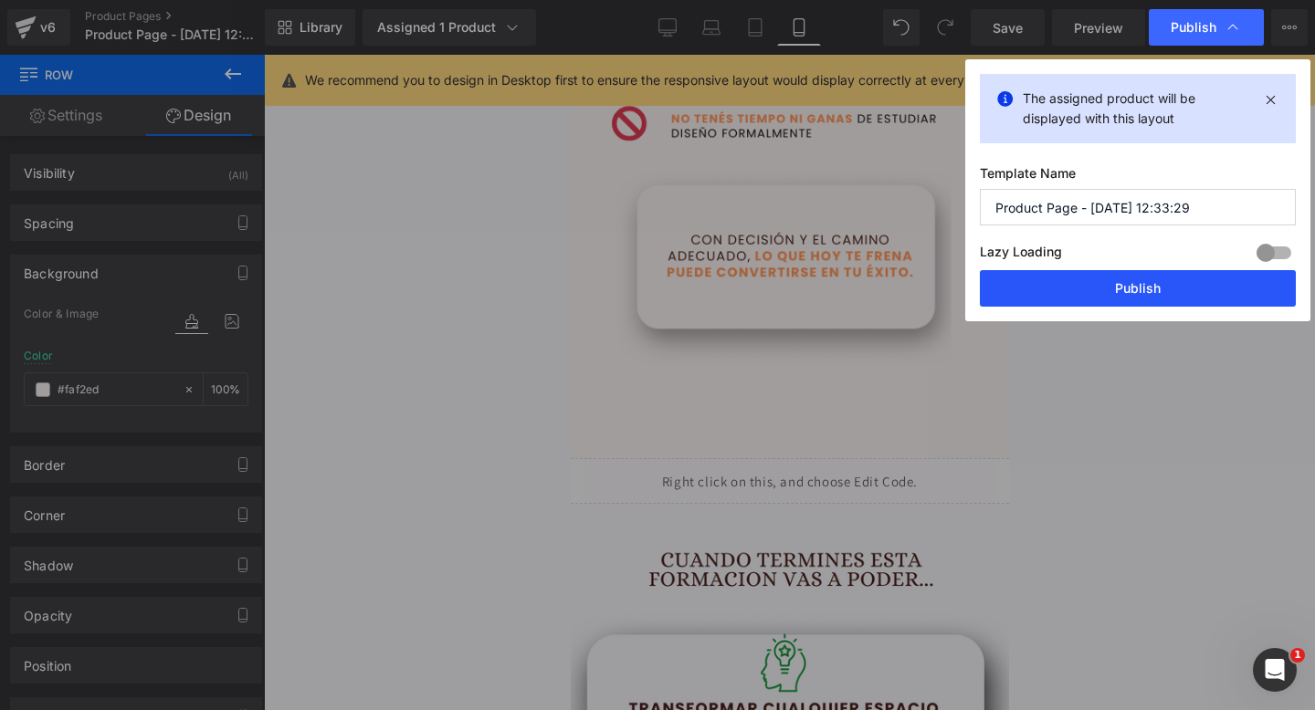
click at [1045, 295] on button "Publish" at bounding box center [1138, 288] width 316 height 37
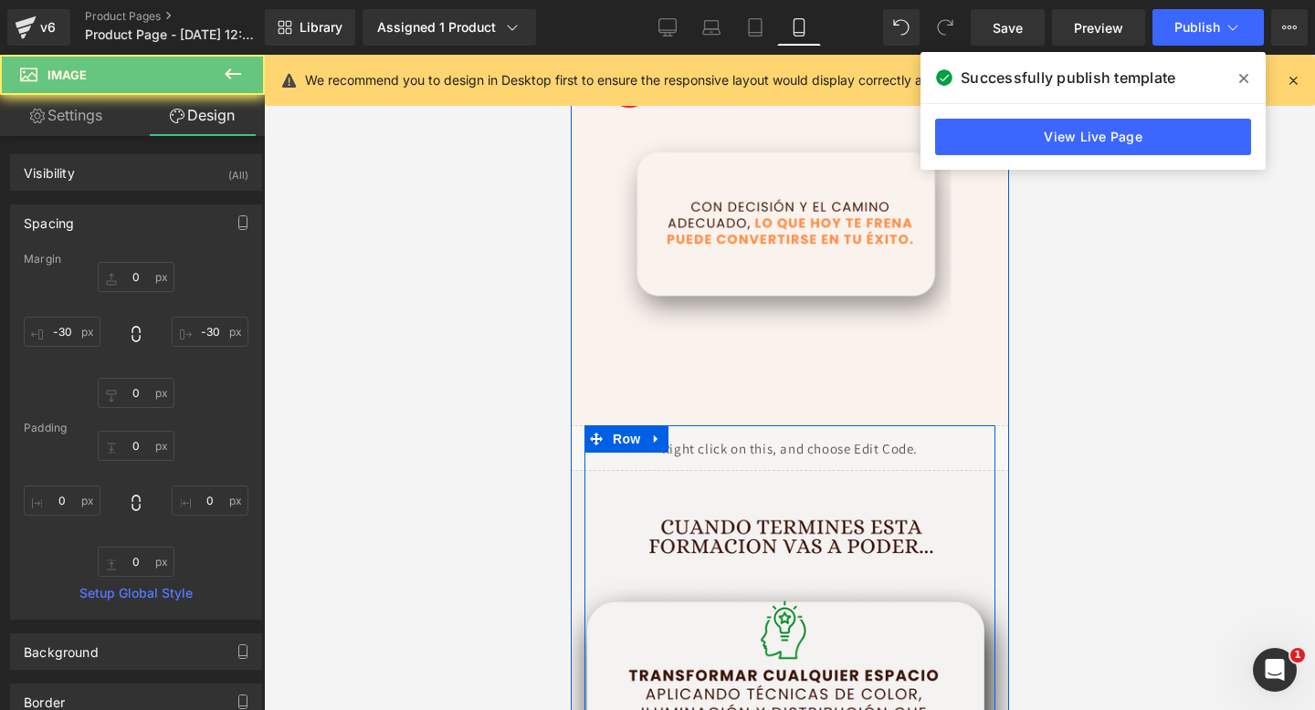
scroll to position [2624, 0]
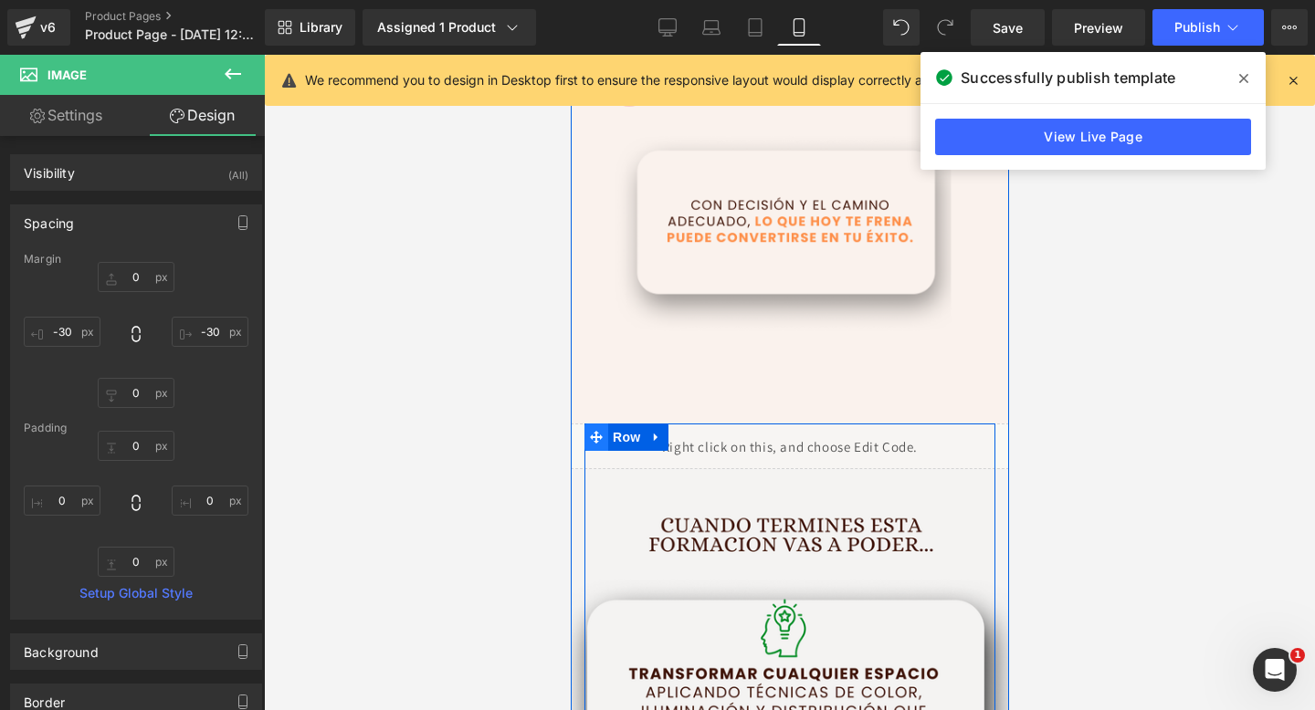
click at [591, 434] on icon at bounding box center [595, 437] width 13 height 13
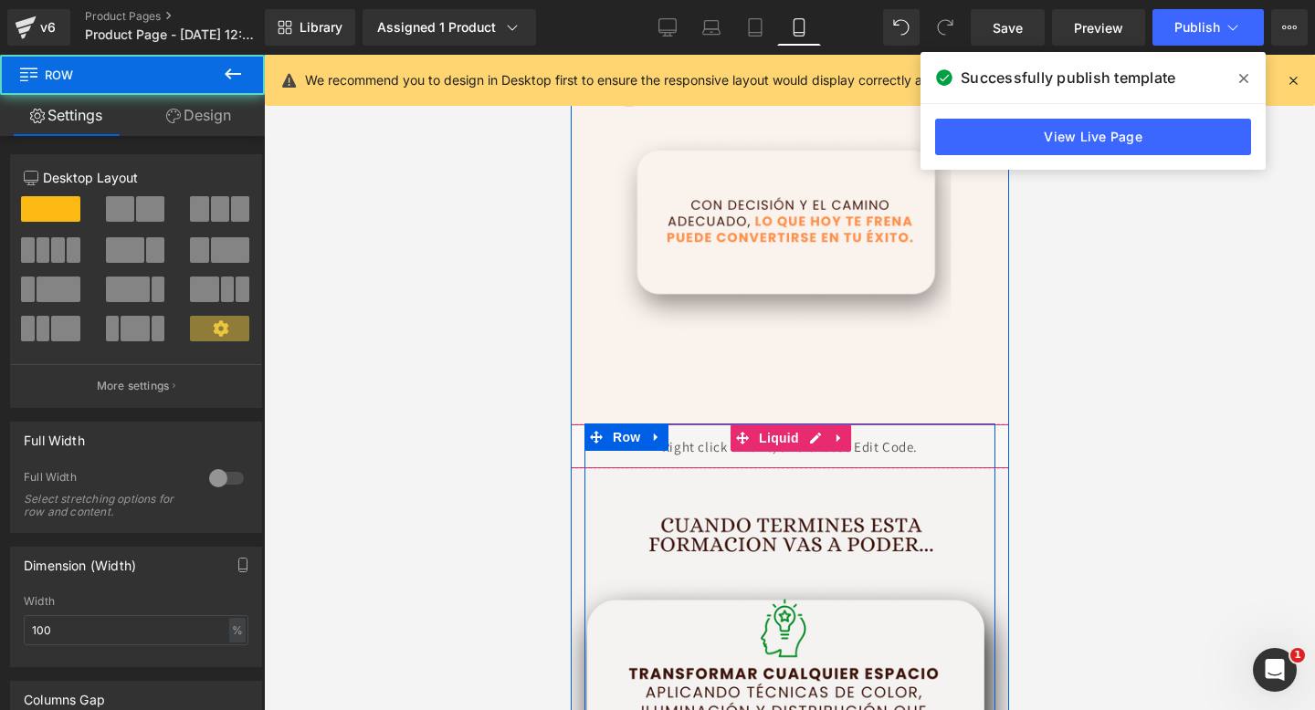
click at [778, 457] on div "Liquid" at bounding box center [789, 447] width 475 height 46
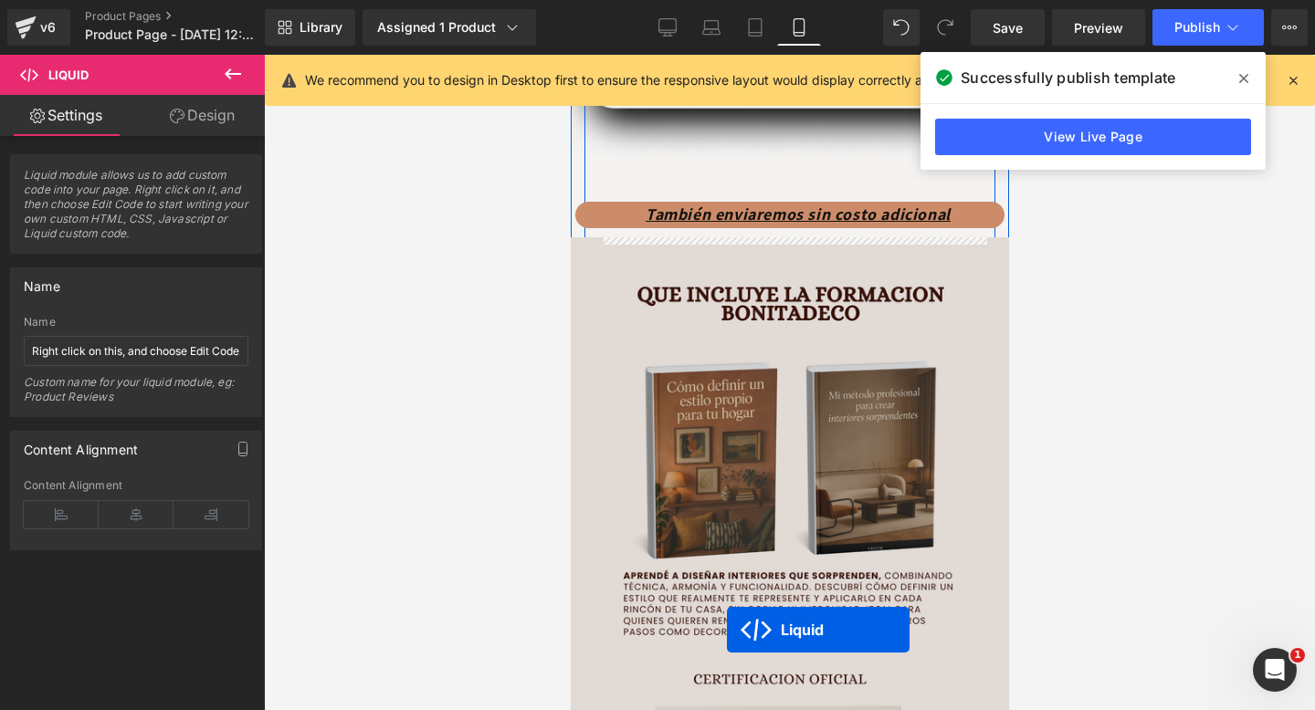
scroll to position [4212, 0]
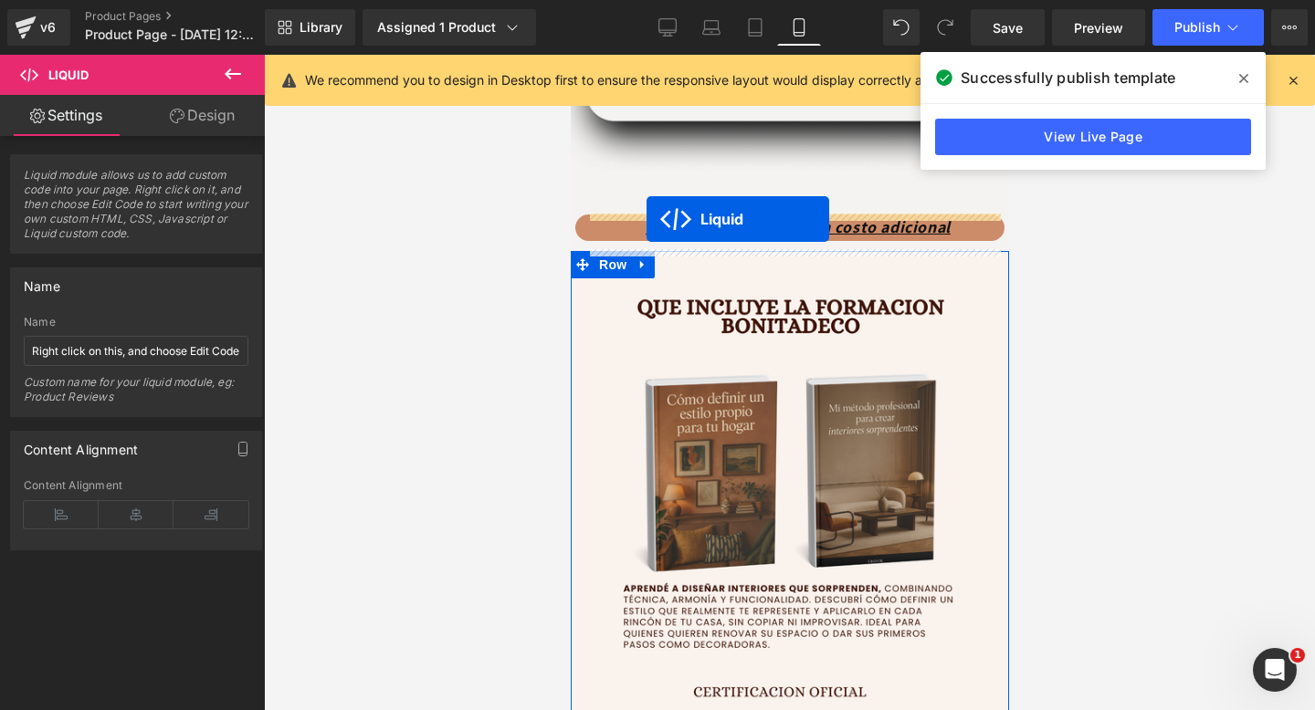
drag, startPoint x: 742, startPoint y: 440, endPoint x: 646, endPoint y: 219, distance: 240.9
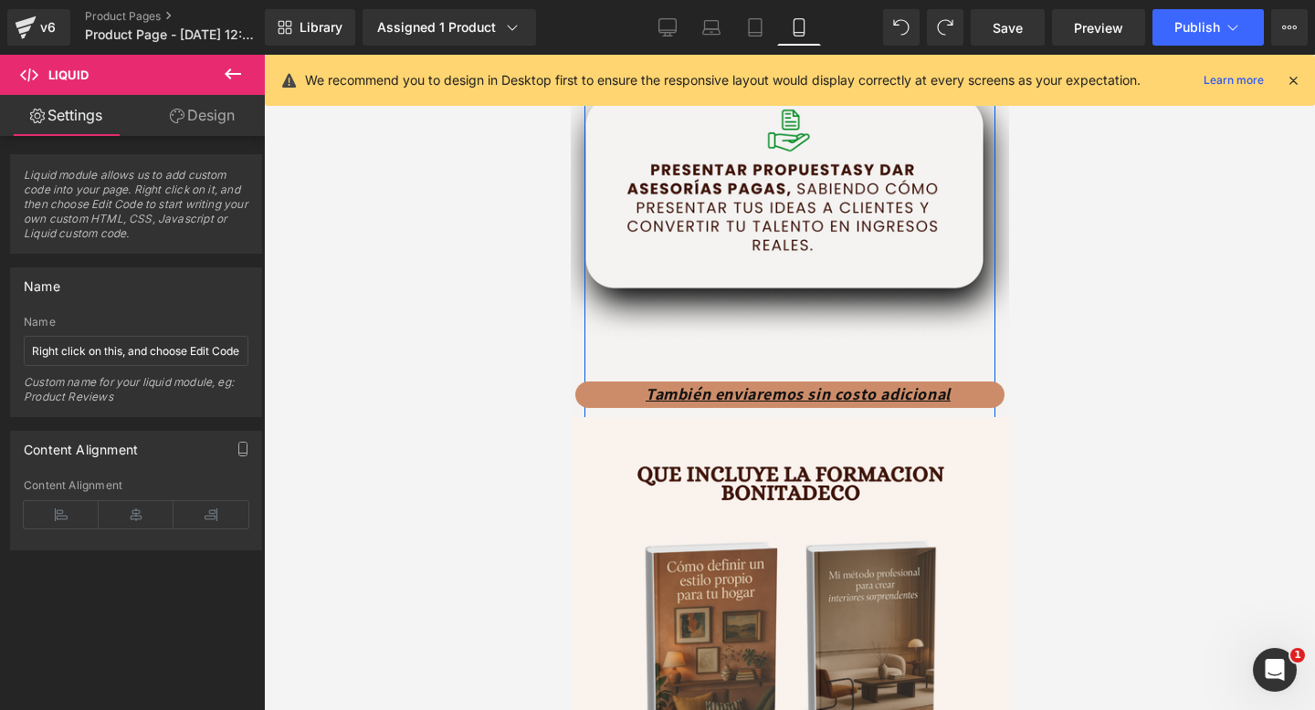
scroll to position [4009, 0]
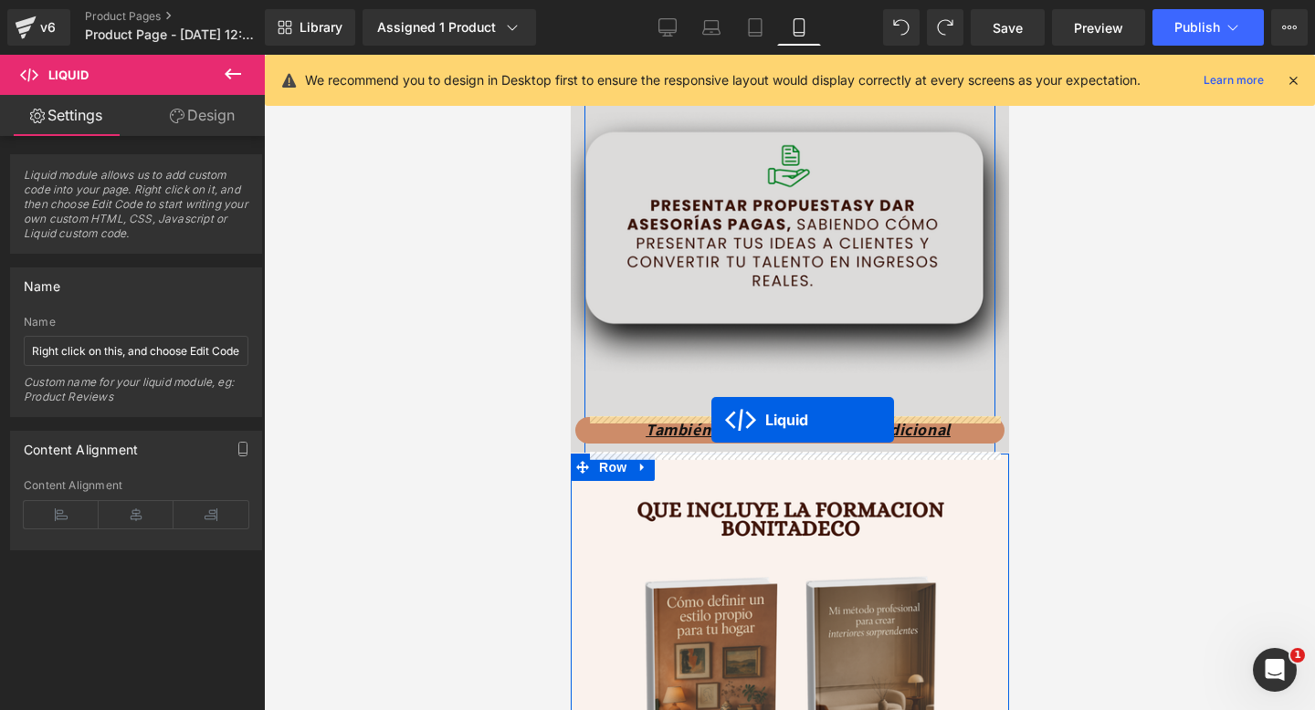
drag, startPoint x: 741, startPoint y: 352, endPoint x: 710, endPoint y: 421, distance: 75.7
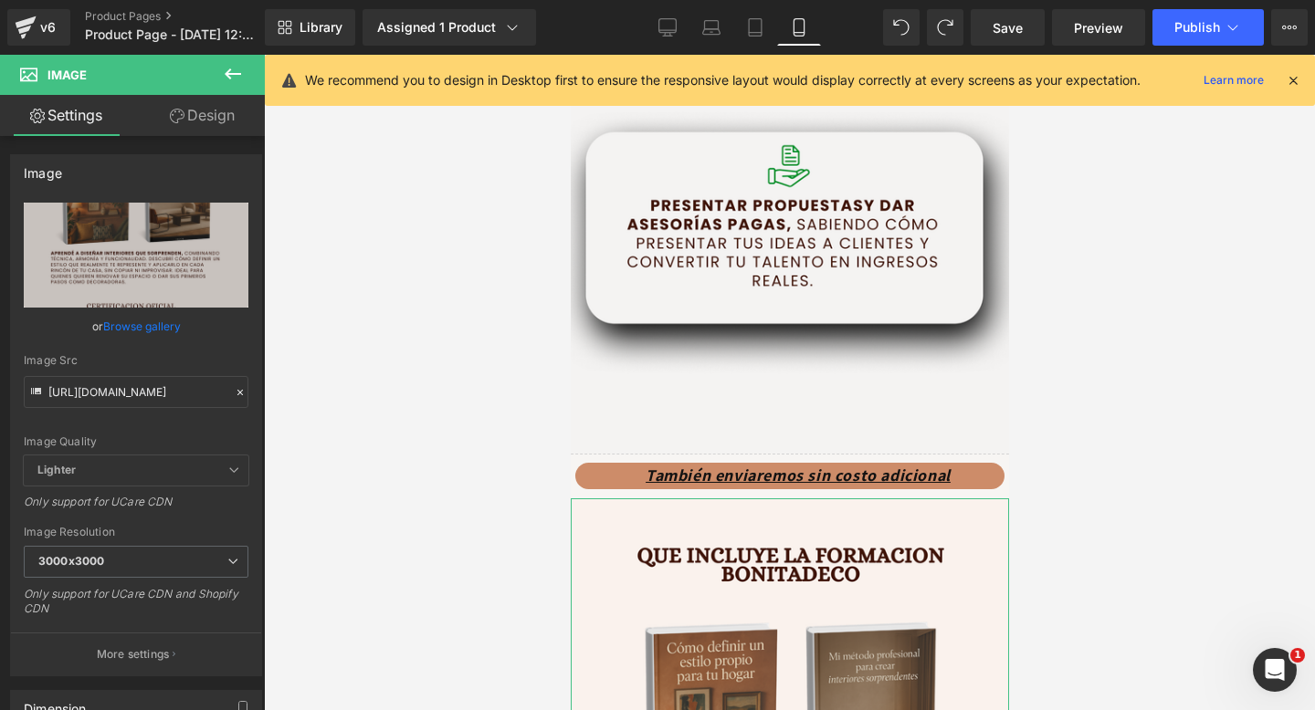
click at [195, 134] on link "Design" at bounding box center [202, 115] width 132 height 41
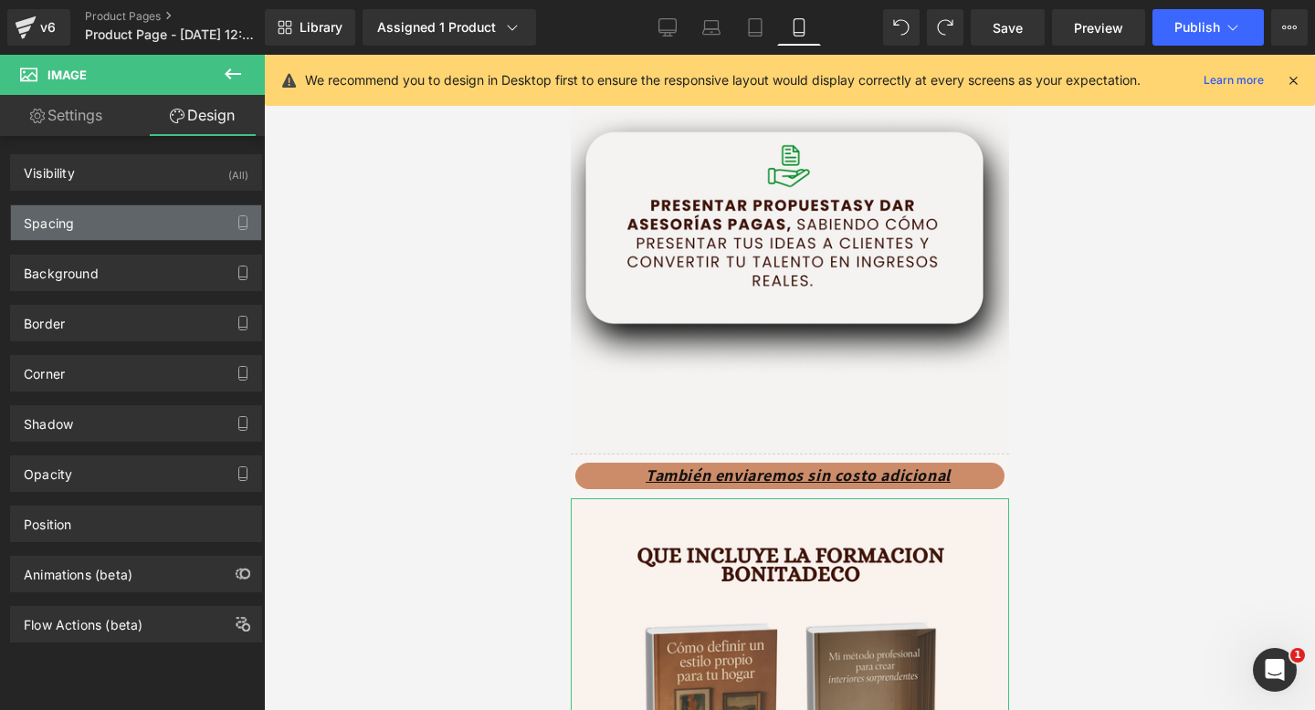
click at [124, 225] on div "Spacing" at bounding box center [136, 222] width 250 height 35
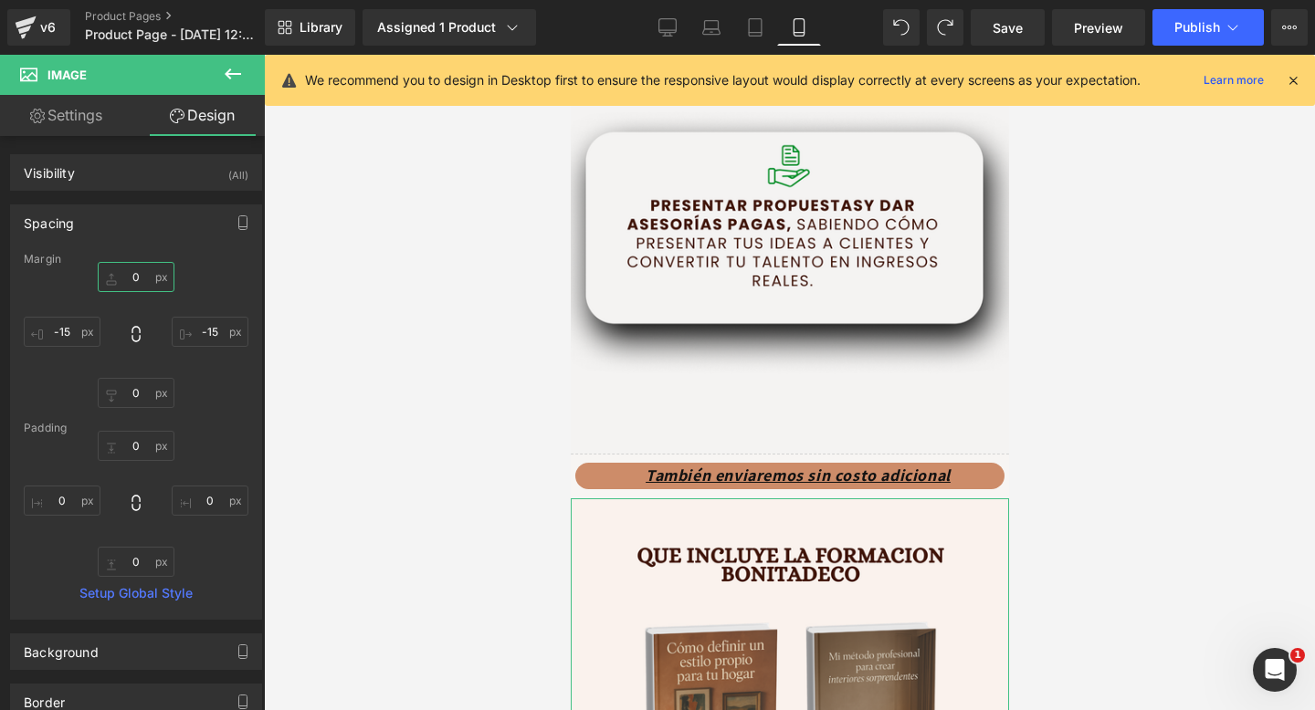
click at [124, 278] on input "0" at bounding box center [136, 277] width 77 height 30
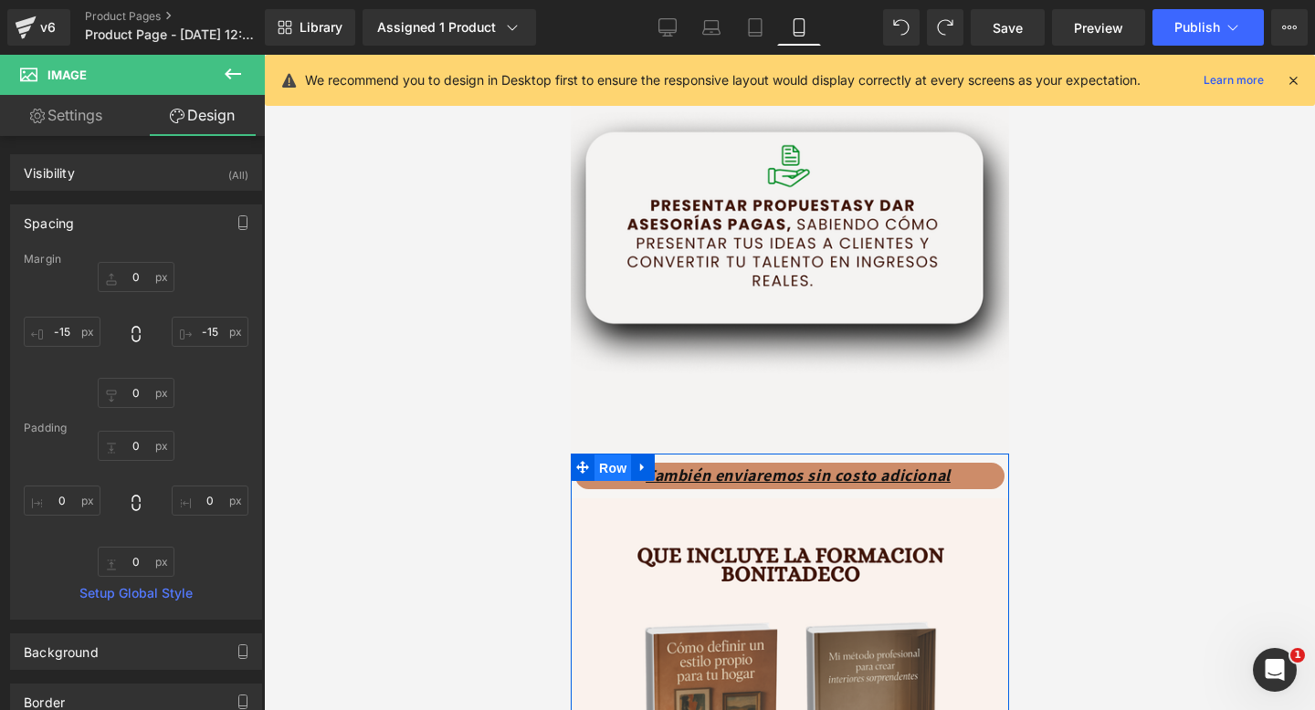
click at [610, 471] on span "Row" at bounding box center [612, 468] width 37 height 27
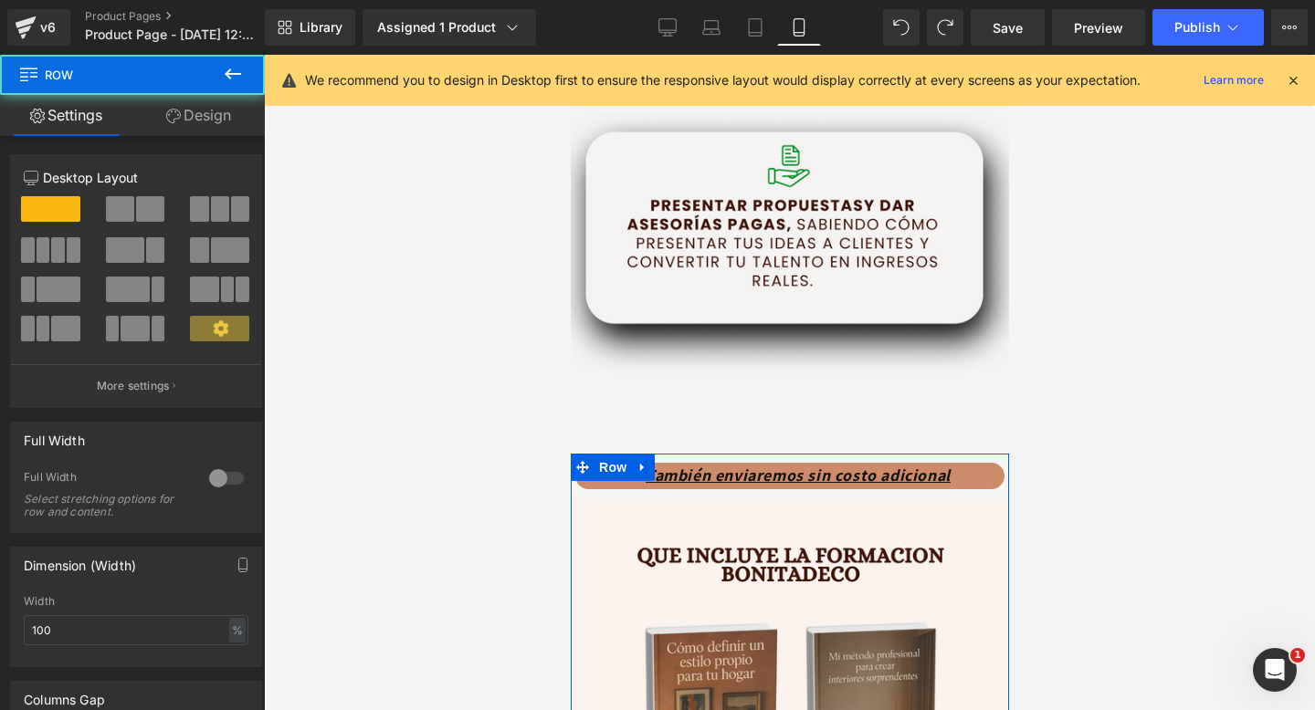
click at [166, 116] on icon at bounding box center [173, 116] width 15 height 15
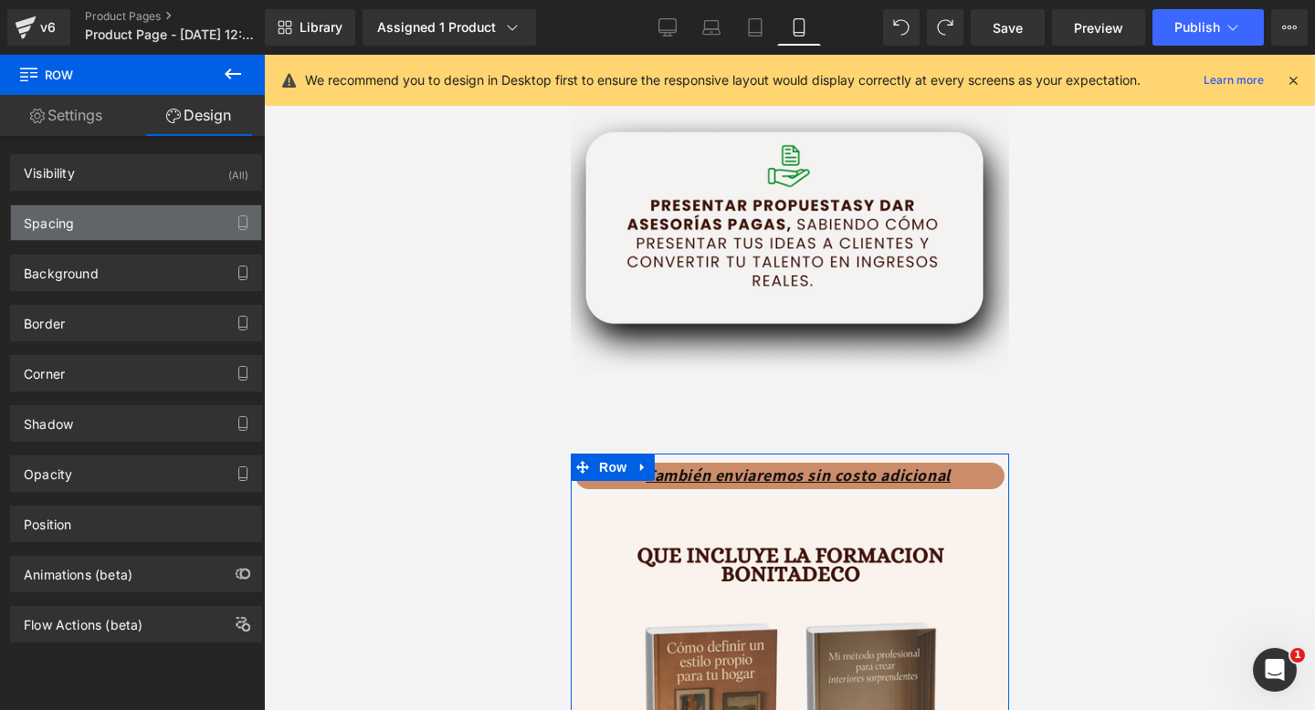
click at [143, 223] on div "Spacing" at bounding box center [136, 222] width 250 height 35
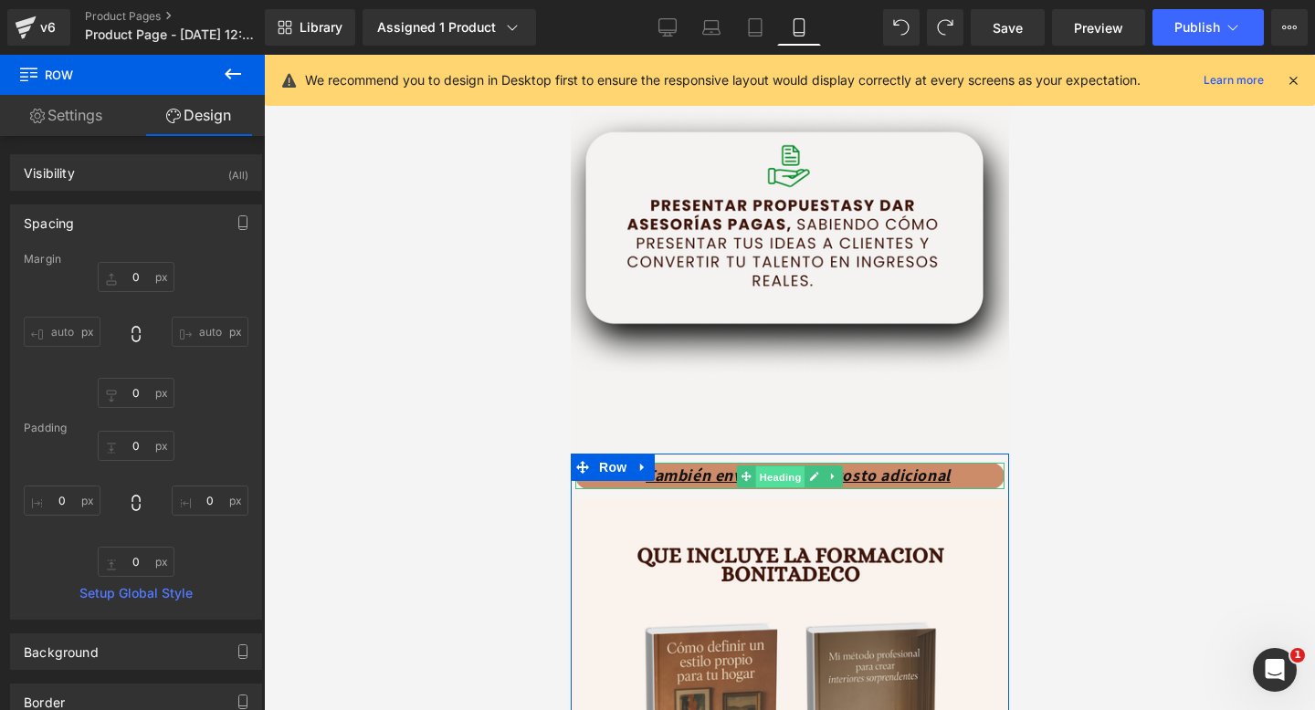
click at [769, 485] on span "Heading" at bounding box center [779, 477] width 49 height 22
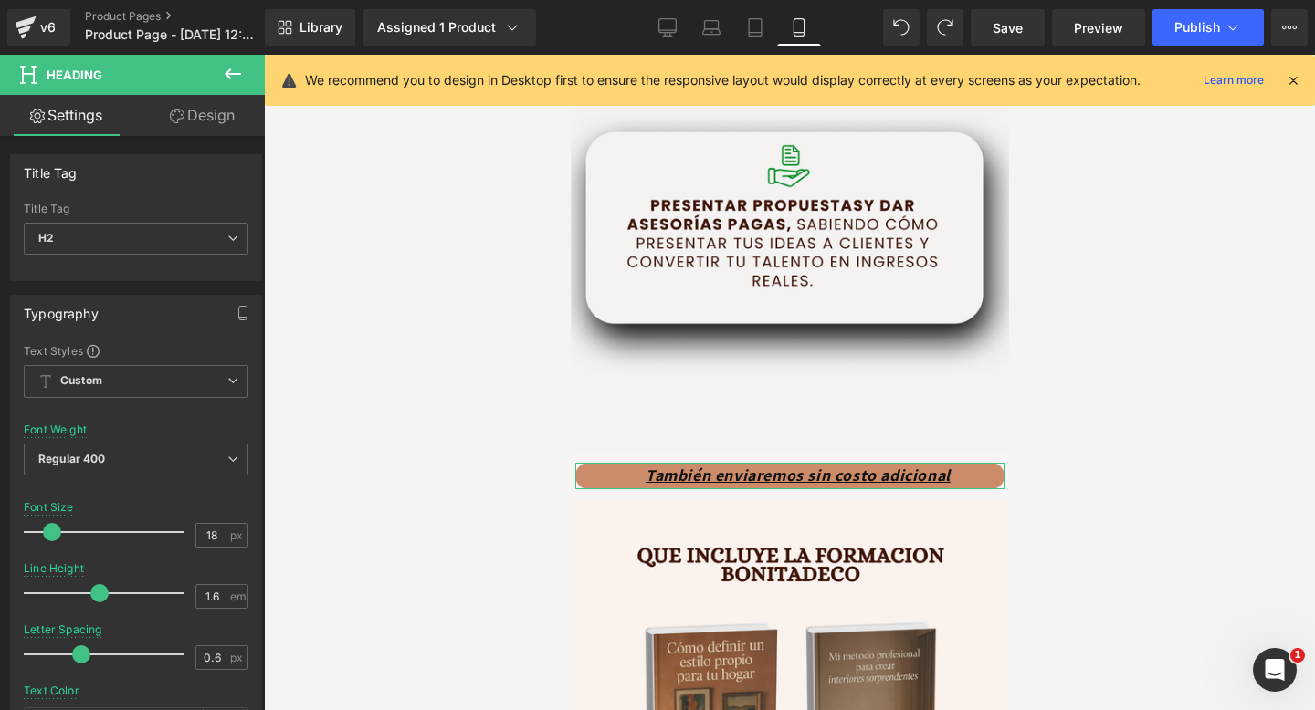
click at [177, 109] on icon at bounding box center [177, 116] width 15 height 15
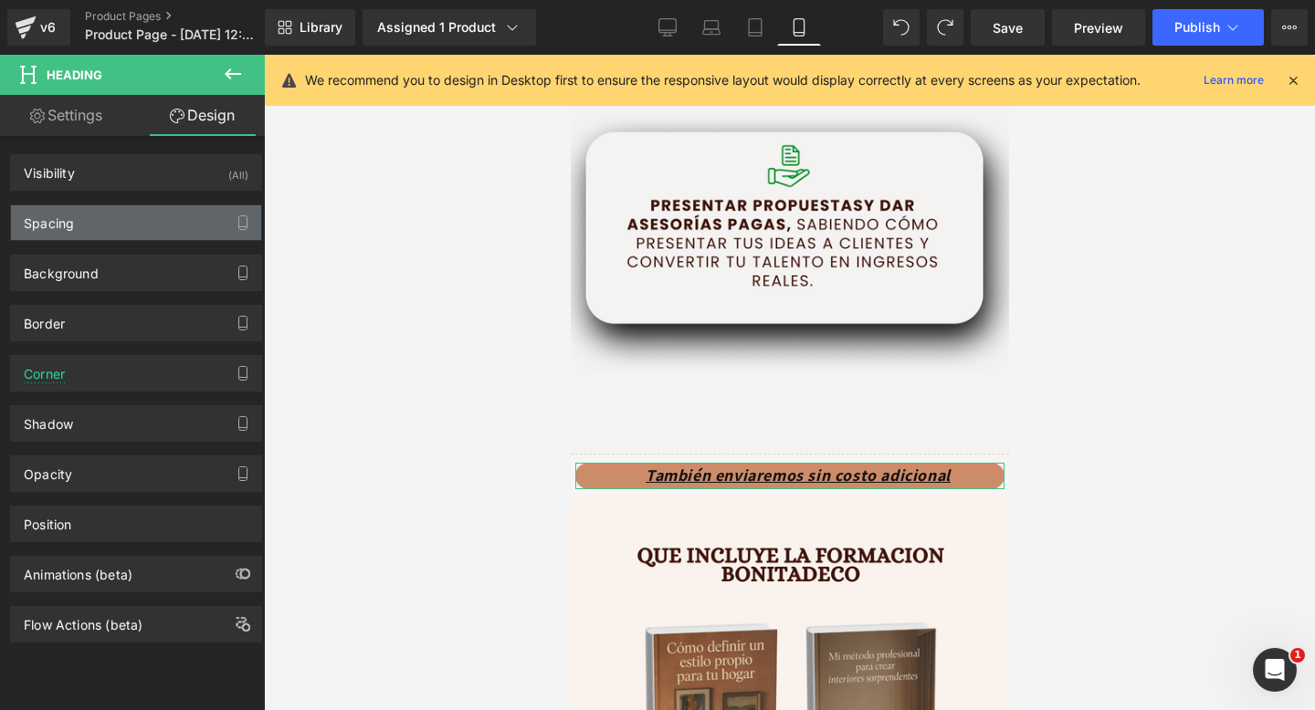
click at [146, 210] on div "Spacing" at bounding box center [136, 222] width 250 height 35
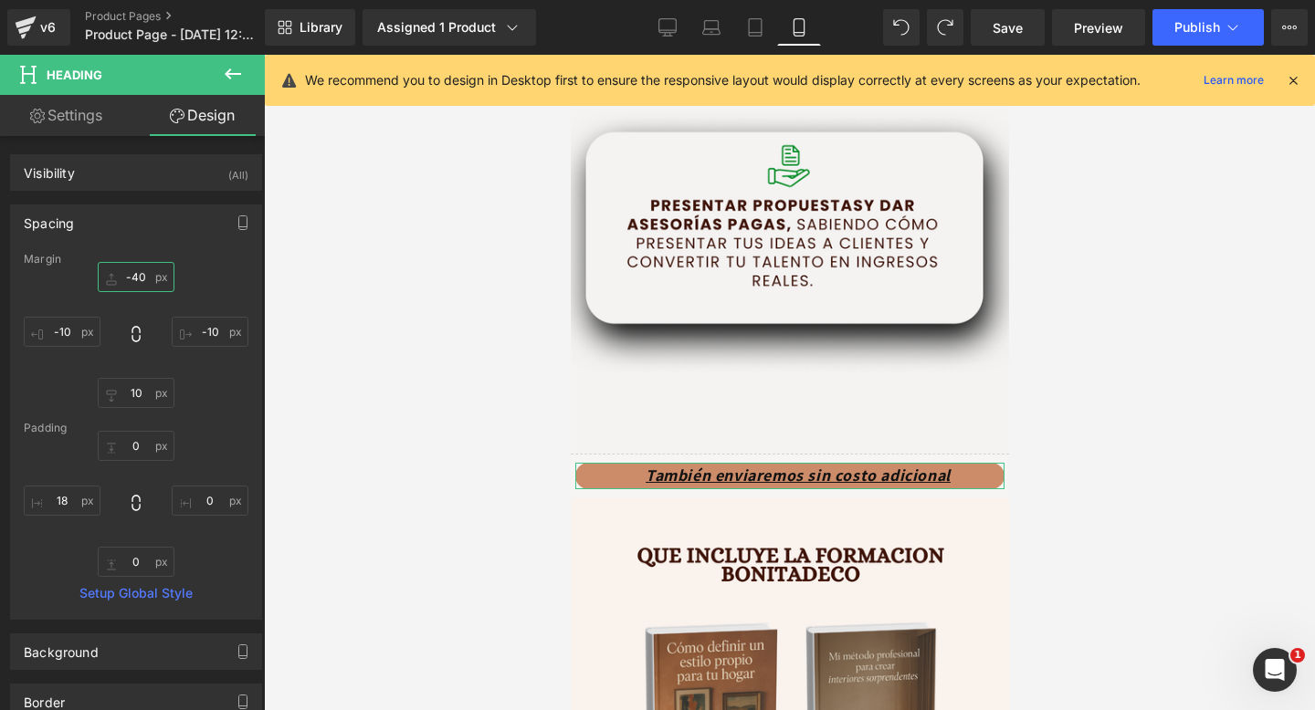
click at [127, 274] on input "-40" at bounding box center [136, 277] width 77 height 30
click at [127, 273] on input "-40" at bounding box center [136, 277] width 77 height 30
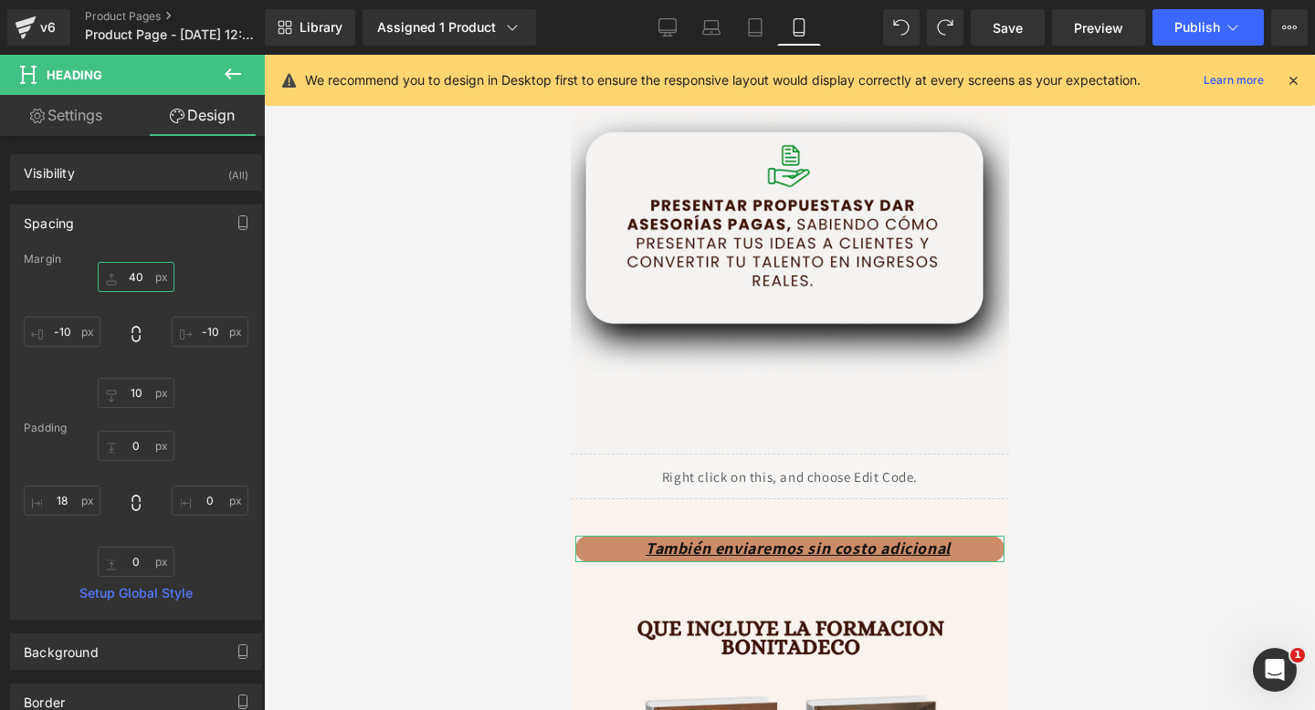
type input "4"
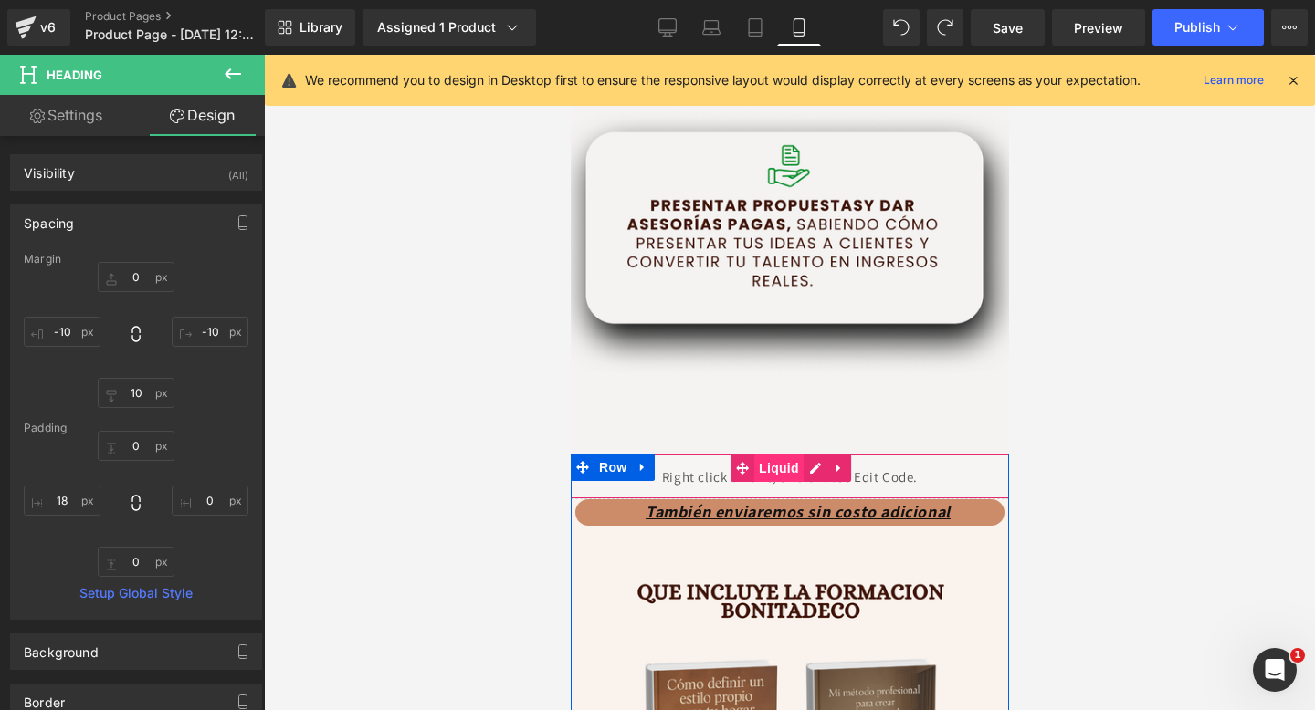
click at [769, 466] on span "Liquid" at bounding box center [777, 468] width 49 height 27
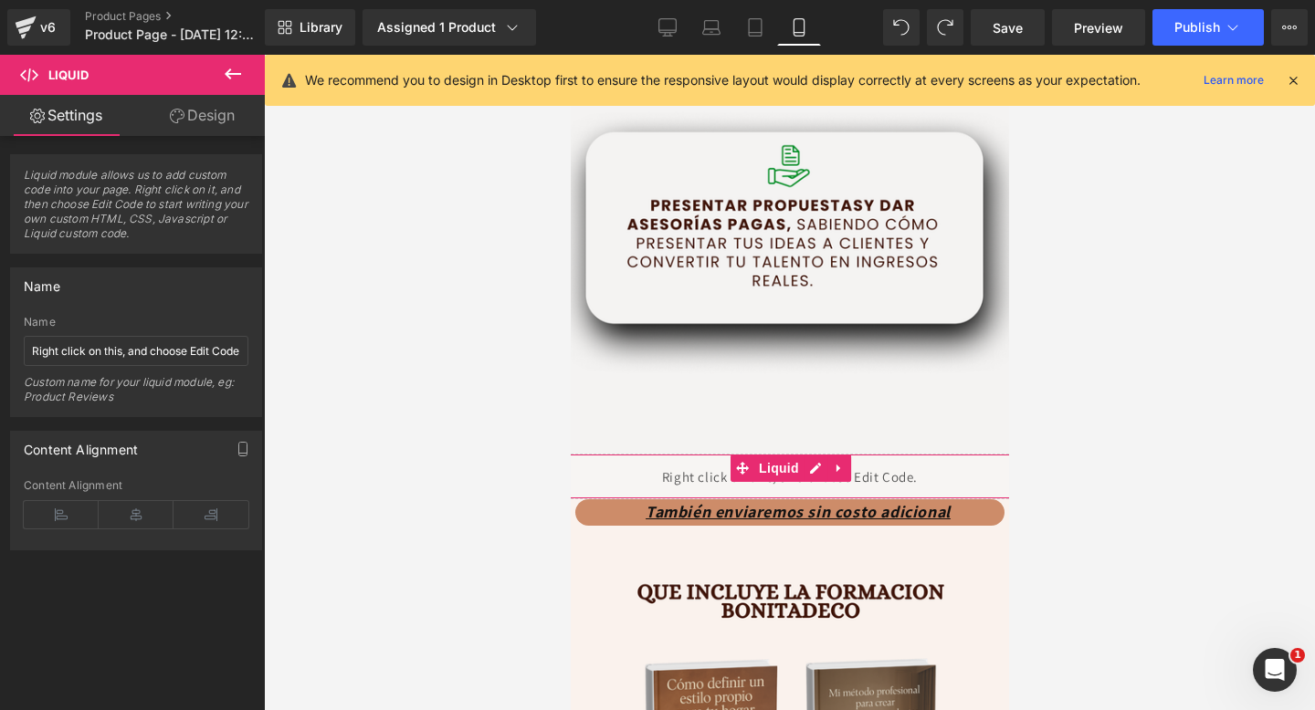
click at [208, 115] on link "Design" at bounding box center [202, 115] width 132 height 41
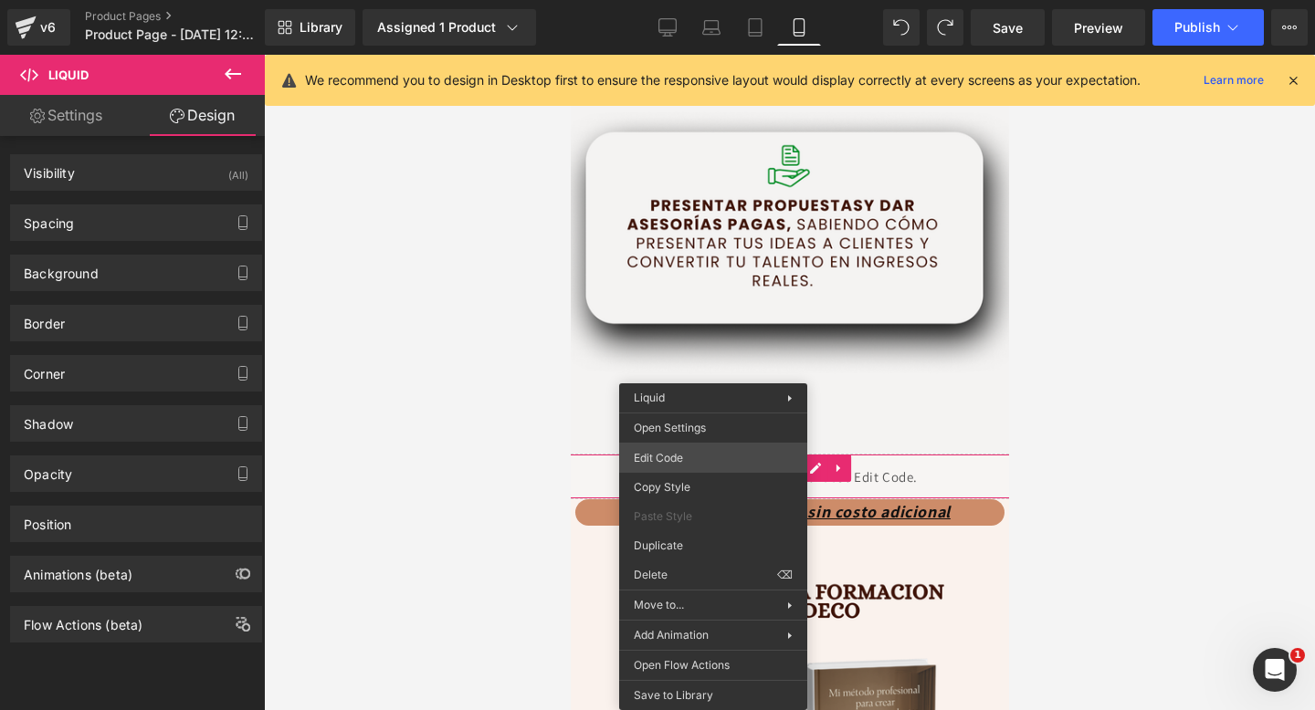
click at [732, 0] on div "Liquid You are previewing how the will restyle your page. You can not edit Elem…" at bounding box center [657, 0] width 1315 height 0
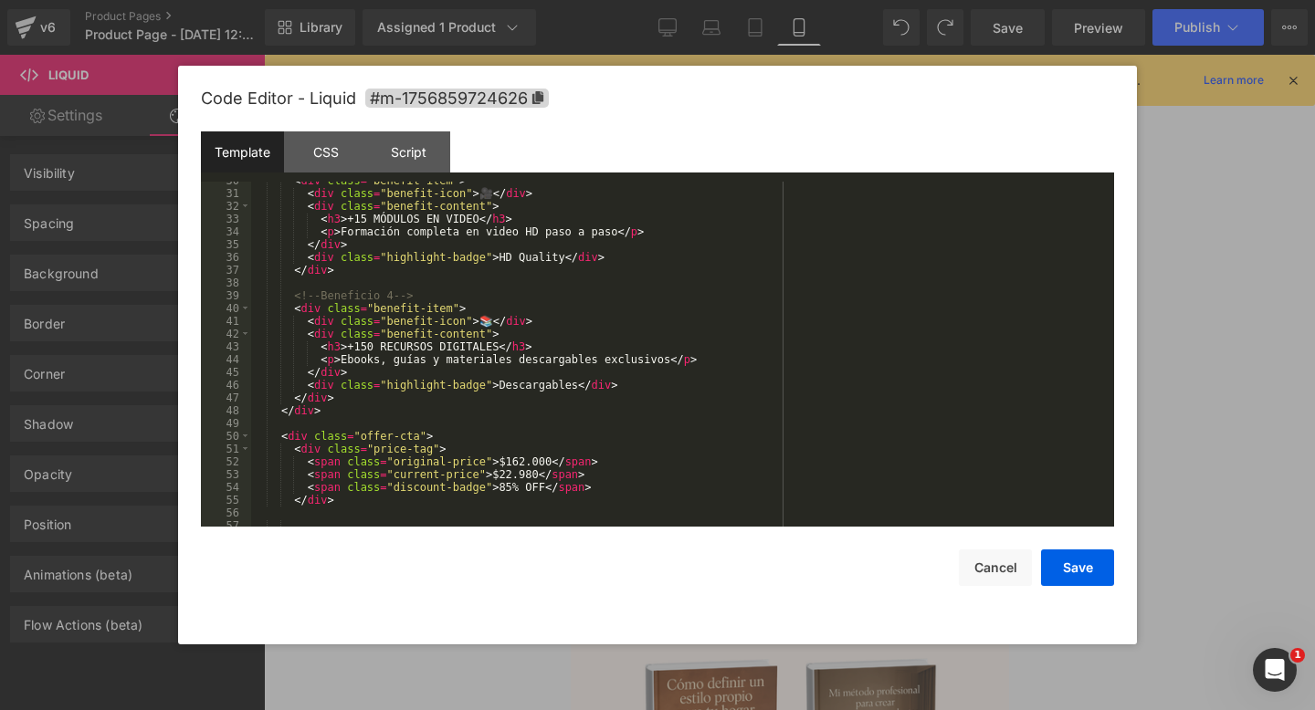
scroll to position [580, 0]
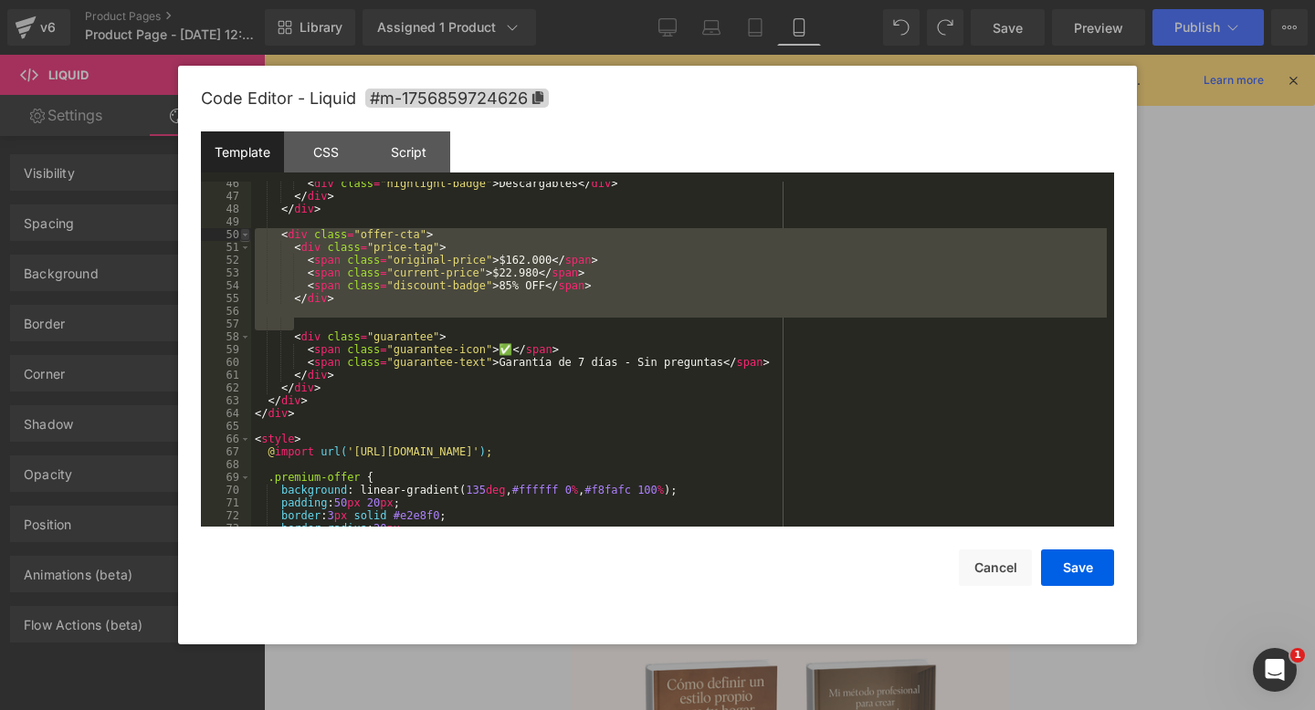
drag, startPoint x: 340, startPoint y: 320, endPoint x: 244, endPoint y: 237, distance: 126.9
click at [244, 237] on pre "46 47 48 49 50 51 52 53 54 55 56 57 58 59 60 61 62 63 64 65 66 67 68 69 70 71 7…" at bounding box center [657, 354] width 913 height 345
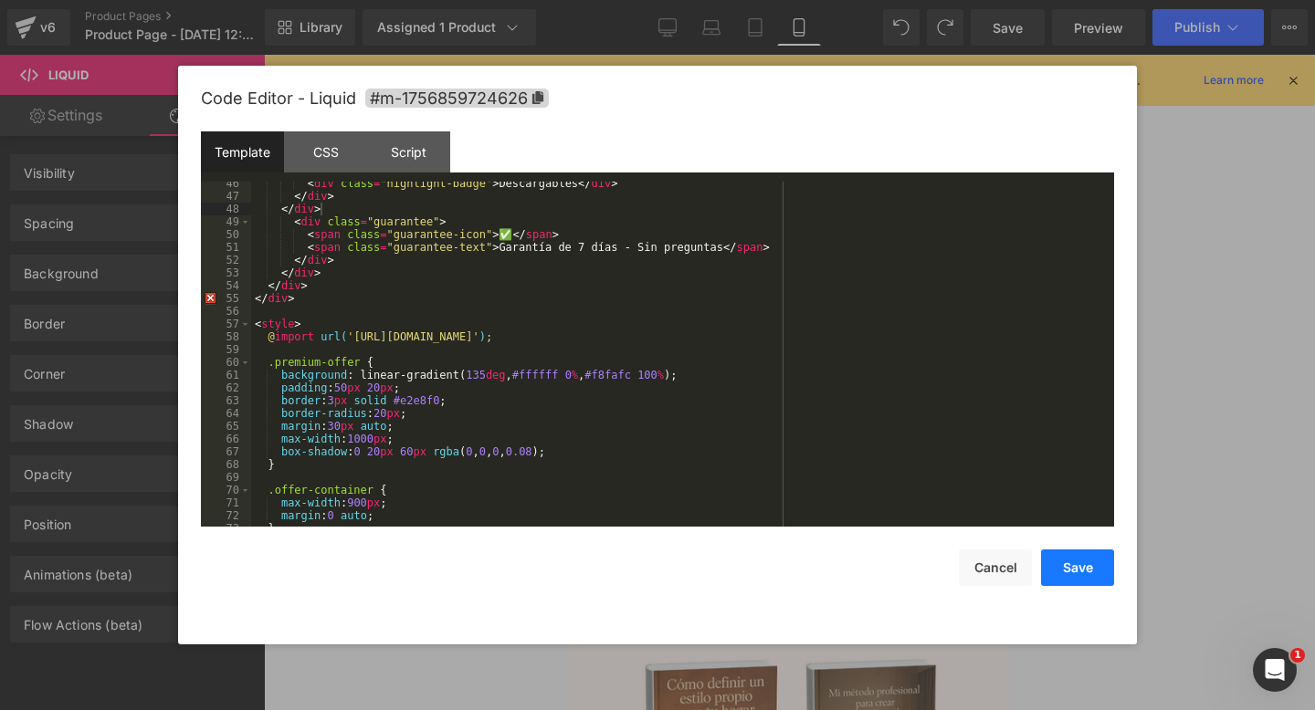
click at [1079, 553] on button "Save" at bounding box center [1077, 568] width 73 height 37
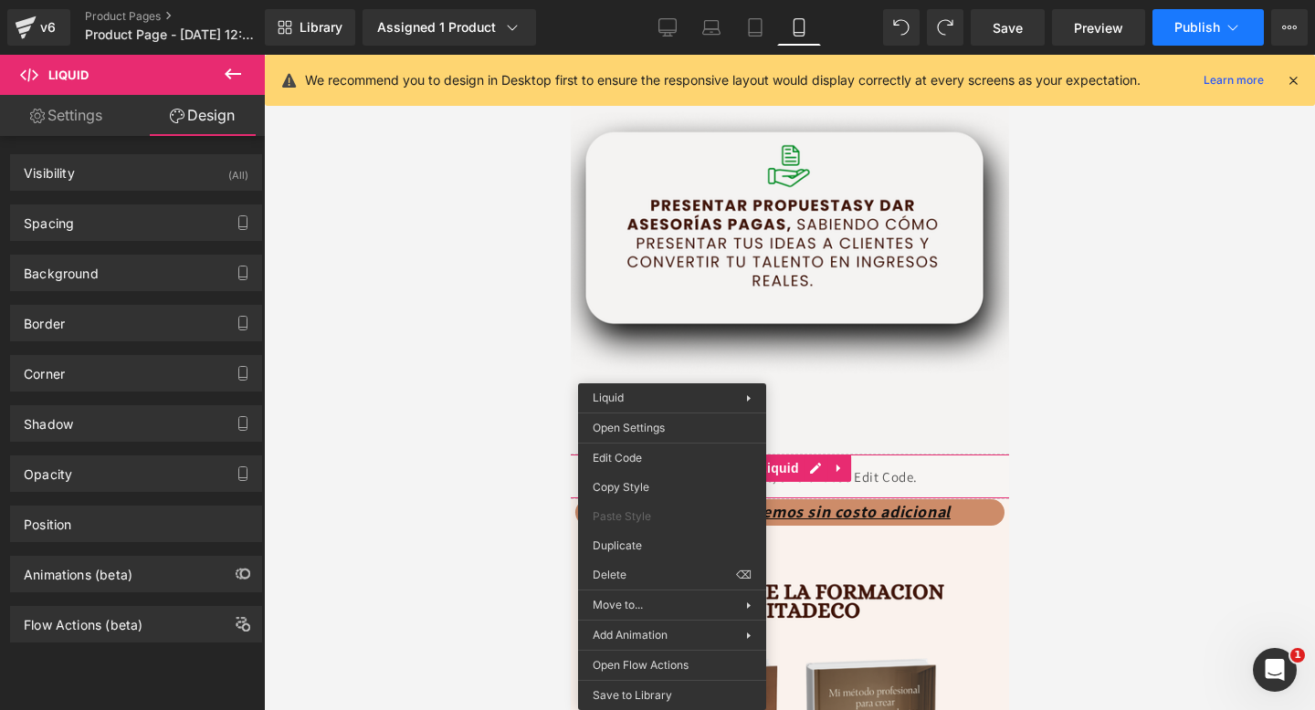
click at [1188, 33] on span "Publish" at bounding box center [1197, 27] width 46 height 15
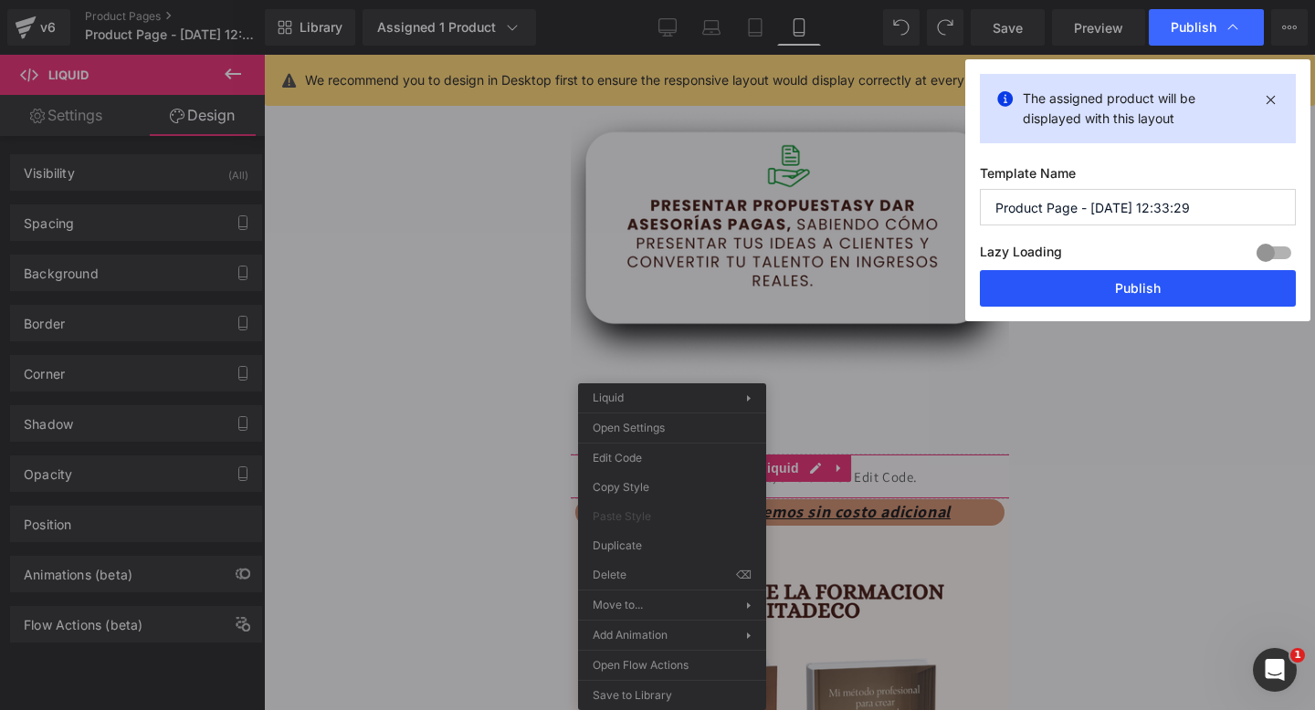
click at [1042, 275] on button "Publish" at bounding box center [1138, 288] width 316 height 37
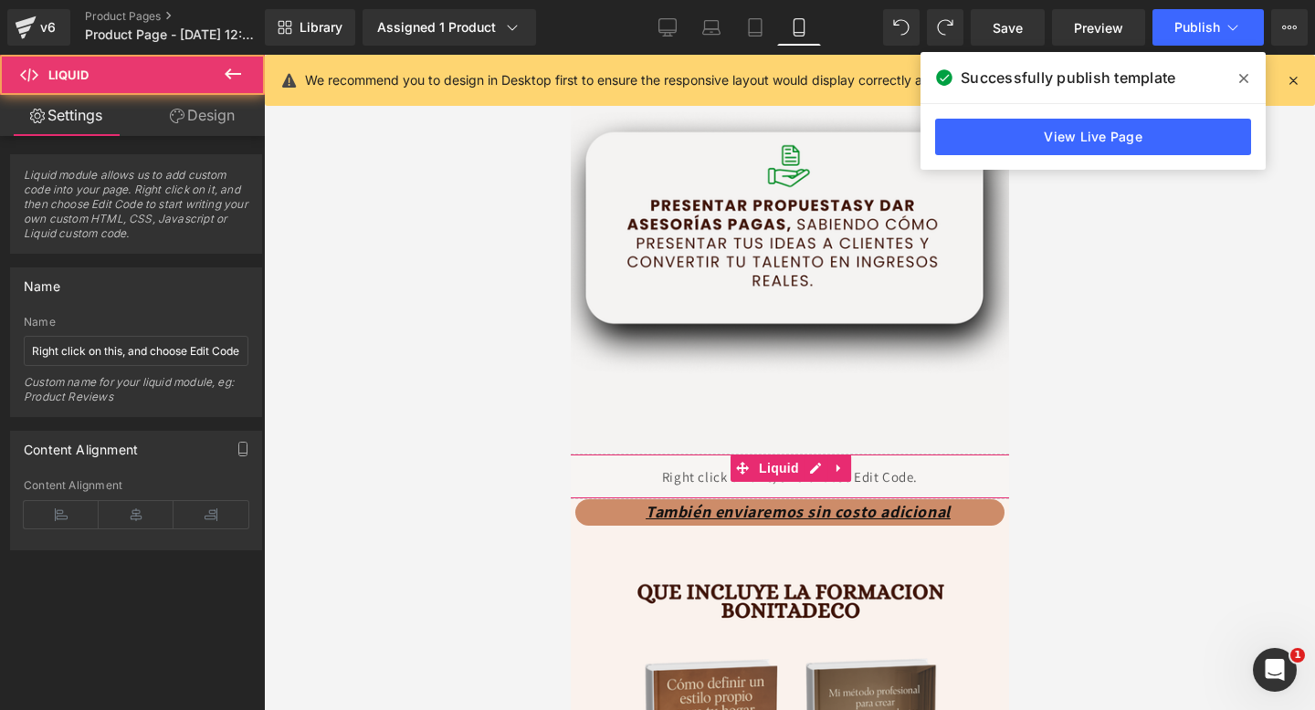
click at [940, 471] on div "Liquid" at bounding box center [789, 477] width 502 height 46
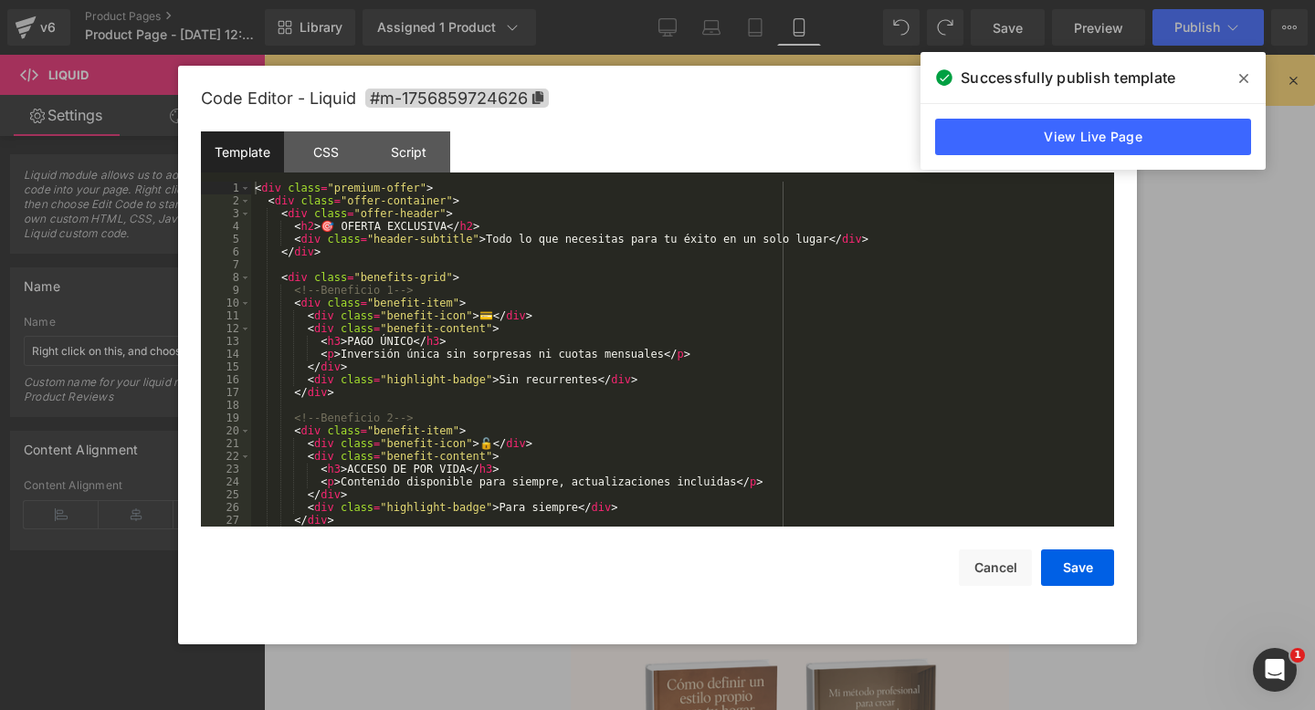
click at [902, 0] on div "Liquid You are previewing how the will restyle your page. You can not edit Elem…" at bounding box center [657, 0] width 1315 height 0
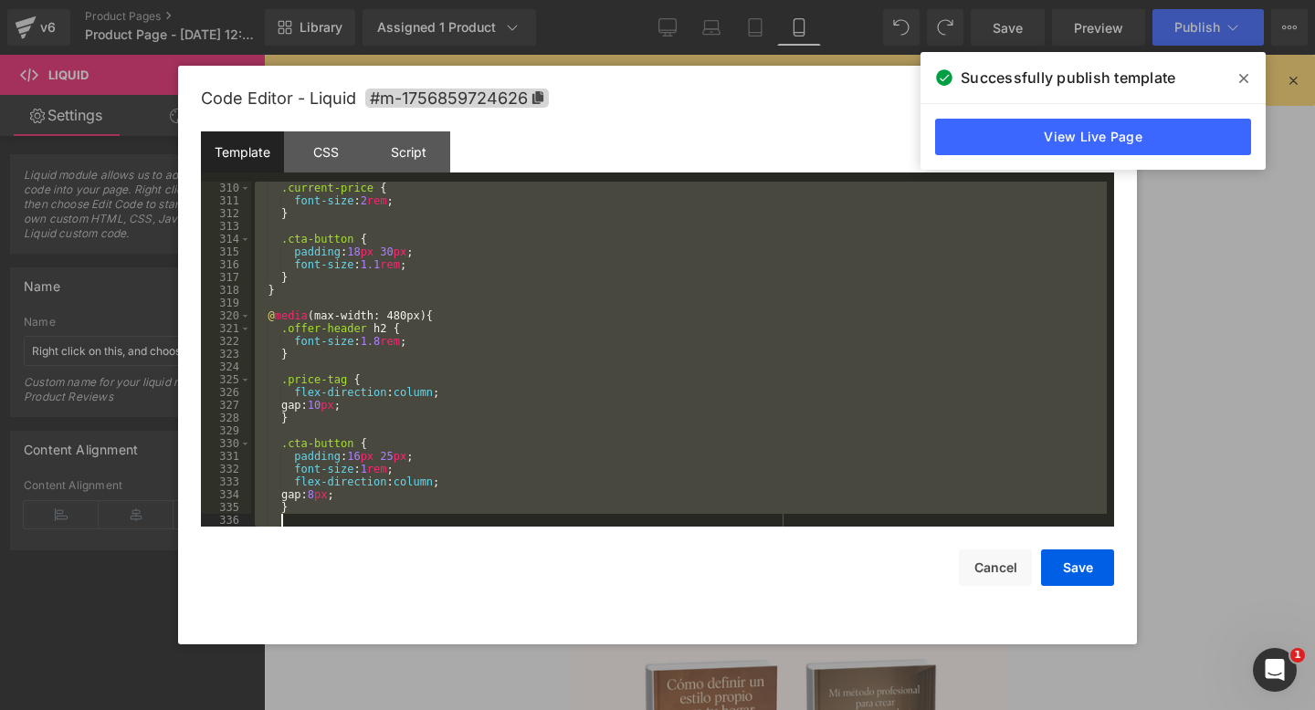
scroll to position [4308, 0]
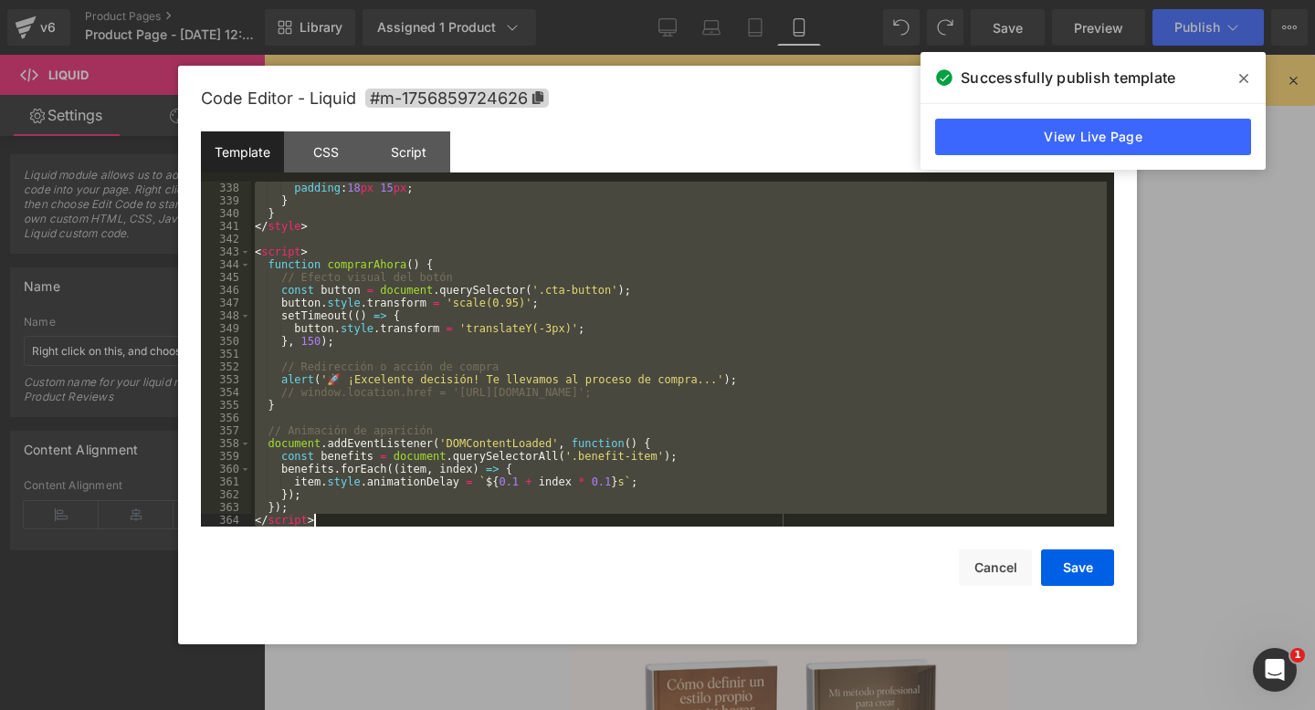
drag, startPoint x: 255, startPoint y: 187, endPoint x: 658, endPoint y: 663, distance: 623.3
click at [658, 663] on body "Liquid You are previewing how the will restyle your page. You can not edit Elem…" at bounding box center [657, 355] width 1315 height 710
